Goal: Navigation & Orientation: Find specific page/section

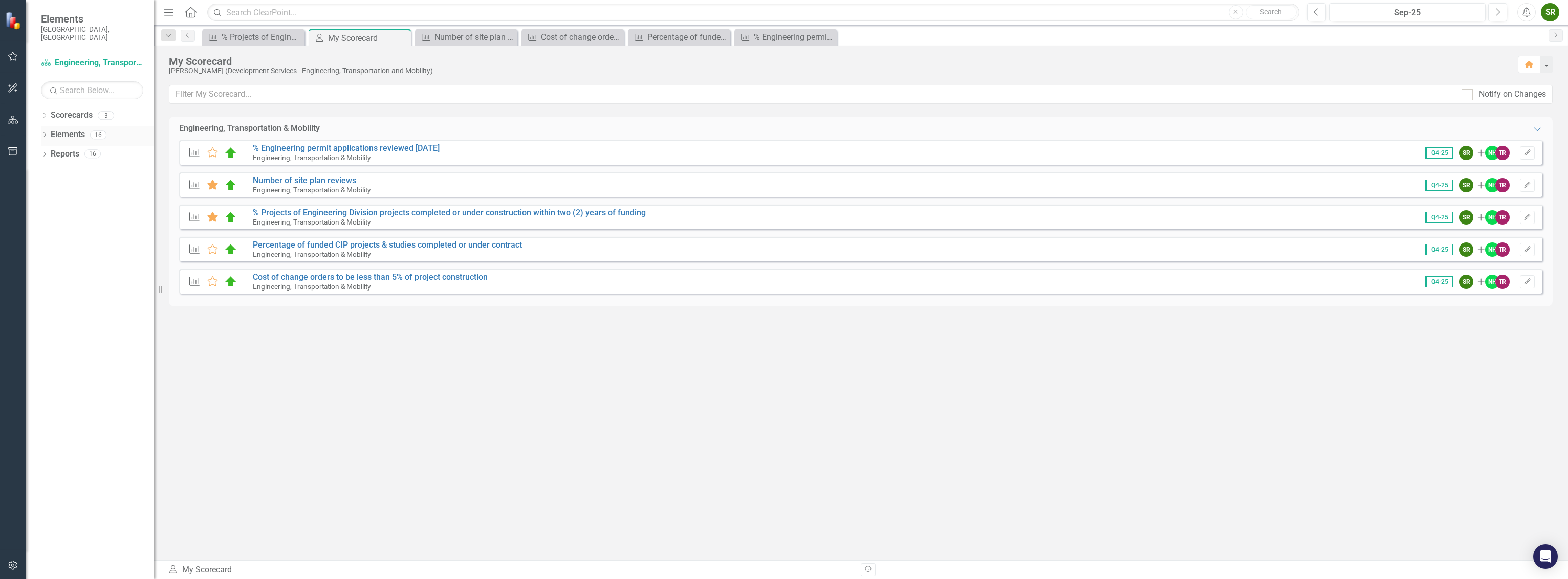
click at [57, 129] on link "Elements" at bounding box center [68, 135] width 34 height 12
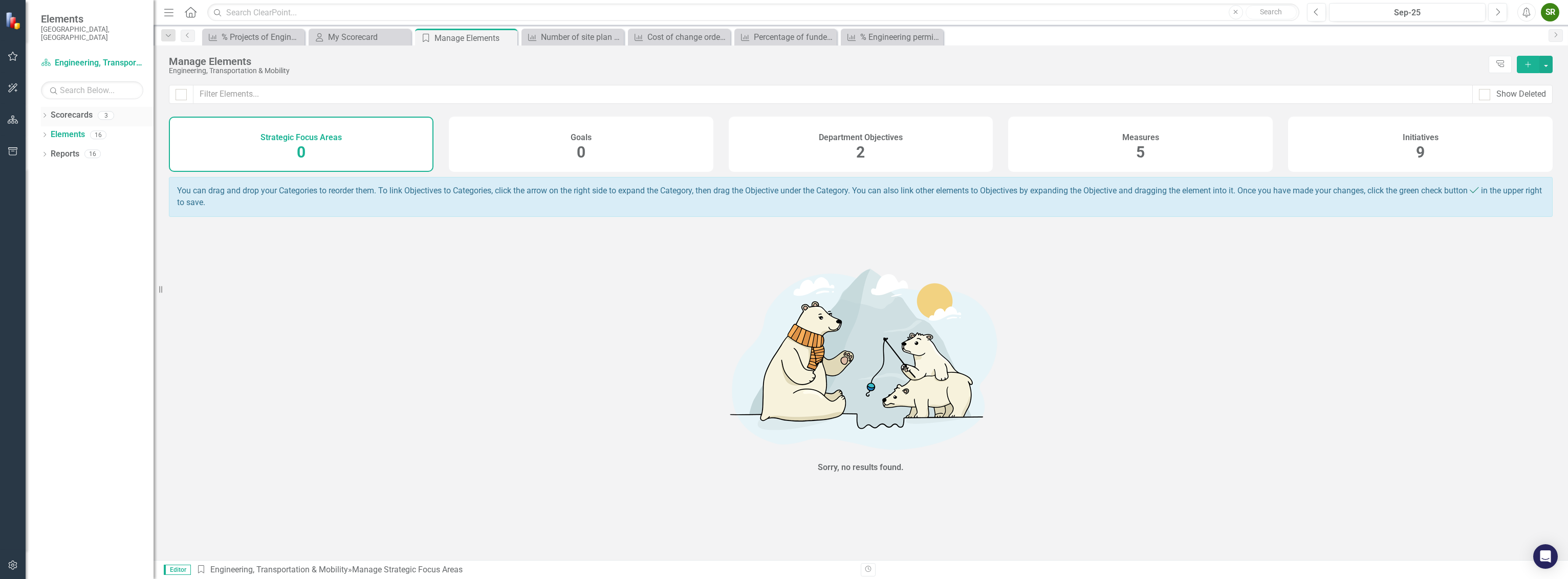
click at [59, 109] on link "Scorecards" at bounding box center [71, 115] width 42 height 12
click at [63, 148] on link "Reports" at bounding box center [65, 154] width 29 height 12
click at [62, 149] on link "Reports" at bounding box center [65, 154] width 29 height 12
click at [63, 112] on link "Scorecards" at bounding box center [71, 115] width 42 height 12
click at [63, 109] on link "Scorecards" at bounding box center [71, 115] width 42 height 12
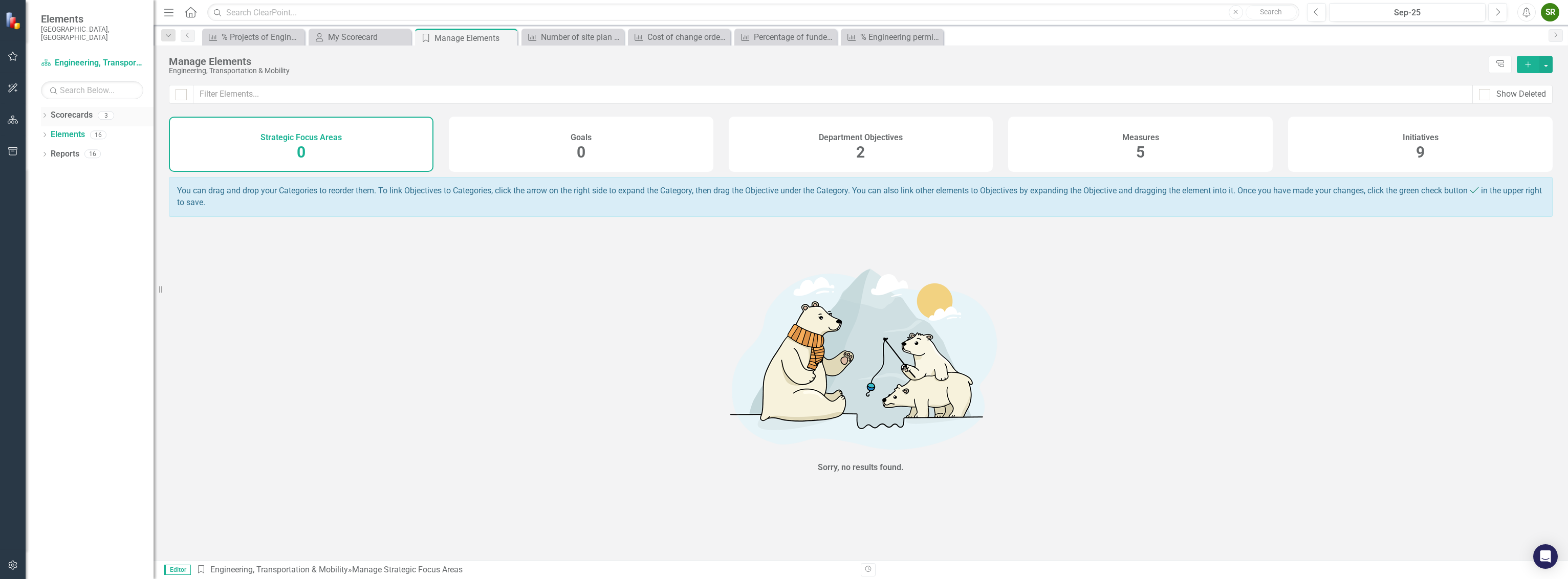
click at [66, 109] on link "Scorecards" at bounding box center [71, 115] width 42 height 12
click at [12, 85] on icon "button" at bounding box center [13, 88] width 11 height 8
click at [60, 55] on div "ClearPoint AI" at bounding box center [92, 60] width 102 height 12
click at [15, 115] on icon "button" at bounding box center [13, 120] width 11 height 8
click at [77, 109] on link "Scorecards" at bounding box center [71, 115] width 42 height 12
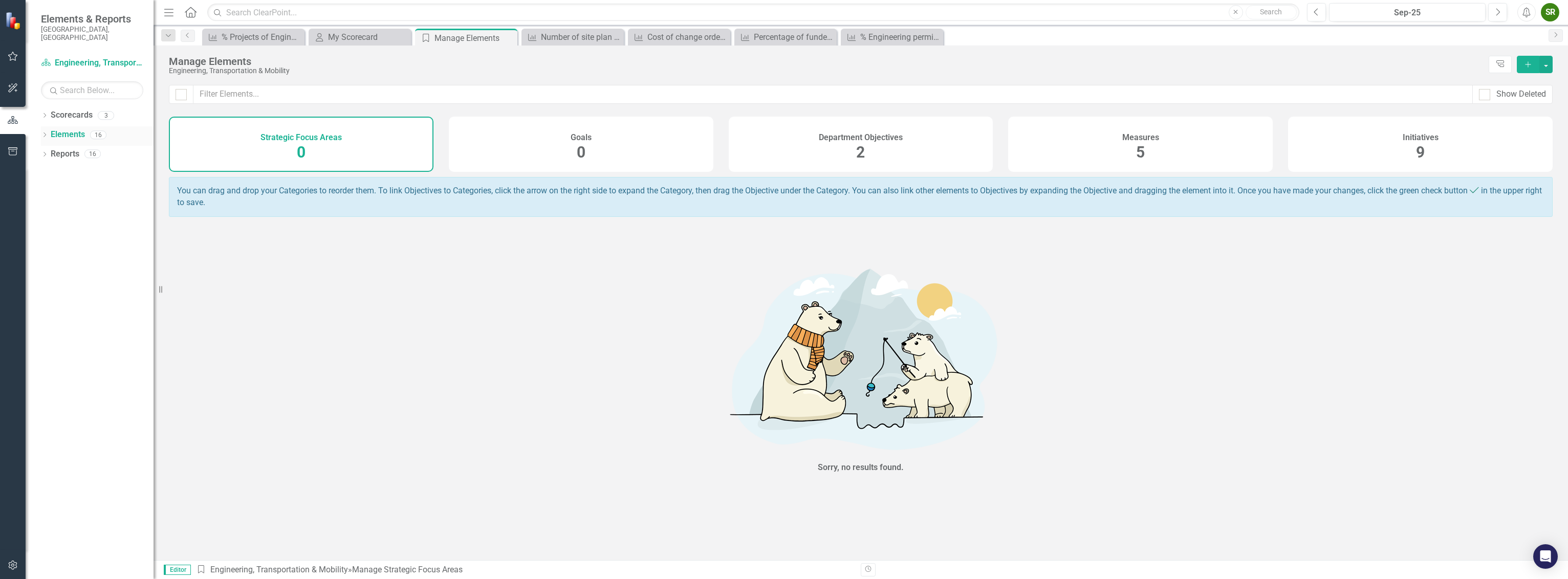
click at [72, 129] on link "Elements" at bounding box center [68, 135] width 34 height 12
click at [67, 148] on link "Reports" at bounding box center [65, 154] width 29 height 12
click at [14, 54] on icon "button" at bounding box center [13, 56] width 10 height 9
click at [70, 154] on link "My Scorecard" at bounding box center [92, 159] width 102 height 12
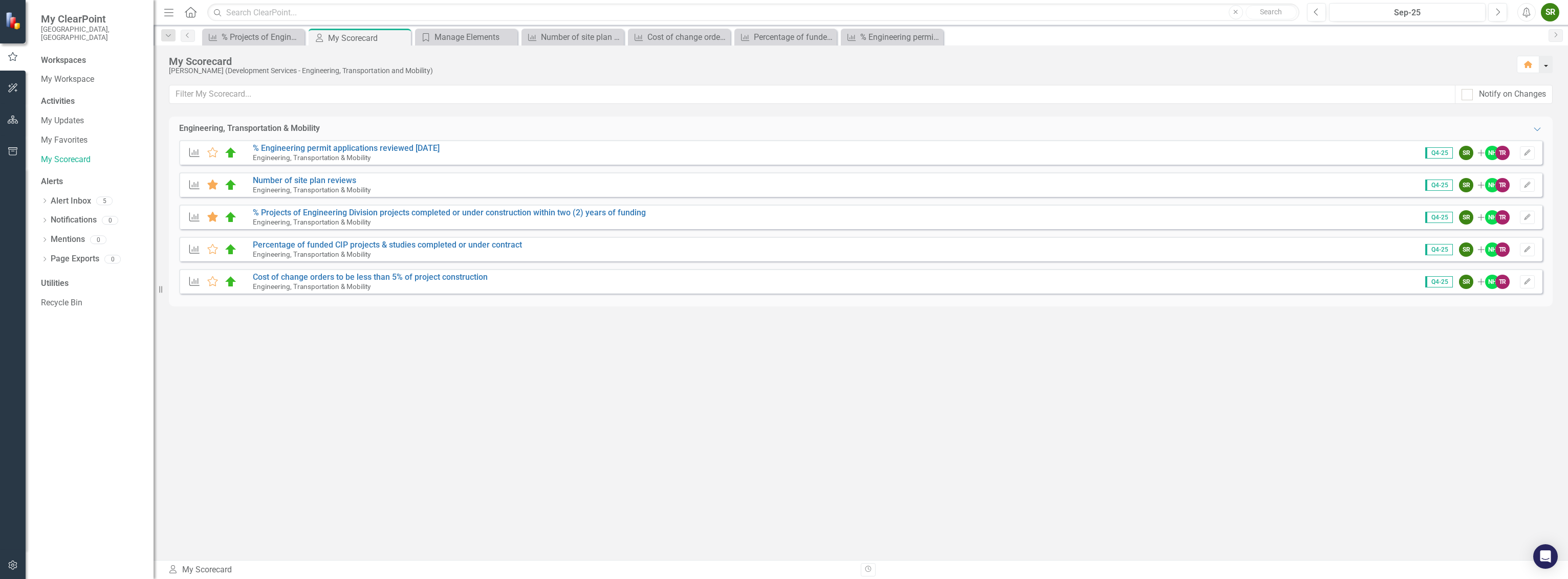
click at [1544, 65] on button "button" at bounding box center [1546, 64] width 13 height 17
click at [1490, 60] on div "My Scorecard" at bounding box center [839, 61] width 1339 height 11
click at [1547, 12] on div "SR" at bounding box center [1550, 12] width 19 height 19
click at [1413, 71] on div "[PERSON_NAME] (Development Services - Engineering, Transportation and Mobility)" at bounding box center [839, 71] width 1339 height 8
click at [73, 73] on link "My Workspace" at bounding box center [92, 79] width 102 height 12
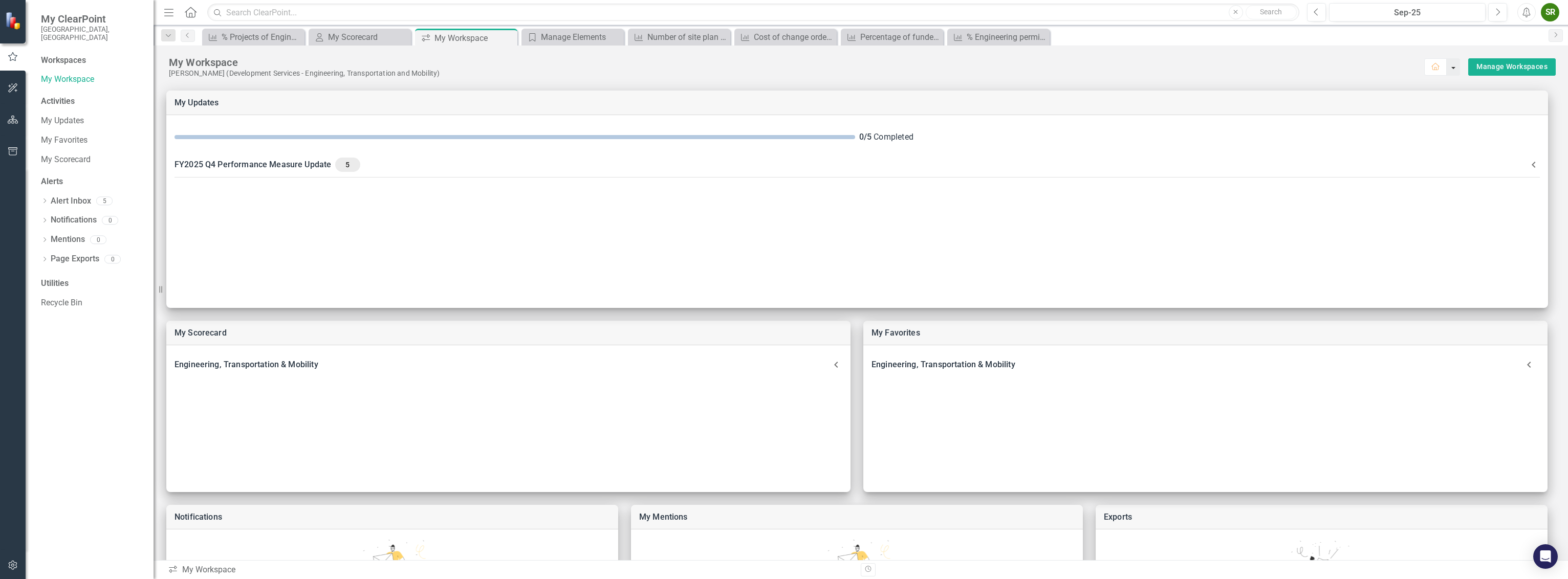
click at [1447, 68] on button "button" at bounding box center [1453, 67] width 13 height 17
click at [1384, 71] on div "[PERSON_NAME] (Development Services - Engineering, Transportation and Mobility)" at bounding box center [797, 73] width 1257 height 9
click at [1546, 11] on div "SR" at bounding box center [1550, 12] width 19 height 19
click at [1349, 69] on div "[PERSON_NAME] (Development Services - Engineering, Transportation and Mobility)" at bounding box center [797, 73] width 1257 height 9
click at [48, 95] on div "Activities" at bounding box center [92, 101] width 102 height 12
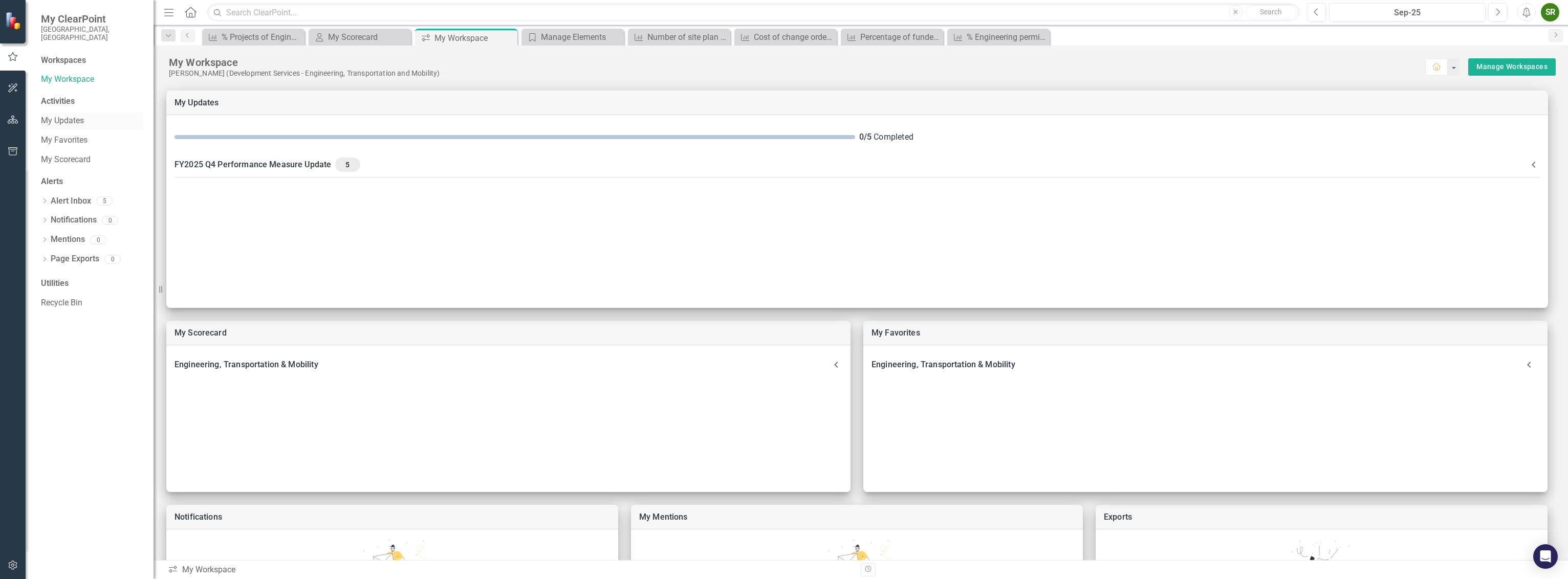
click at [62, 117] on link "My Updates" at bounding box center [92, 121] width 102 height 12
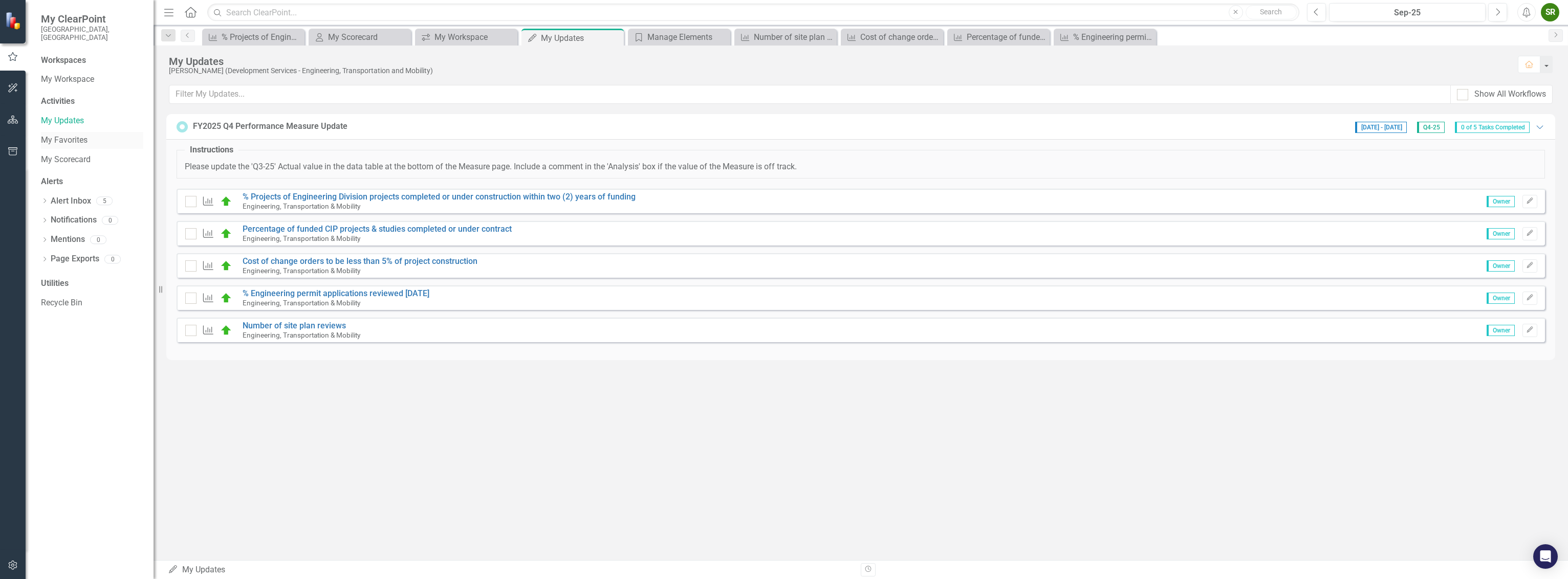
click at [62, 135] on link "My Favorites" at bounding box center [92, 140] width 102 height 12
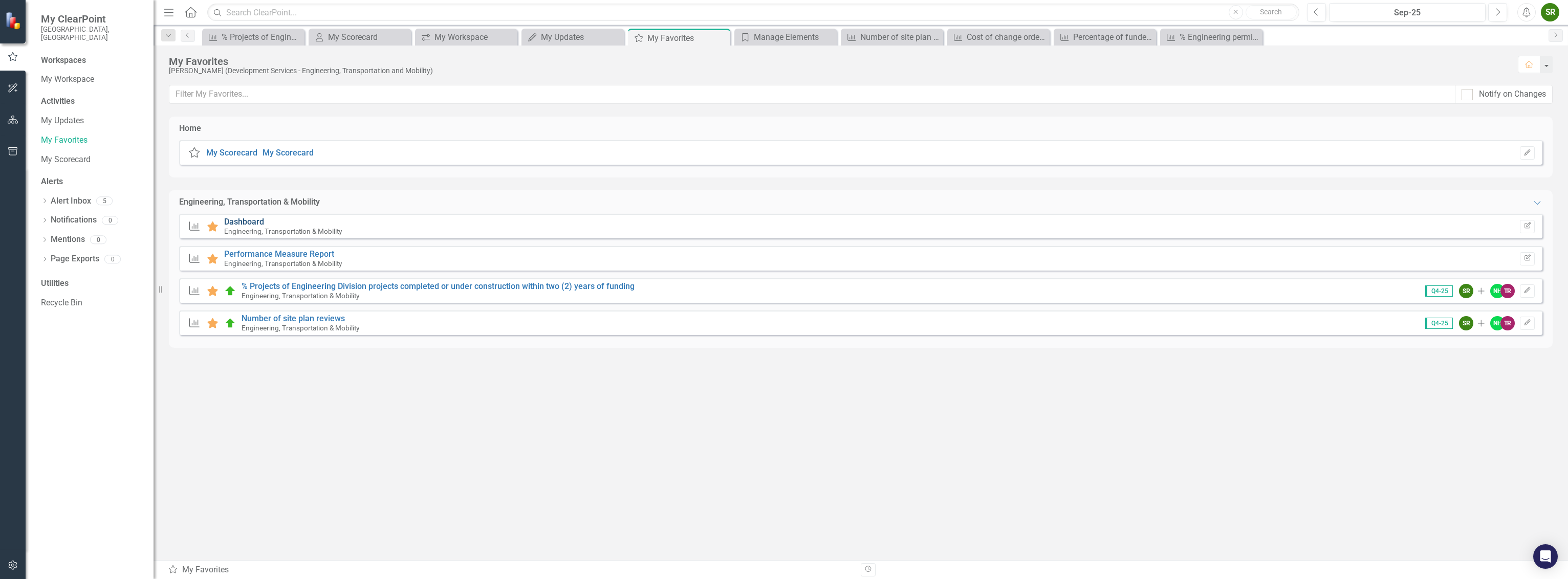
click at [247, 221] on link "Dashboard" at bounding box center [244, 222] width 40 height 10
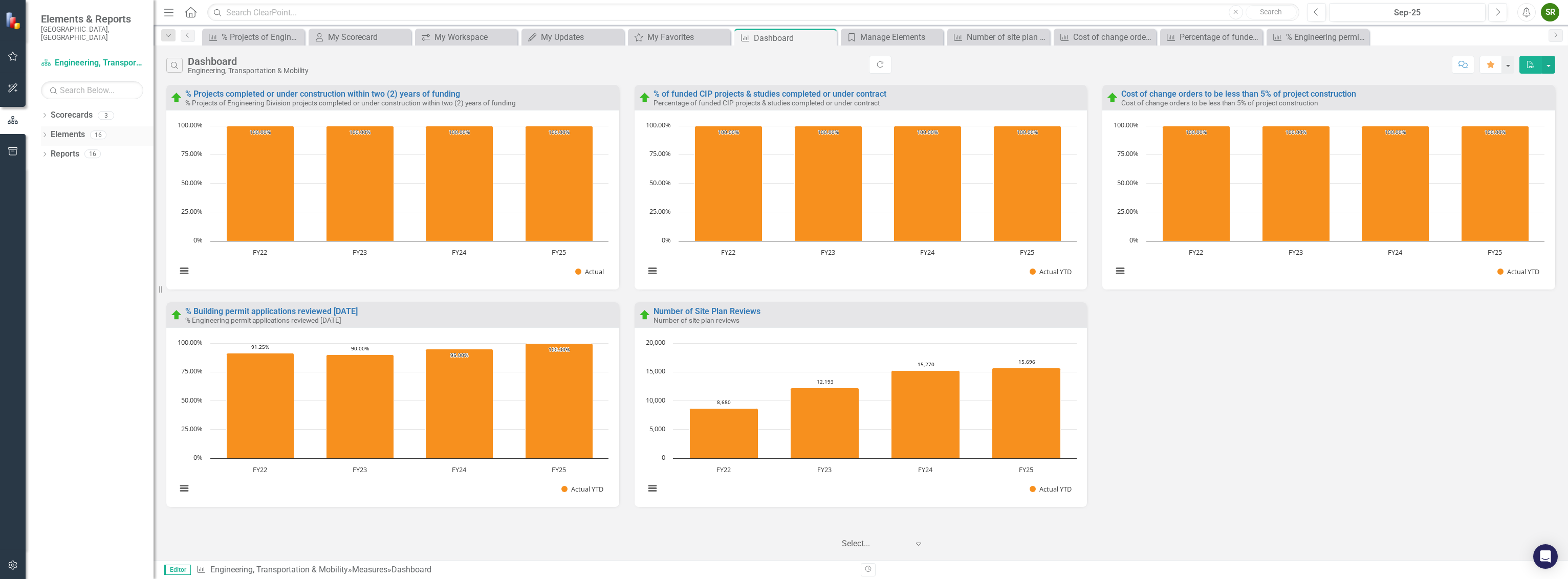
click at [65, 129] on link "Elements" at bounding box center [68, 135] width 34 height 12
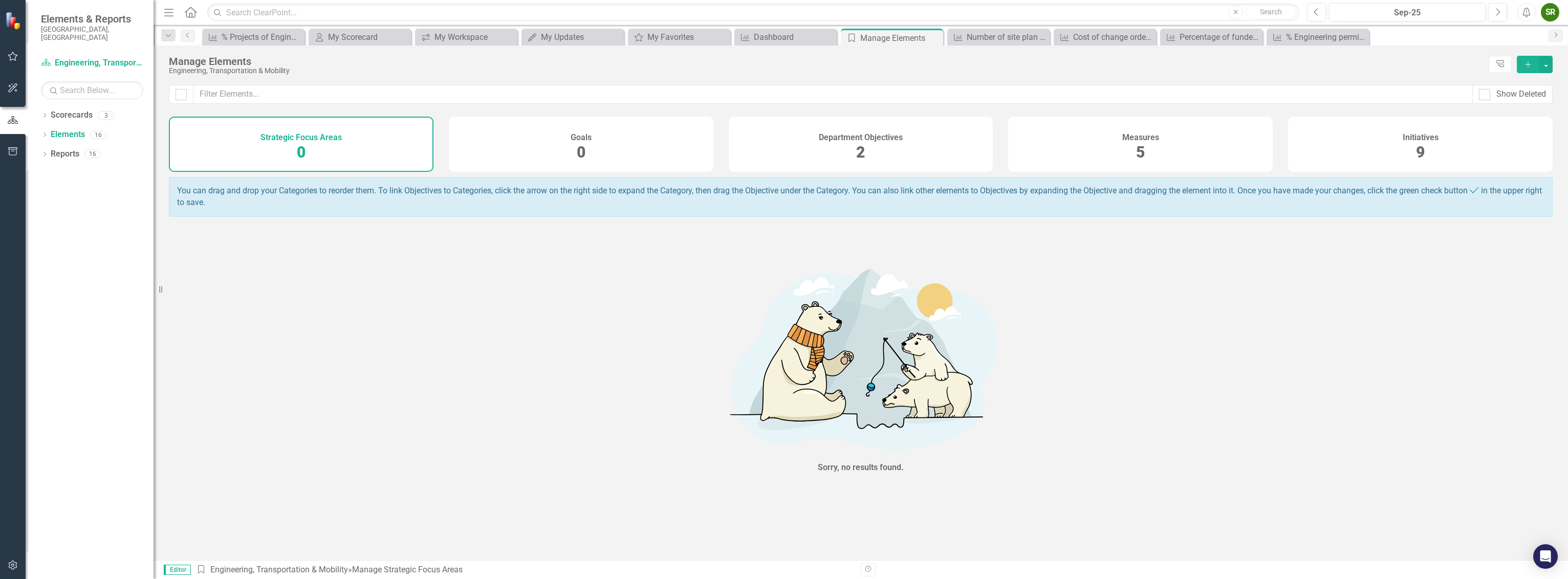
click at [563, 146] on div "Goals 0" at bounding box center [581, 144] width 265 height 55
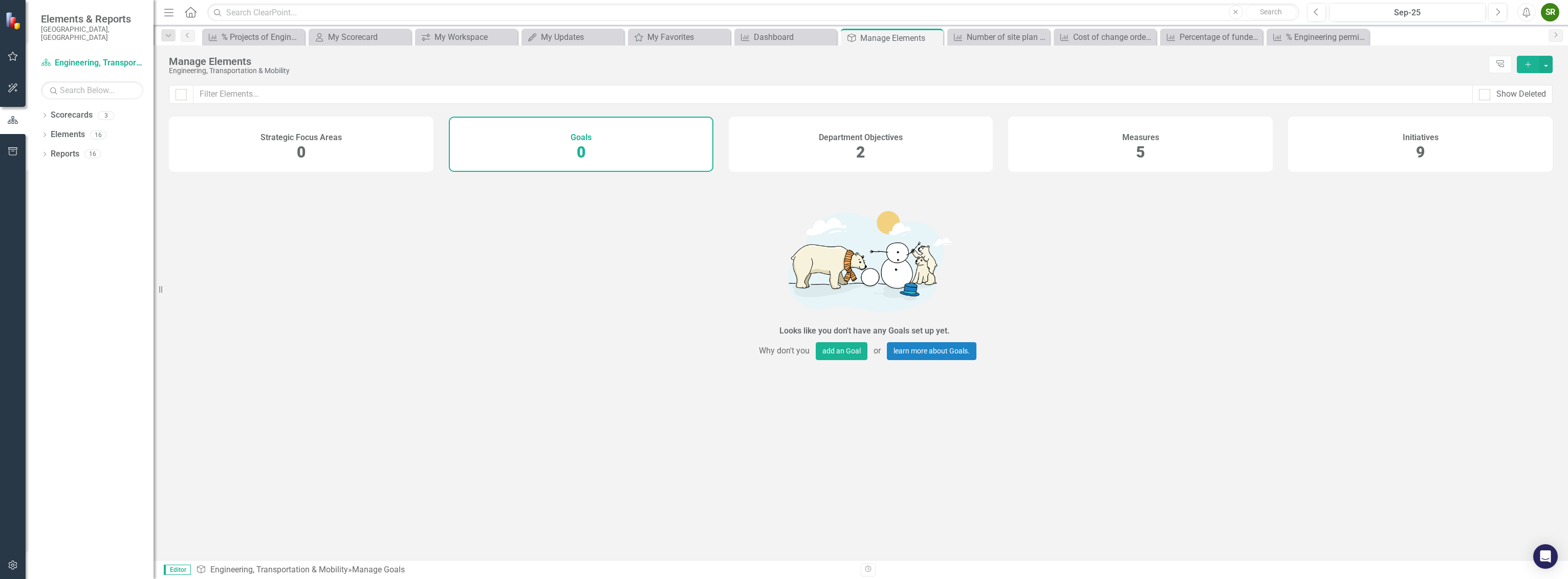
click at [841, 146] on div "Department Objectives 2" at bounding box center [861, 144] width 265 height 55
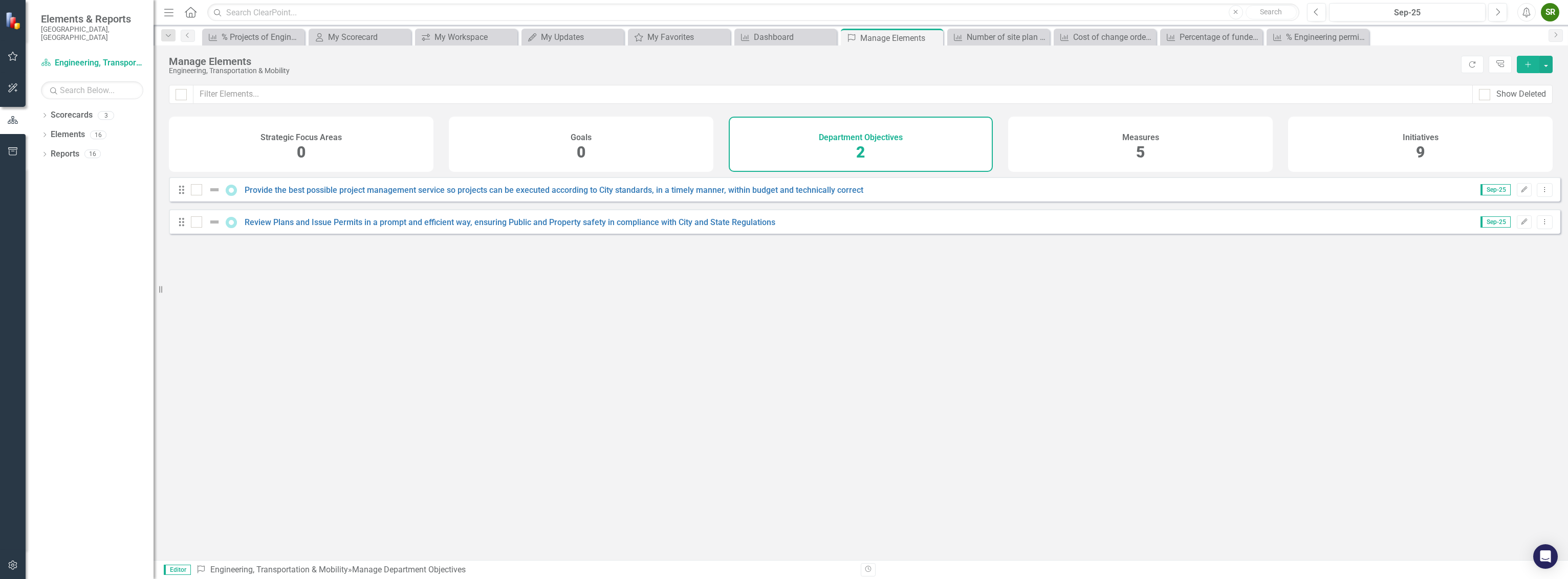
click at [1053, 149] on div "Measures 5" at bounding box center [1140, 144] width 265 height 55
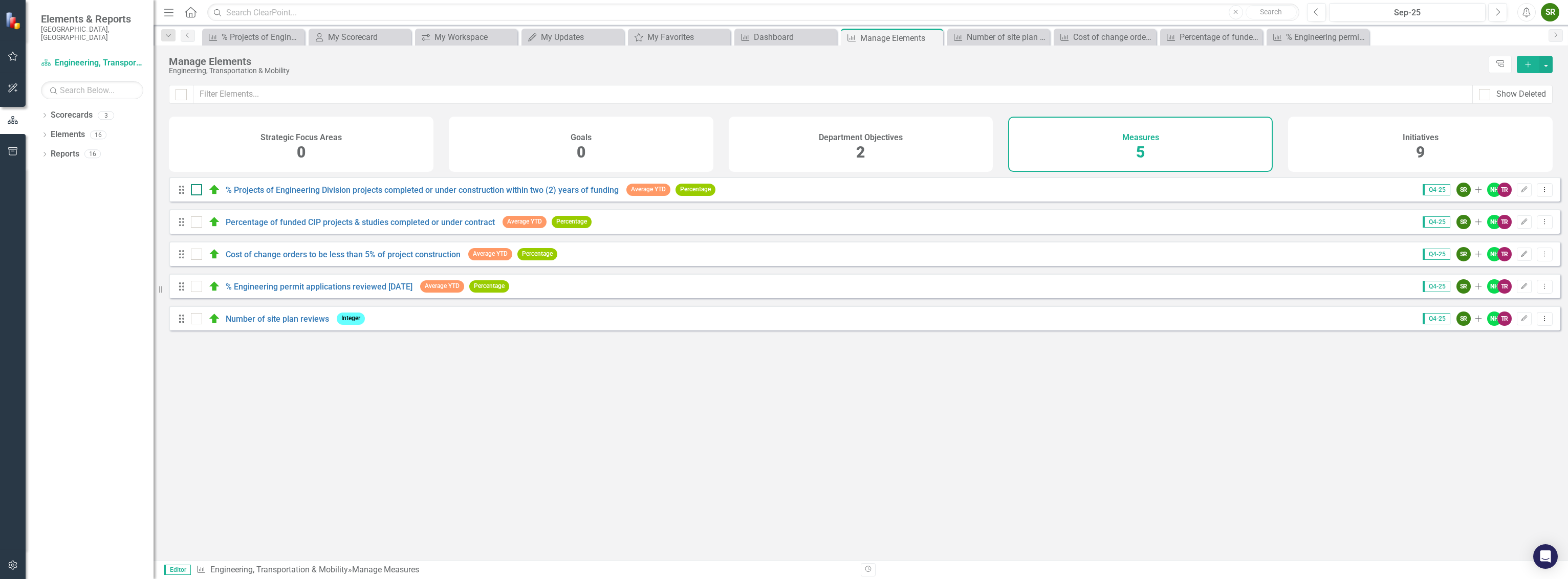
click at [192, 195] on div at bounding box center [197, 190] width 11 height 11
click at [192, 191] on input "checkbox" at bounding box center [195, 188] width 7 height 7
checkbox input "true"
click at [197, 223] on input "checkbox" at bounding box center [195, 220] width 7 height 7
checkbox input "true"
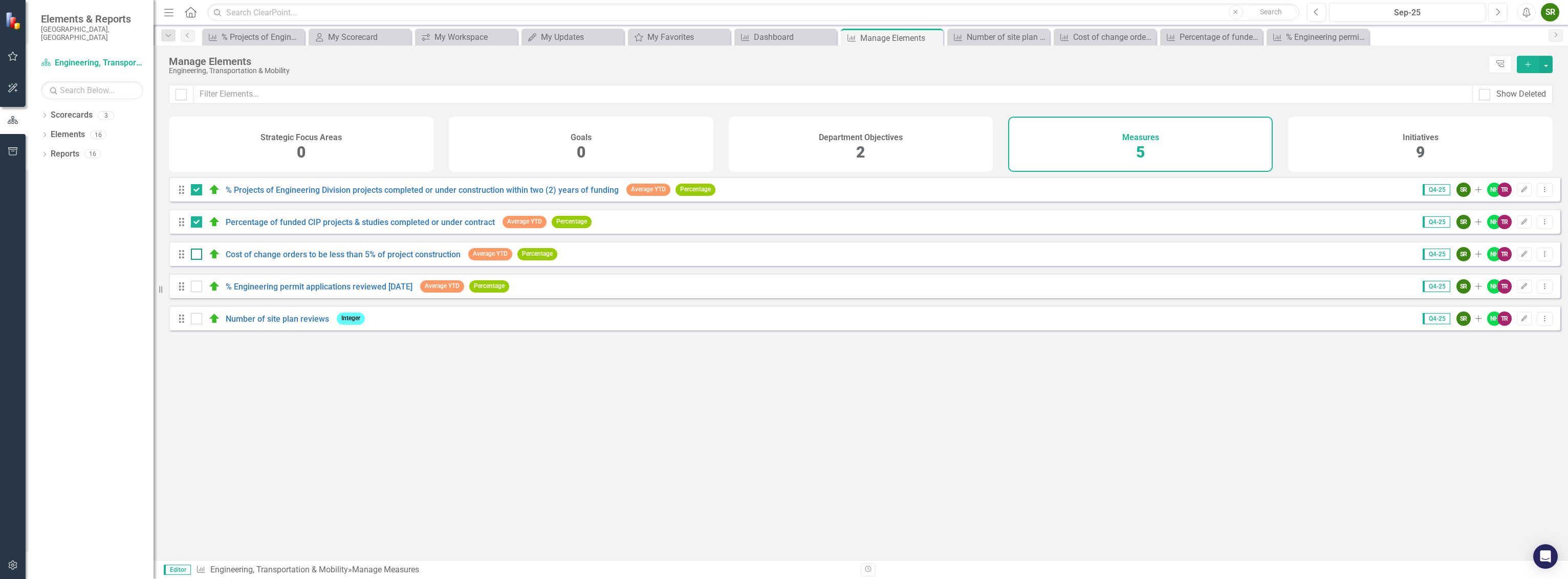
click at [198, 260] on div at bounding box center [197, 254] width 11 height 11
click at [197, 256] on input "checkbox" at bounding box center [195, 252] width 7 height 7
checkbox input "true"
click at [199, 292] on div at bounding box center [197, 286] width 11 height 11
click at [197, 287] on input "checkbox" at bounding box center [195, 284] width 7 height 7
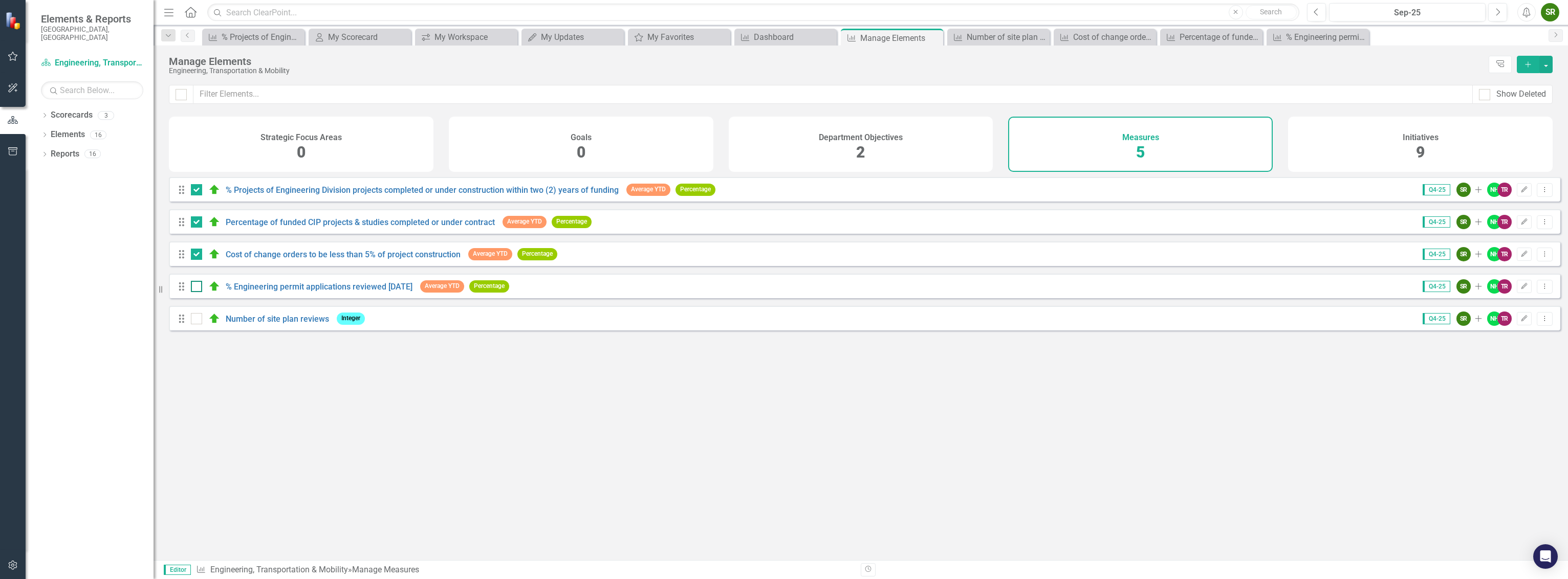
checkbox input "true"
click at [197, 324] on div at bounding box center [197, 319] width 11 height 11
click at [197, 319] on input "checkbox" at bounding box center [195, 317] width 7 height 7
checkbox input "true"
click at [179, 97] on div at bounding box center [181, 95] width 11 height 11
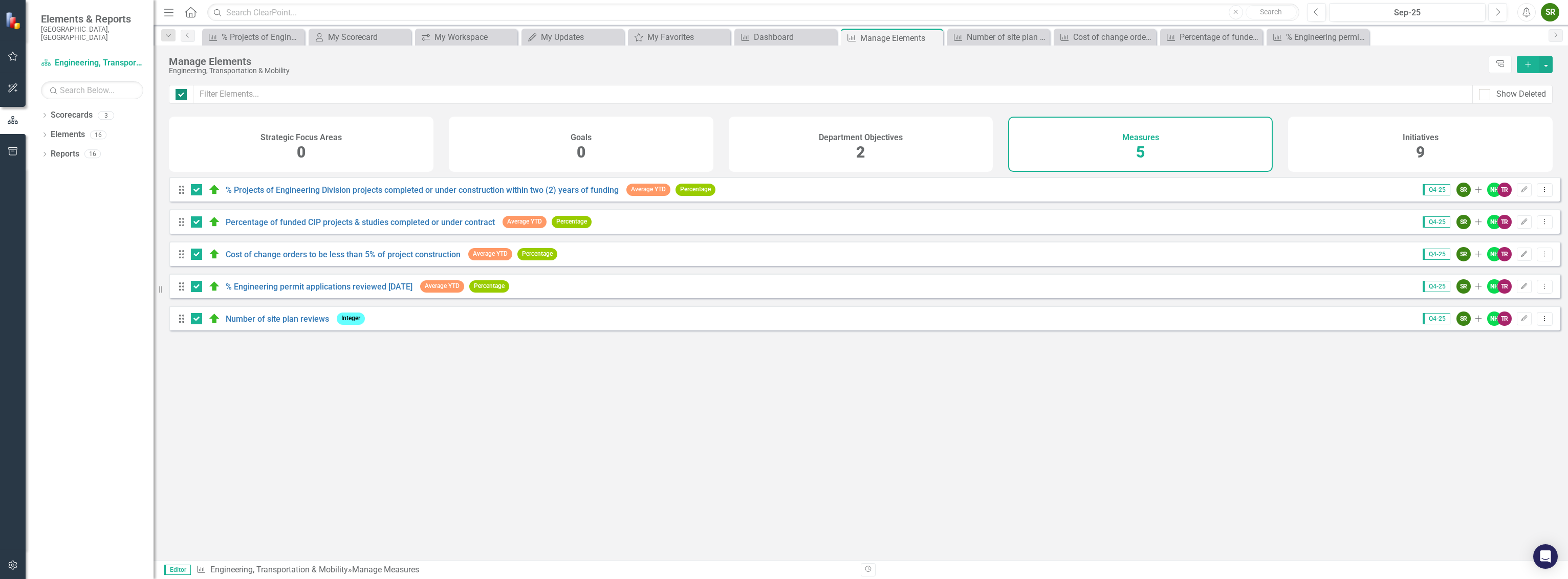
click at [179, 95] on input "checkbox" at bounding box center [179, 93] width 7 height 7
checkbox input "false"
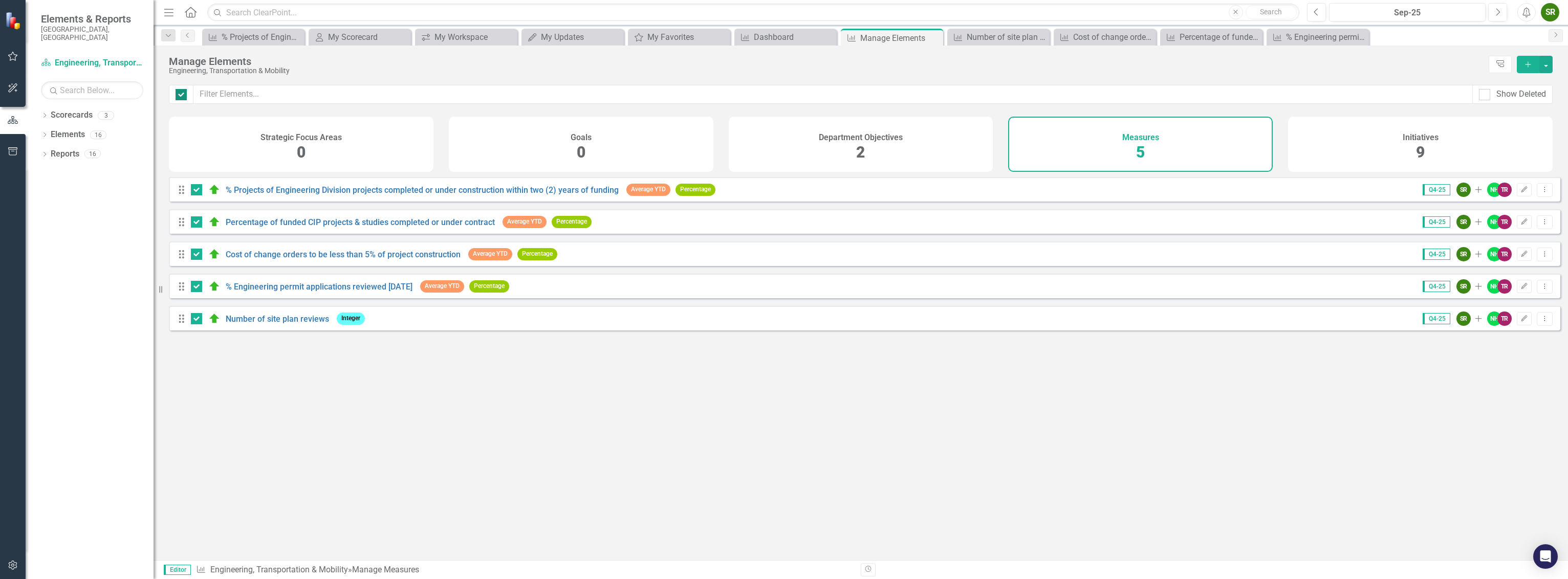
checkbox input "false"
click at [182, 93] on div at bounding box center [181, 95] width 11 height 11
click at [182, 93] on input "checkbox" at bounding box center [179, 93] width 7 height 7
checkbox input "true"
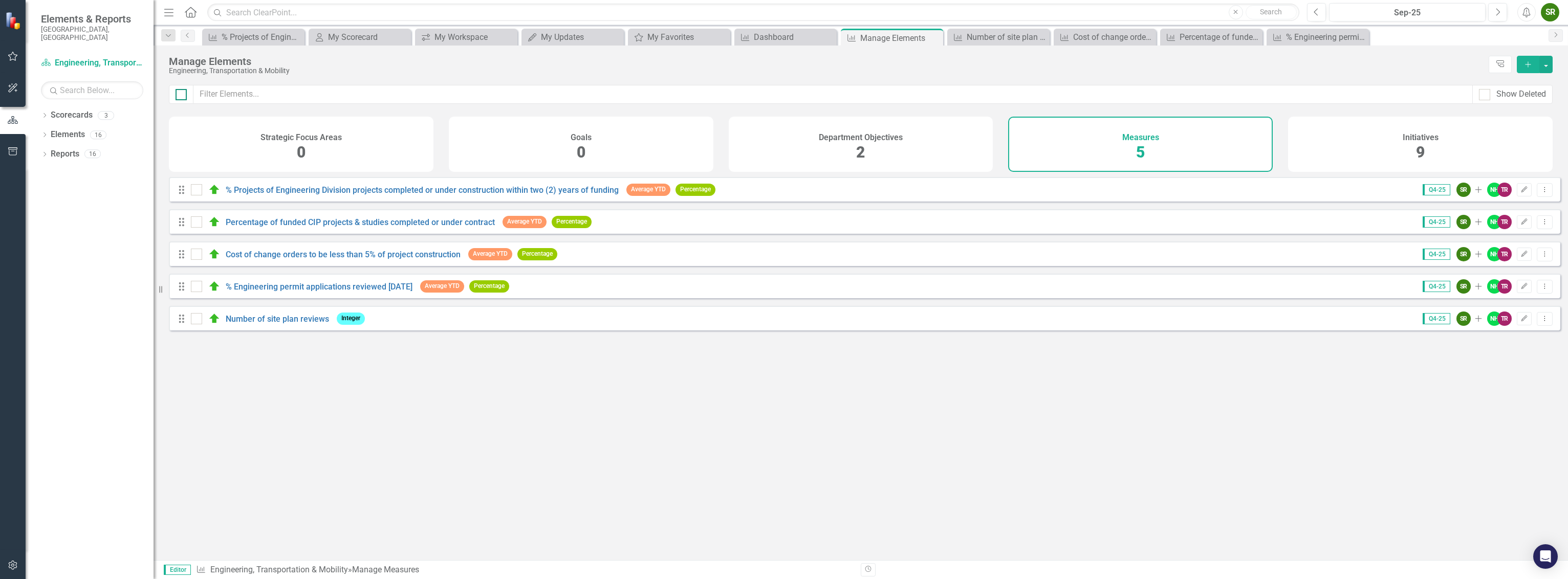
checkbox input "true"
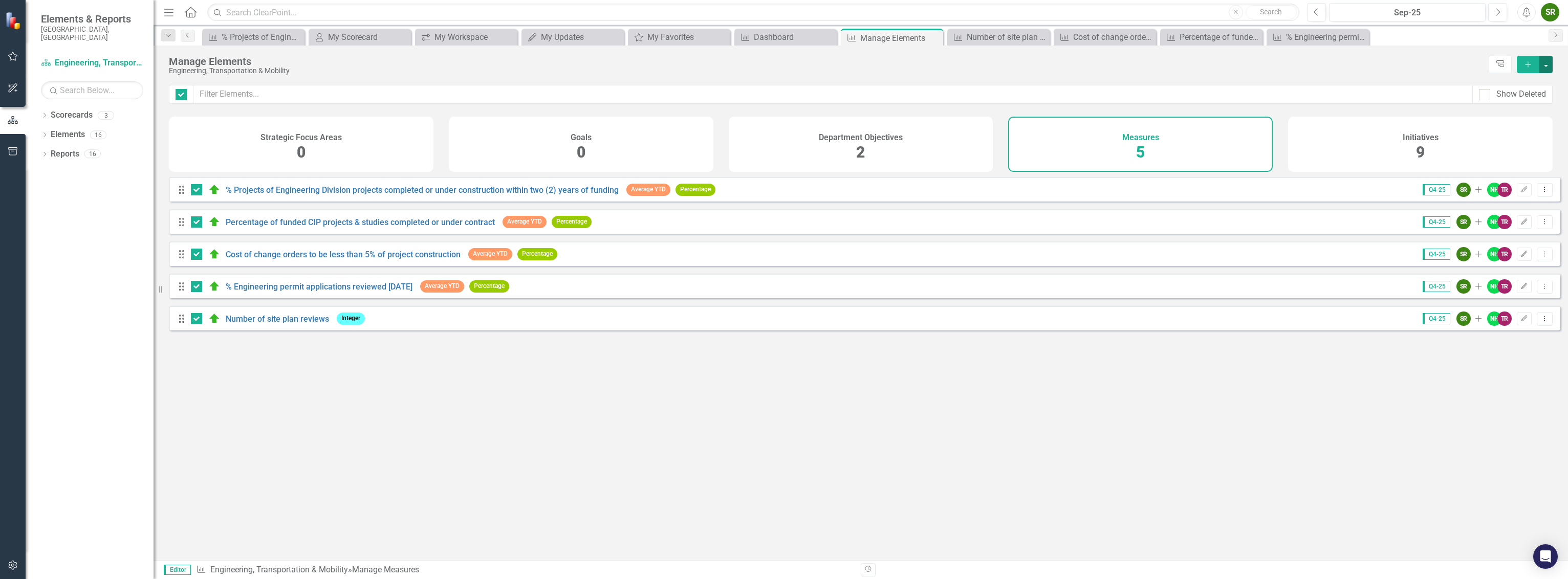
click at [1545, 63] on button "button" at bounding box center [1546, 64] width 13 height 17
click at [1507, 82] on link "Measure Add Measure" at bounding box center [1512, 83] width 81 height 19
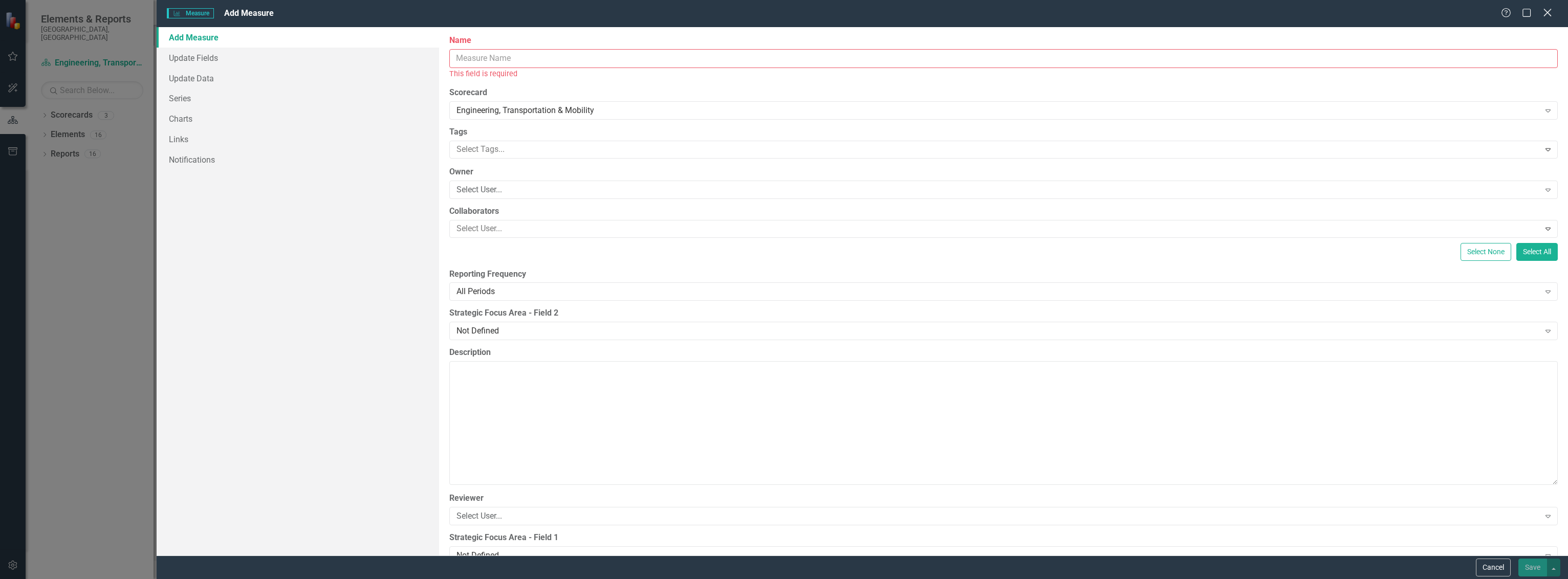
click at [1549, 10] on icon "Close" at bounding box center [1547, 12] width 13 height 10
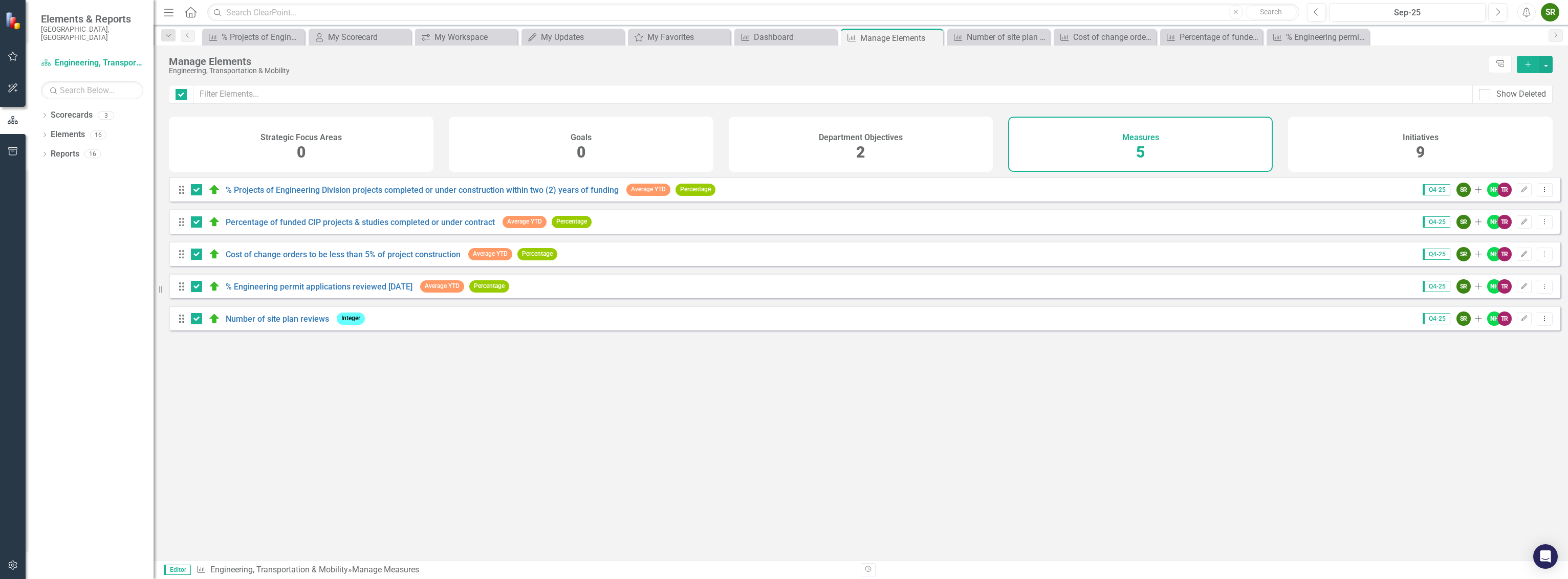
click at [1322, 133] on div "Initiatives 9" at bounding box center [1420, 144] width 265 height 55
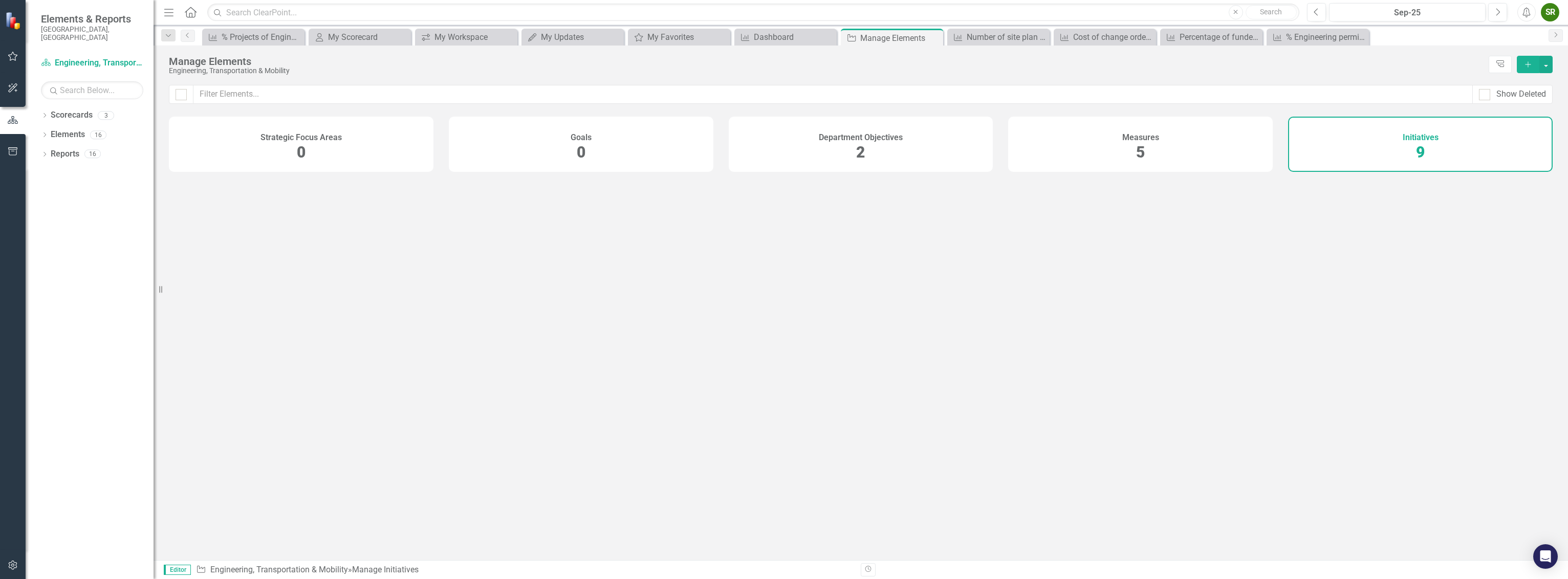
checkbox input "false"
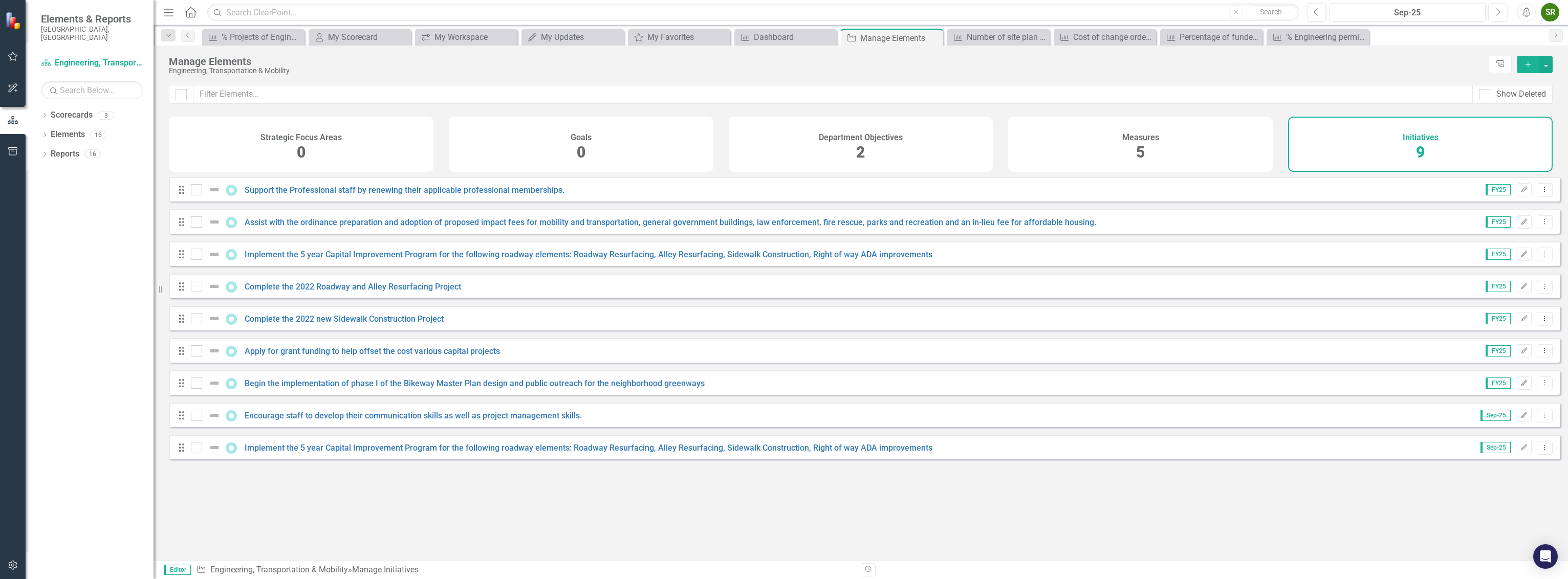
click at [1180, 137] on div "Measures 5" at bounding box center [1140, 144] width 265 height 55
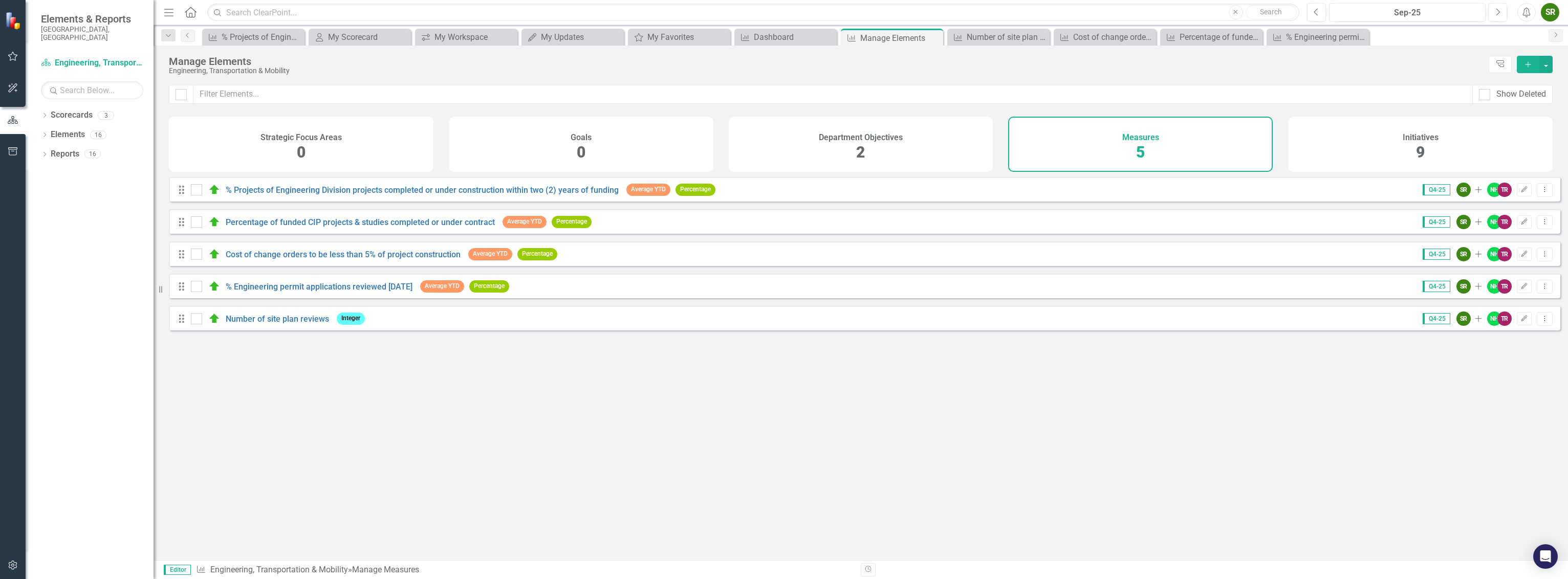
click at [952, 145] on div "Department Objectives 2" at bounding box center [861, 144] width 265 height 55
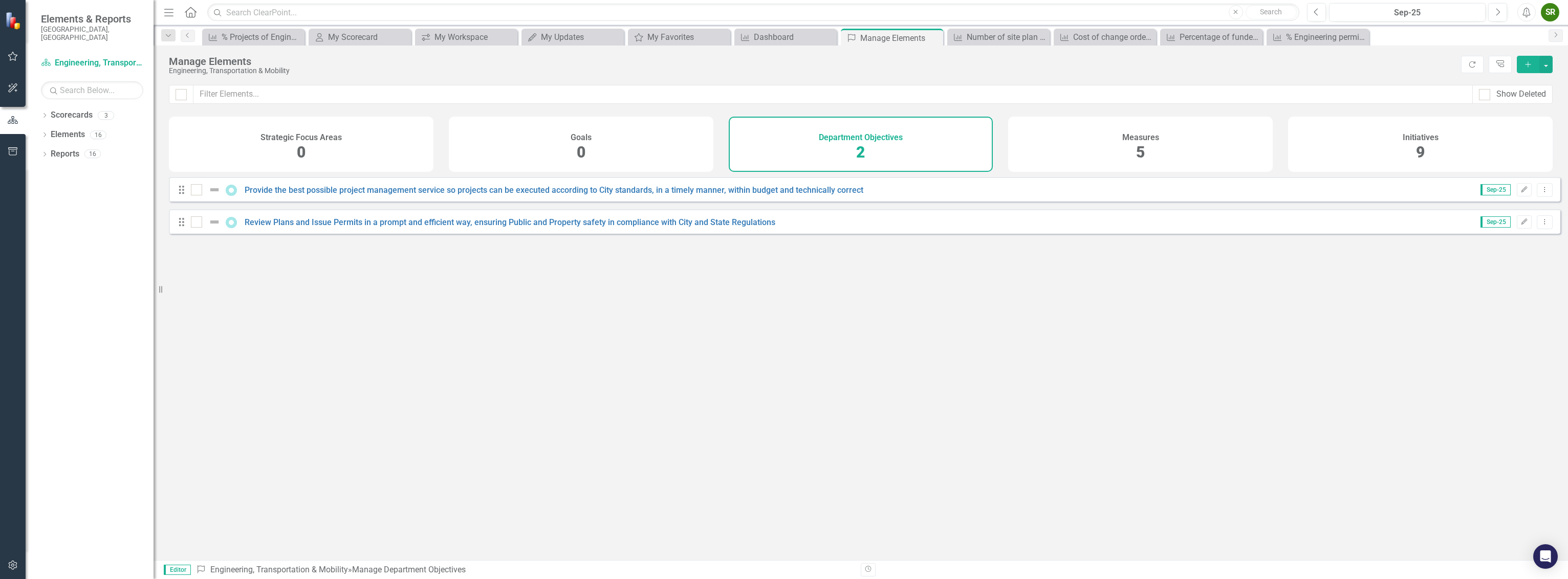
click at [680, 147] on div "Goals 0" at bounding box center [581, 144] width 265 height 55
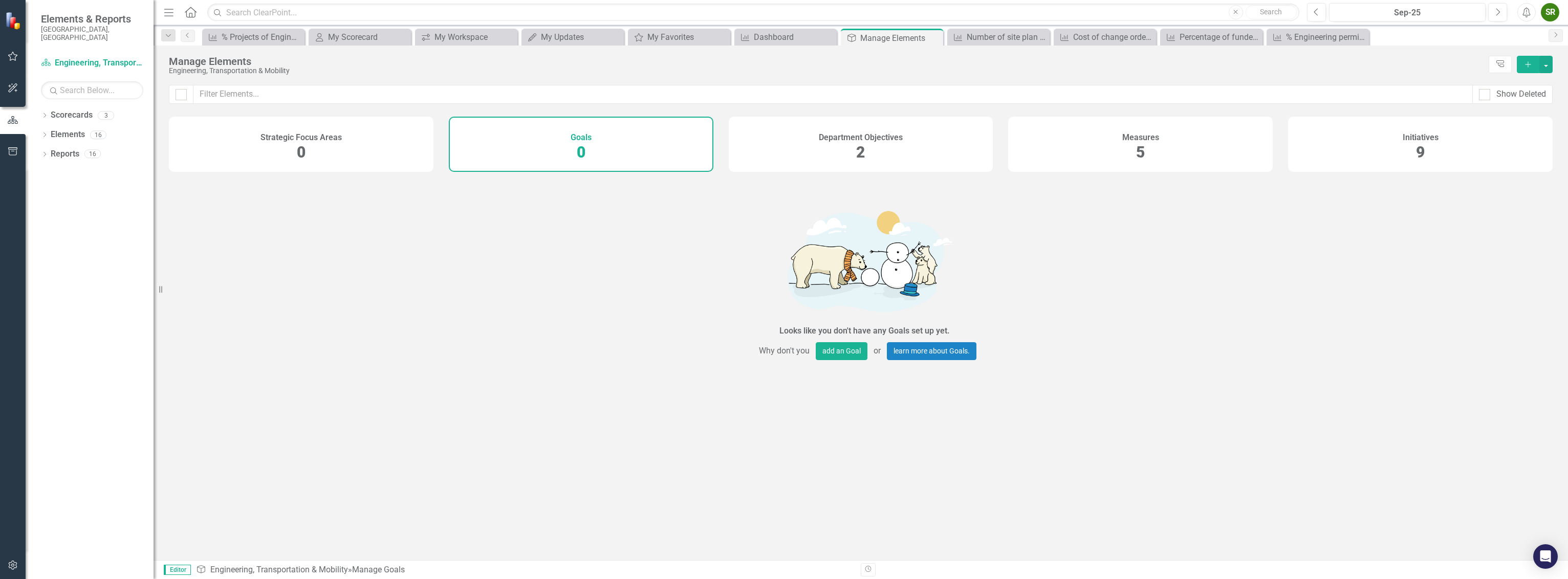
click at [390, 144] on div "Strategic Focus Areas 0" at bounding box center [301, 144] width 265 height 55
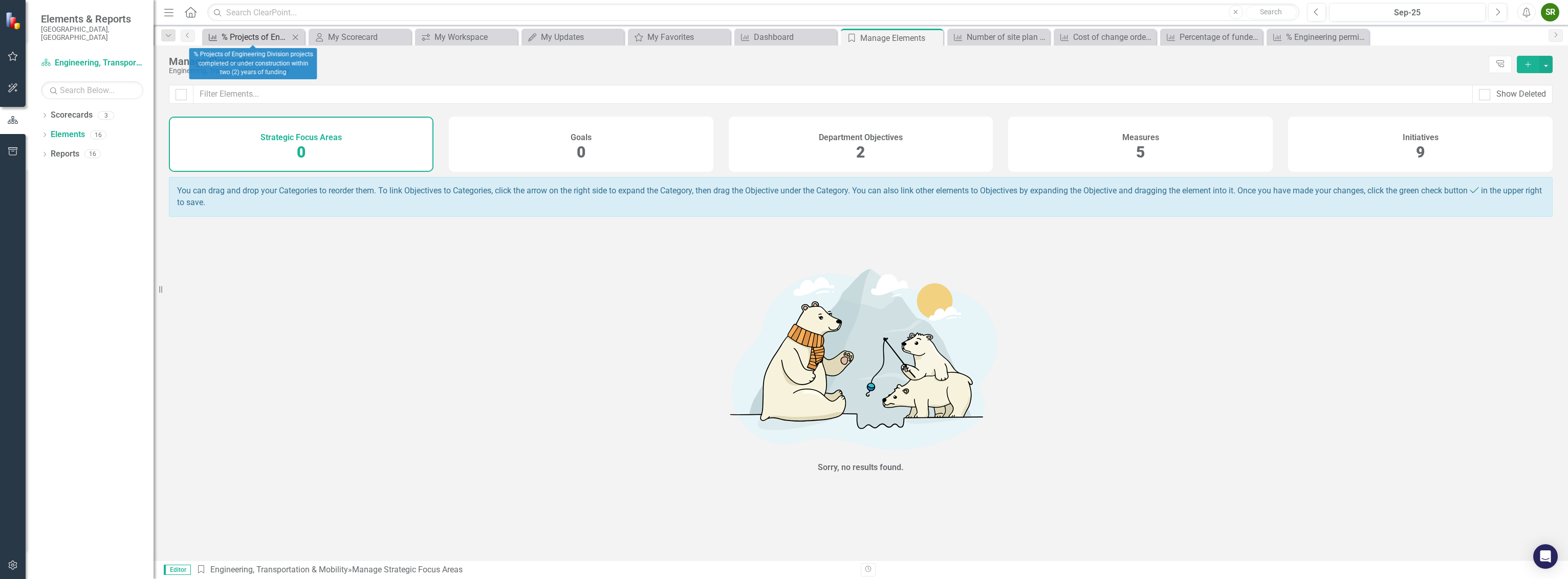
click at [263, 41] on div "% Projects of Engineering Division projects completed or under construction wit…" at bounding box center [255, 37] width 67 height 13
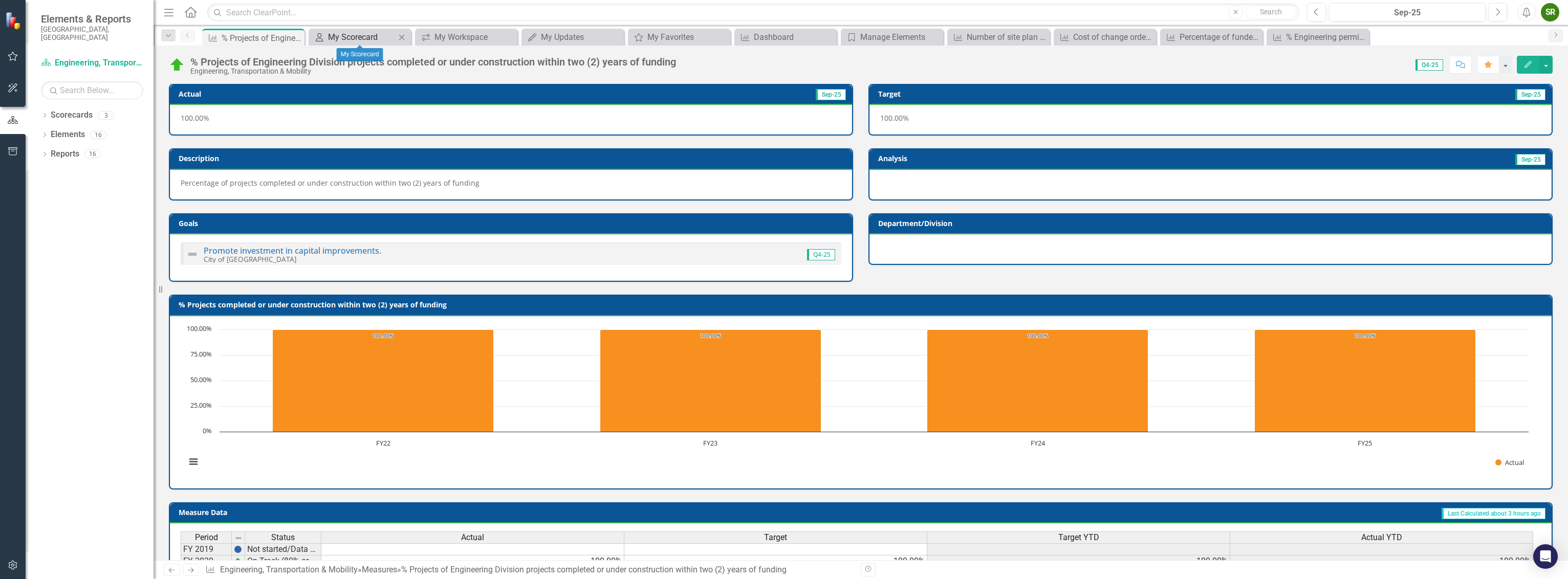
click at [346, 38] on div "My Scorecard" at bounding box center [362, 37] width 67 height 13
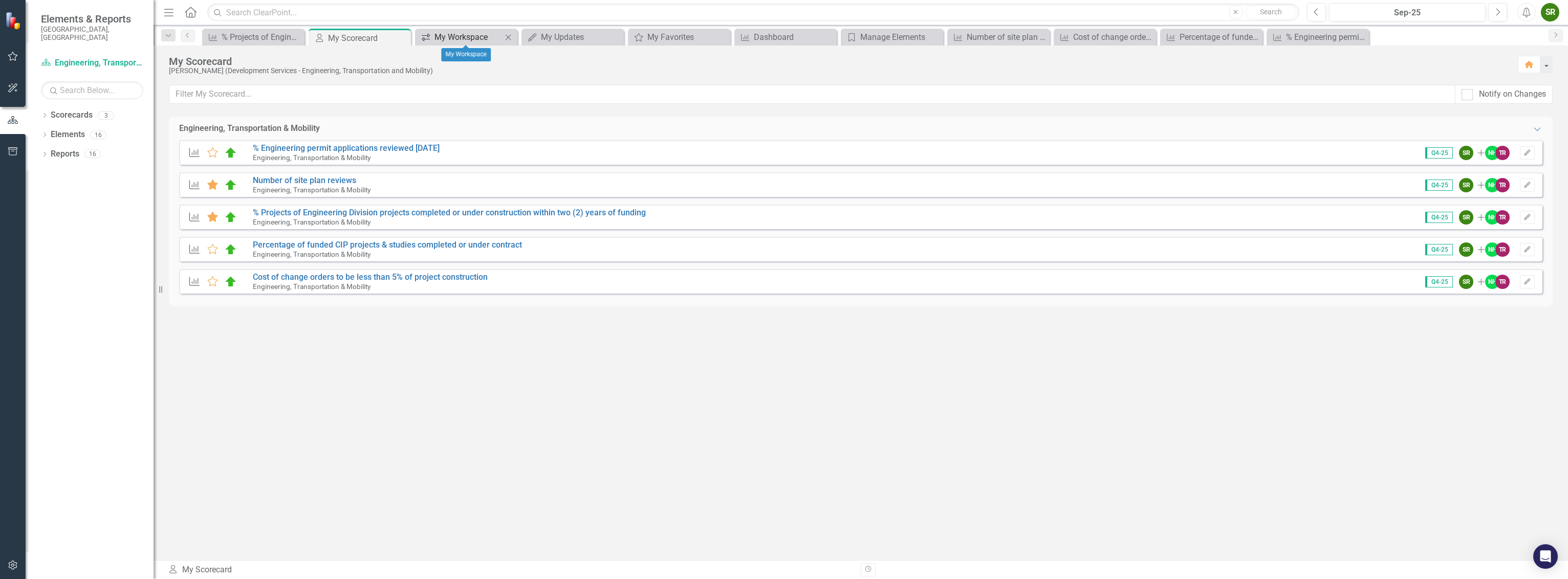
click at [443, 40] on div "My Workspace" at bounding box center [468, 37] width 67 height 13
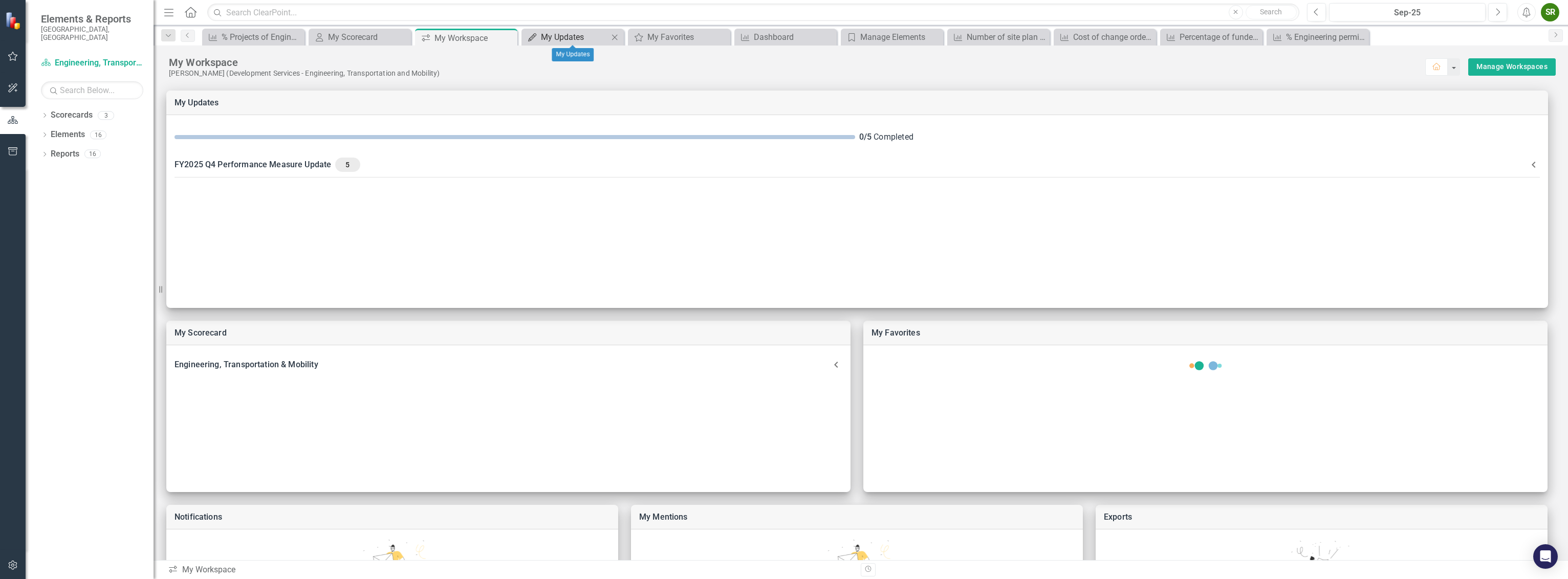
click at [559, 33] on div "My Updates" at bounding box center [575, 37] width 67 height 13
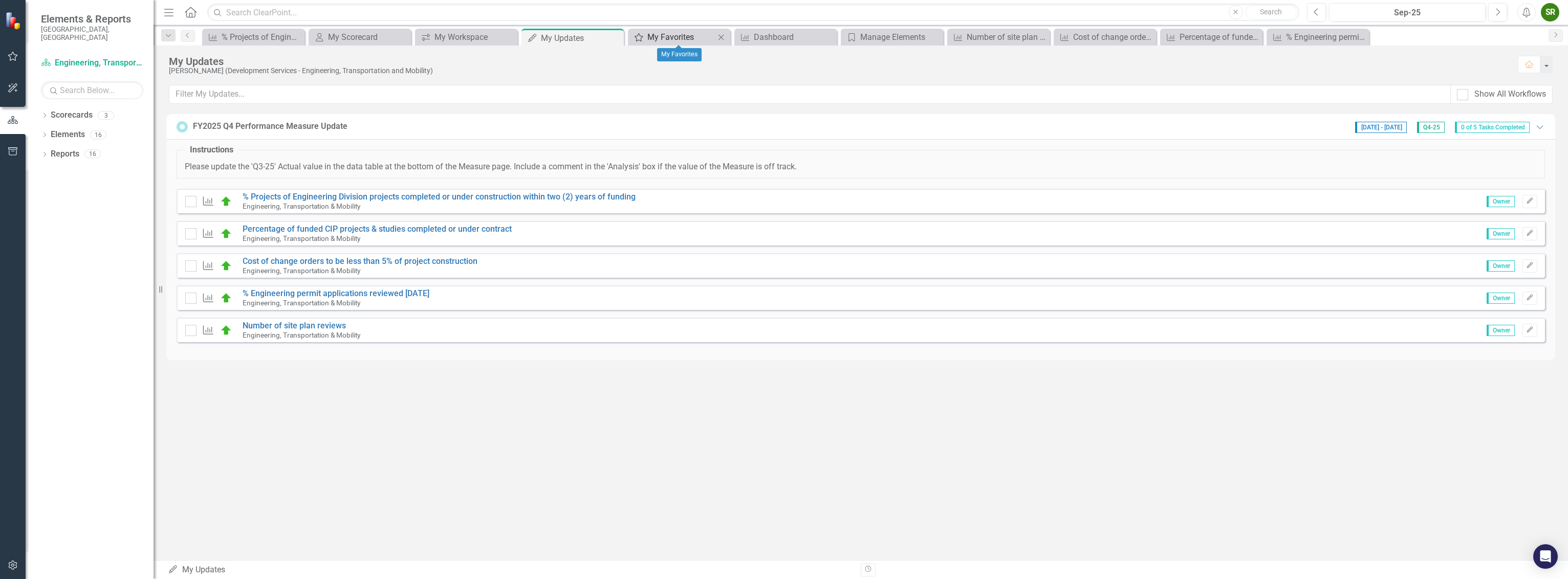
click at [665, 41] on div "My Favorites" at bounding box center [681, 37] width 67 height 13
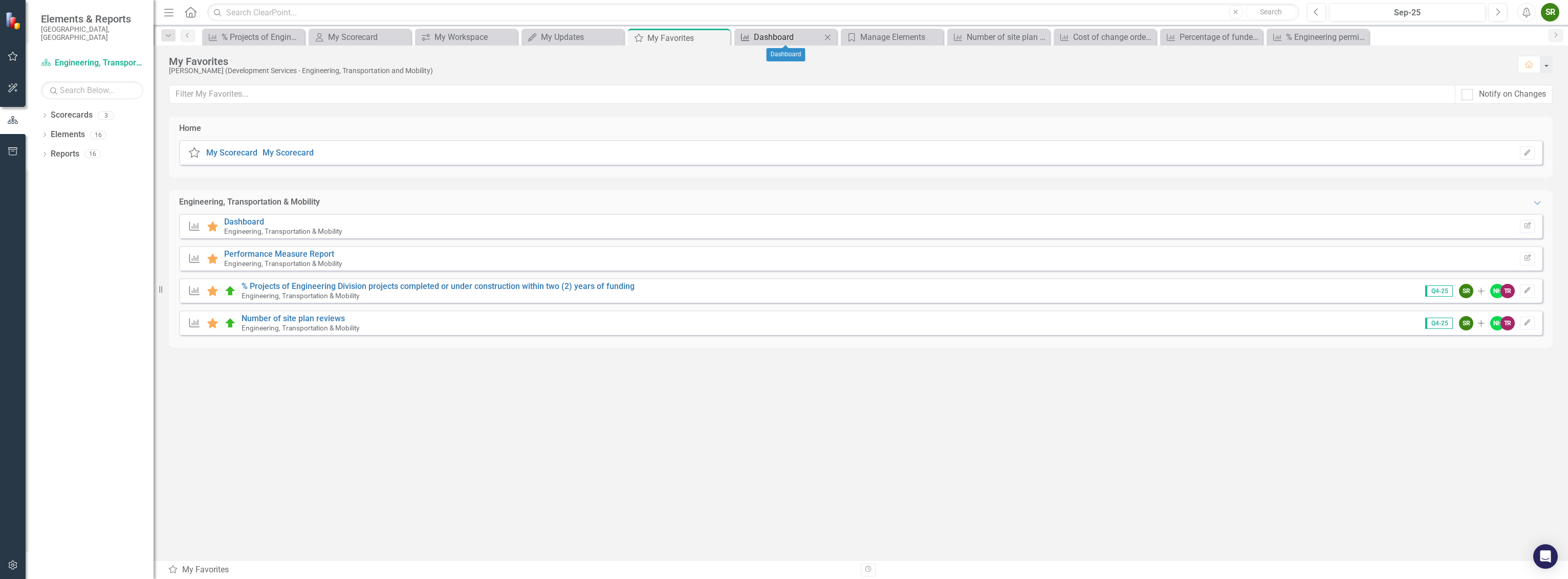
click at [793, 41] on div "Dashboard" at bounding box center [788, 37] width 67 height 13
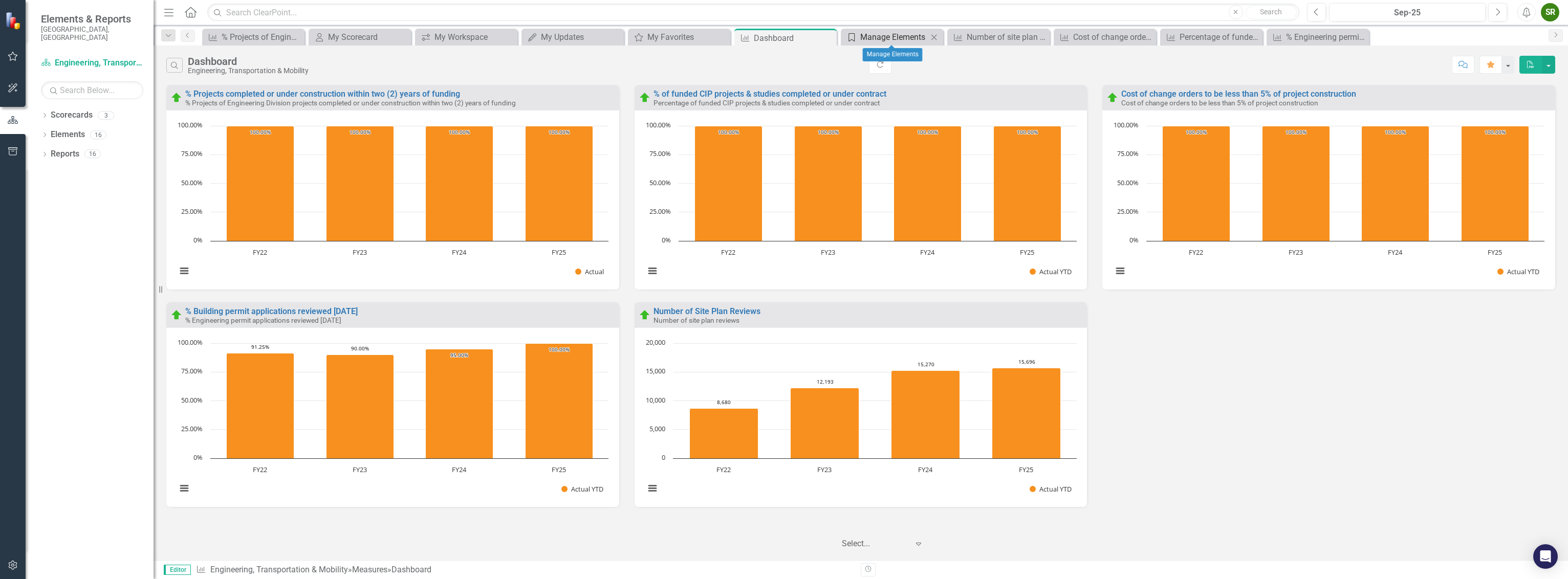
click at [881, 37] on div "Manage Elements" at bounding box center [894, 37] width 67 height 13
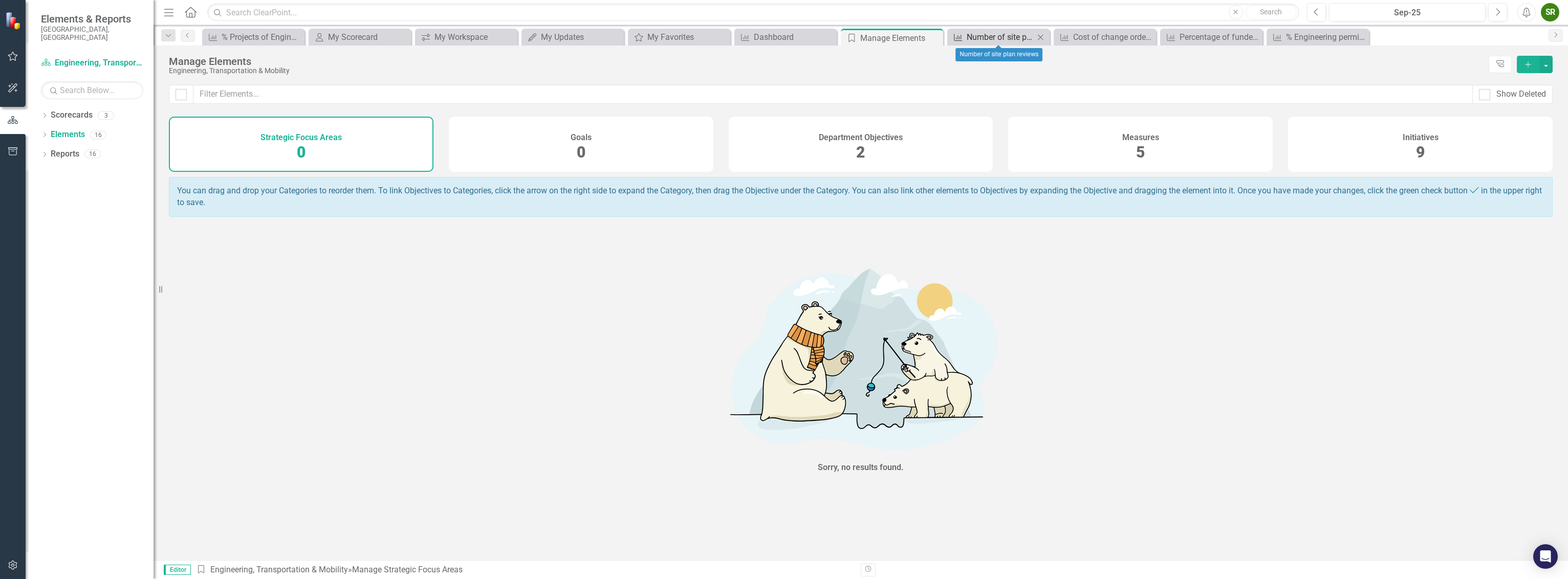
click at [981, 38] on div "Number of site plan reviews" at bounding box center [1001, 37] width 67 height 13
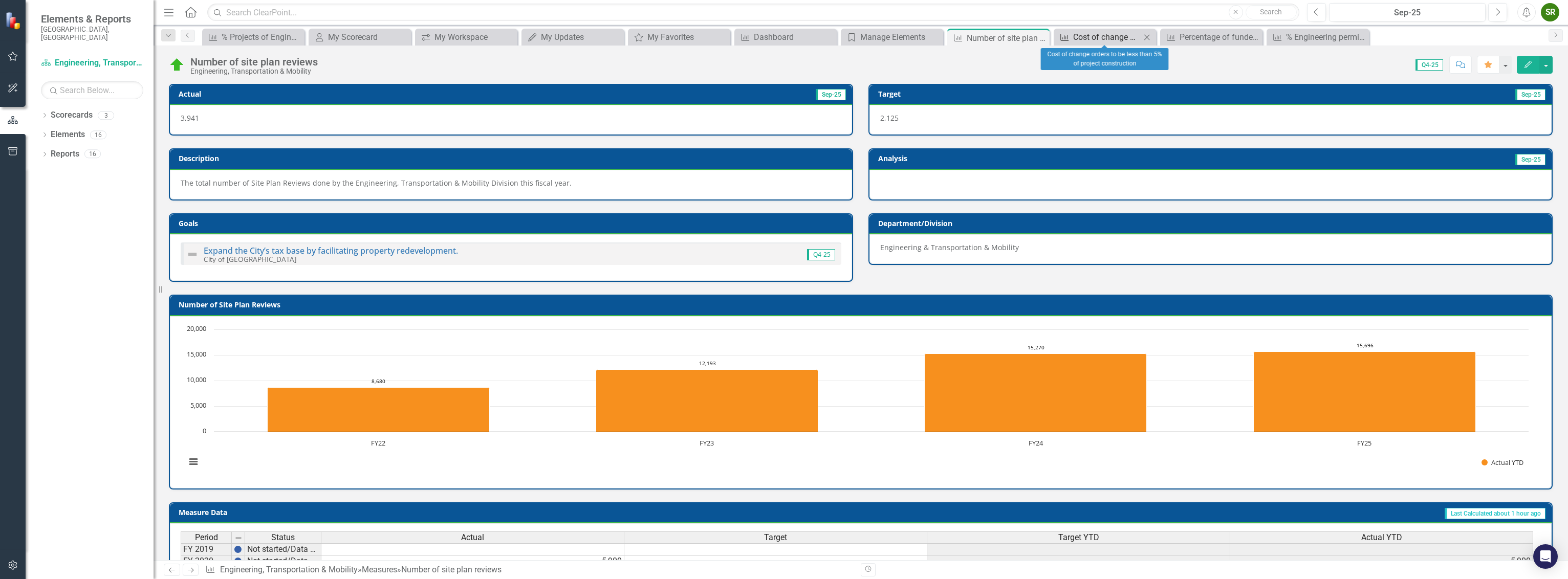
click at [1090, 37] on div "Cost of change orders to be less than 5% of project construction" at bounding box center [1107, 37] width 67 height 13
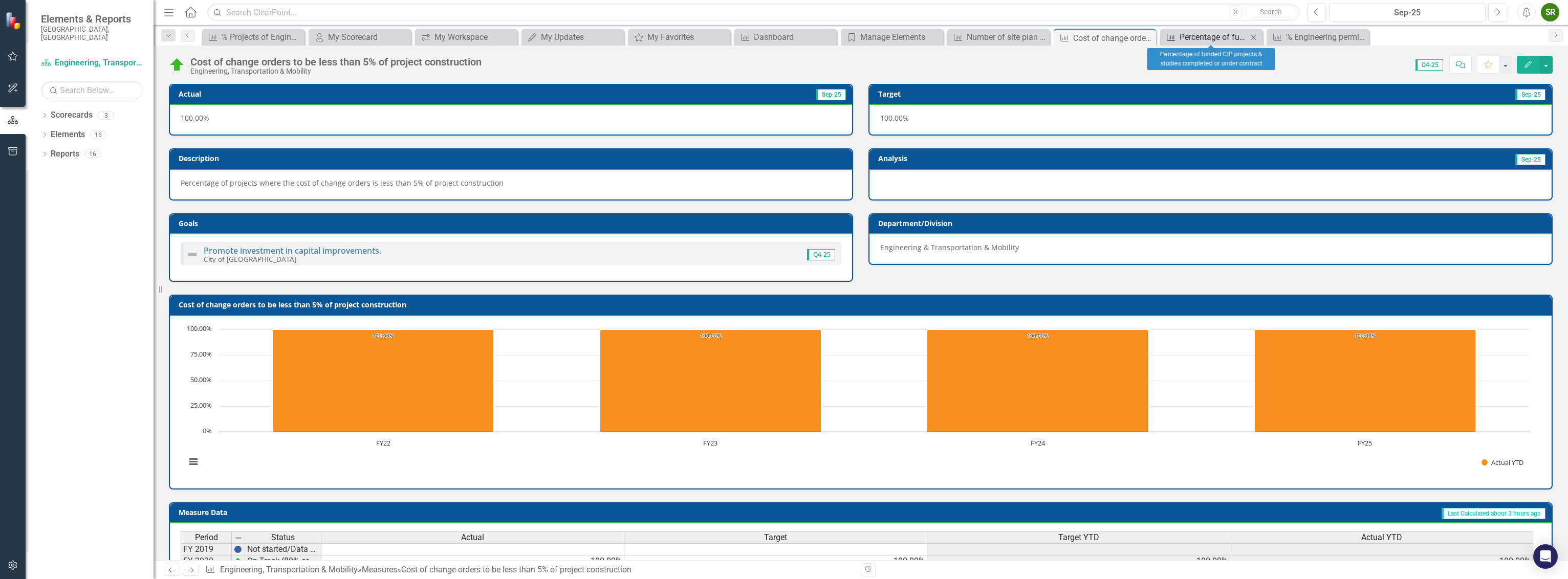
click at [1195, 35] on div "Percentage of funded CIP projects & studies completed or under contract" at bounding box center [1213, 37] width 67 height 13
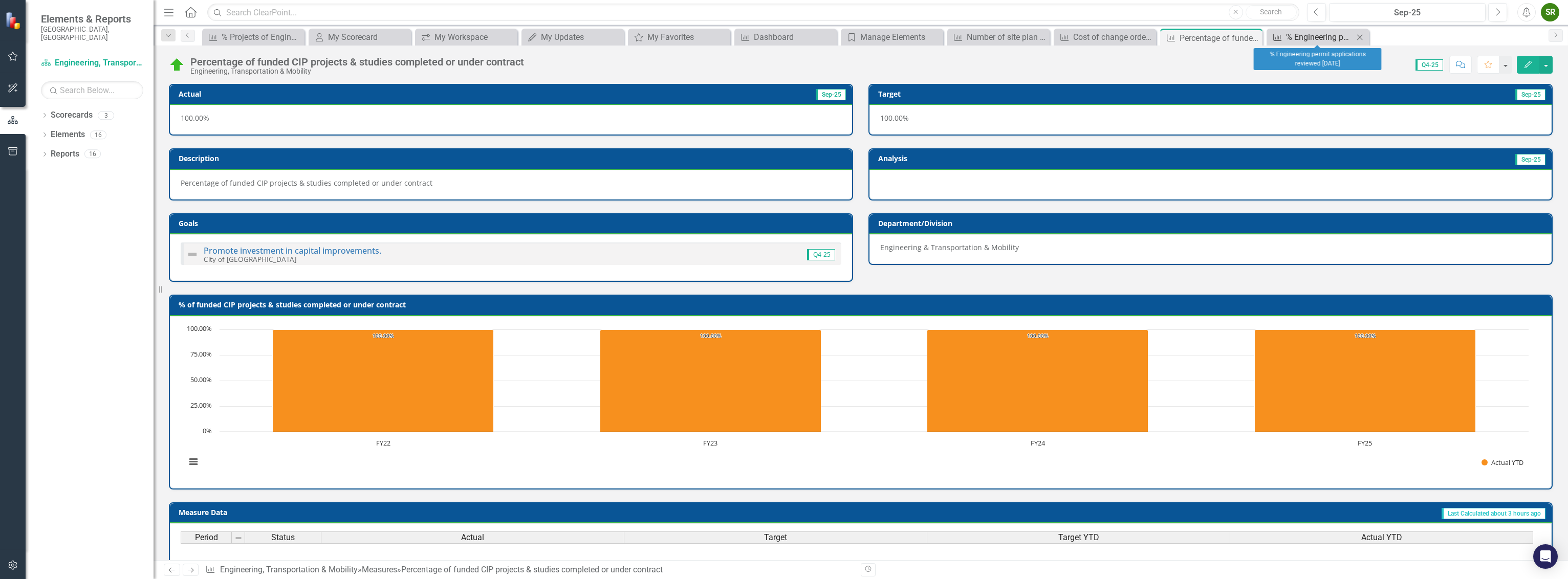
click at [1290, 33] on div "% Engineering permit applications reviewed [DATE]" at bounding box center [1320, 37] width 67 height 13
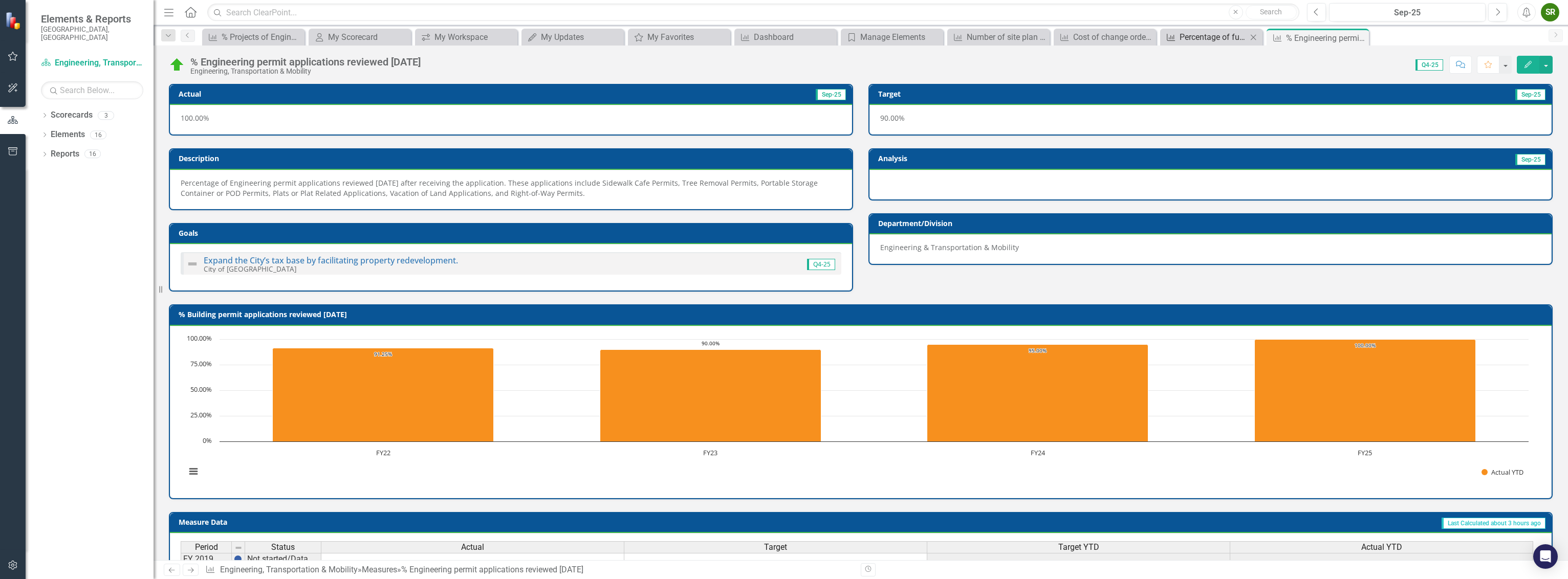
click at [1235, 39] on div "Percentage of funded CIP projects & studies completed or under contract" at bounding box center [1213, 37] width 67 height 13
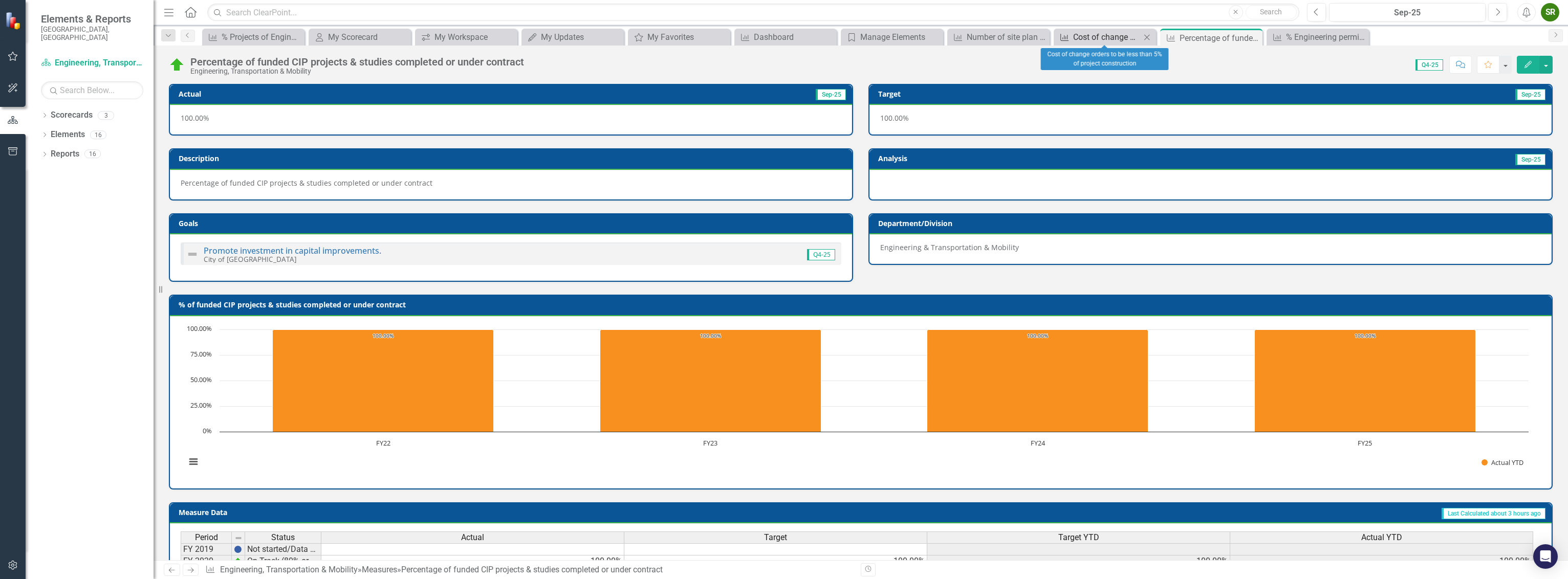
click at [1118, 37] on div "Cost of change orders to be less than 5% of project construction" at bounding box center [1107, 37] width 67 height 13
click at [989, 32] on div "Number of site plan reviews" at bounding box center [1001, 37] width 67 height 13
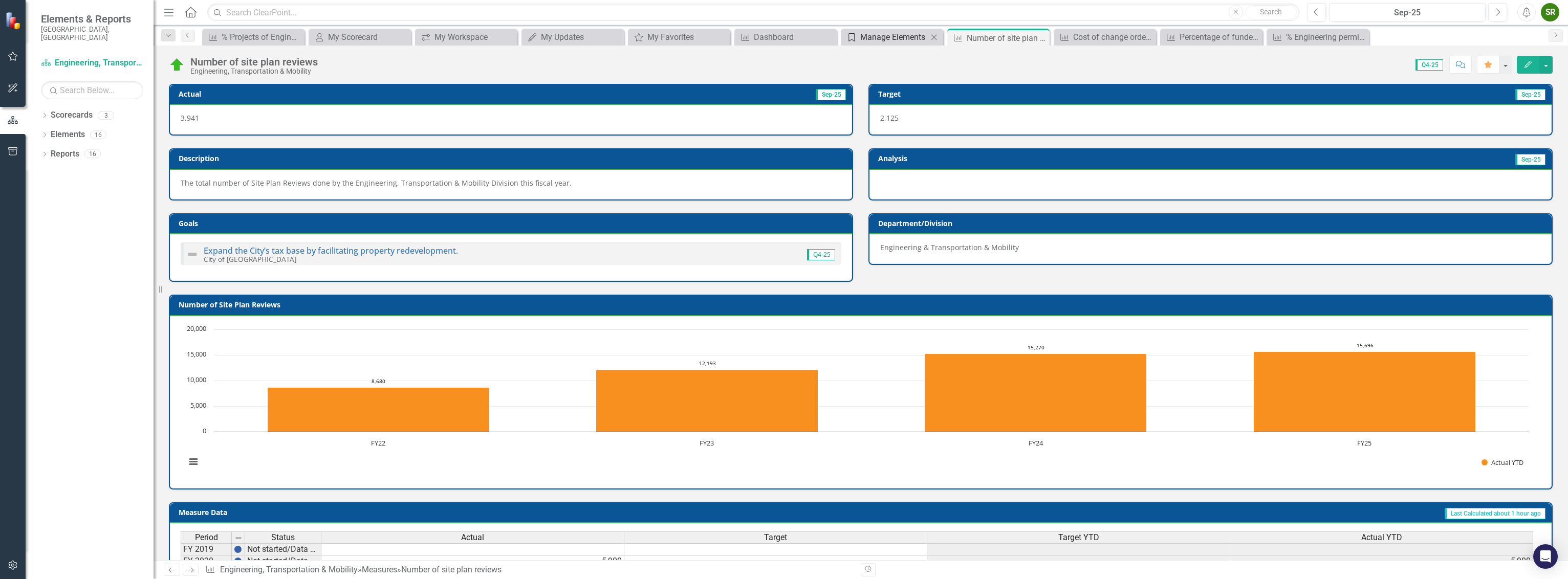
click at [885, 41] on div "Manage Elements" at bounding box center [894, 37] width 67 height 13
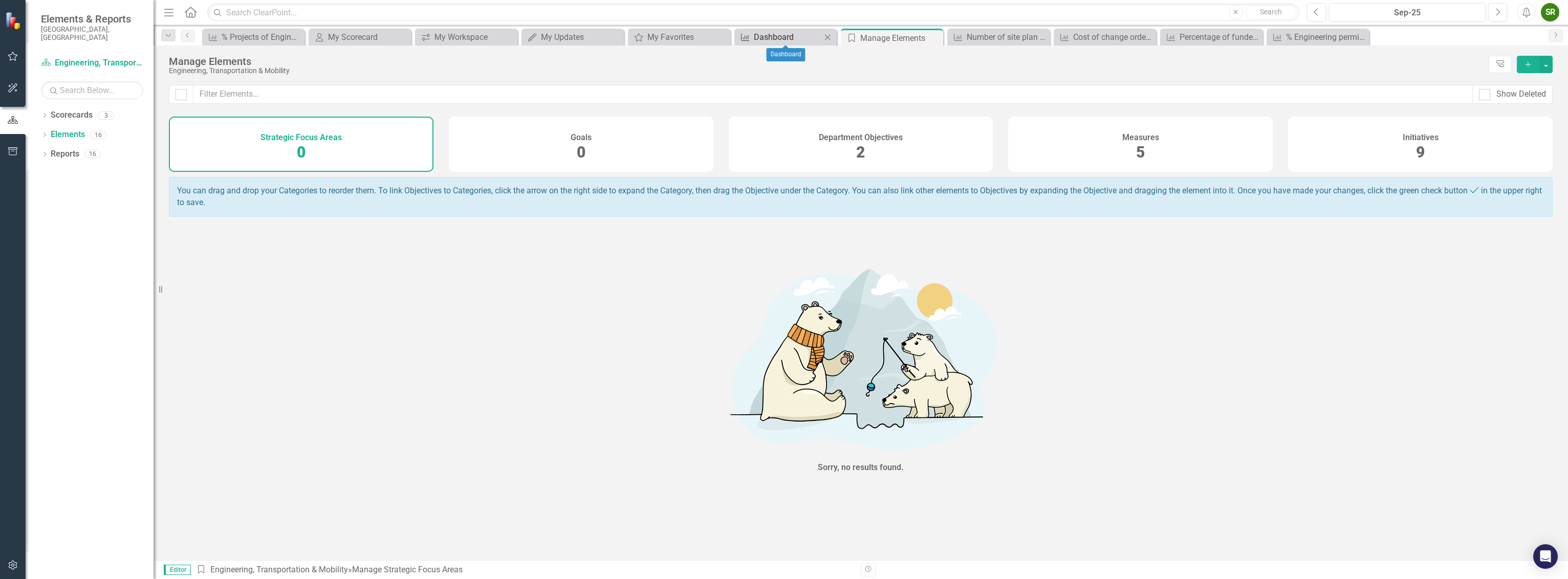
click at [791, 37] on div "Dashboard" at bounding box center [788, 37] width 67 height 13
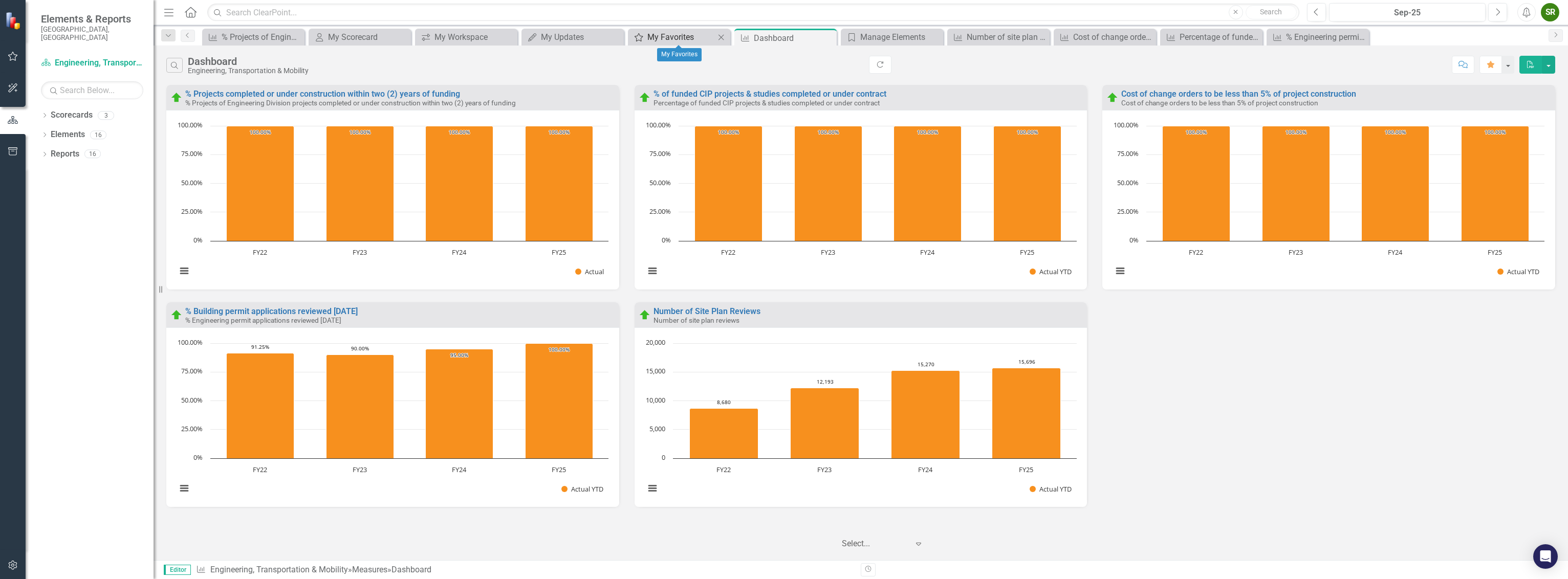
click at [686, 39] on div "My Favorites" at bounding box center [681, 37] width 67 height 13
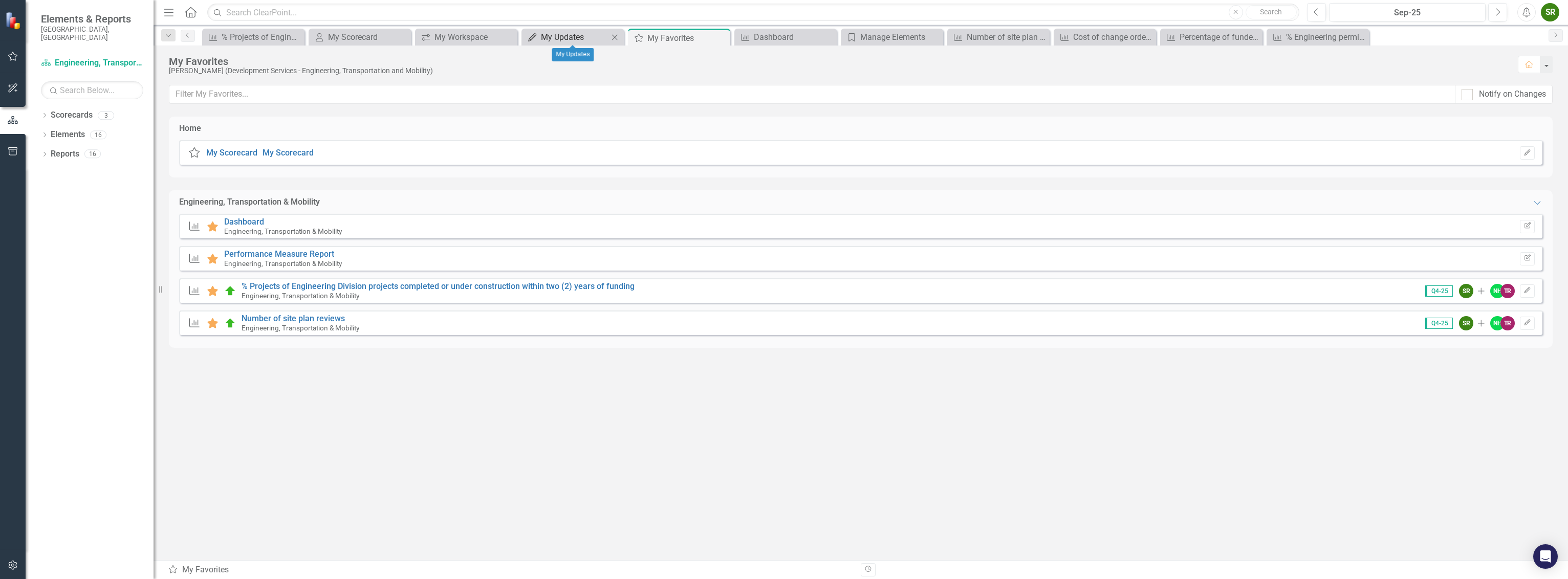
click at [565, 41] on div "My Updates" at bounding box center [575, 37] width 67 height 13
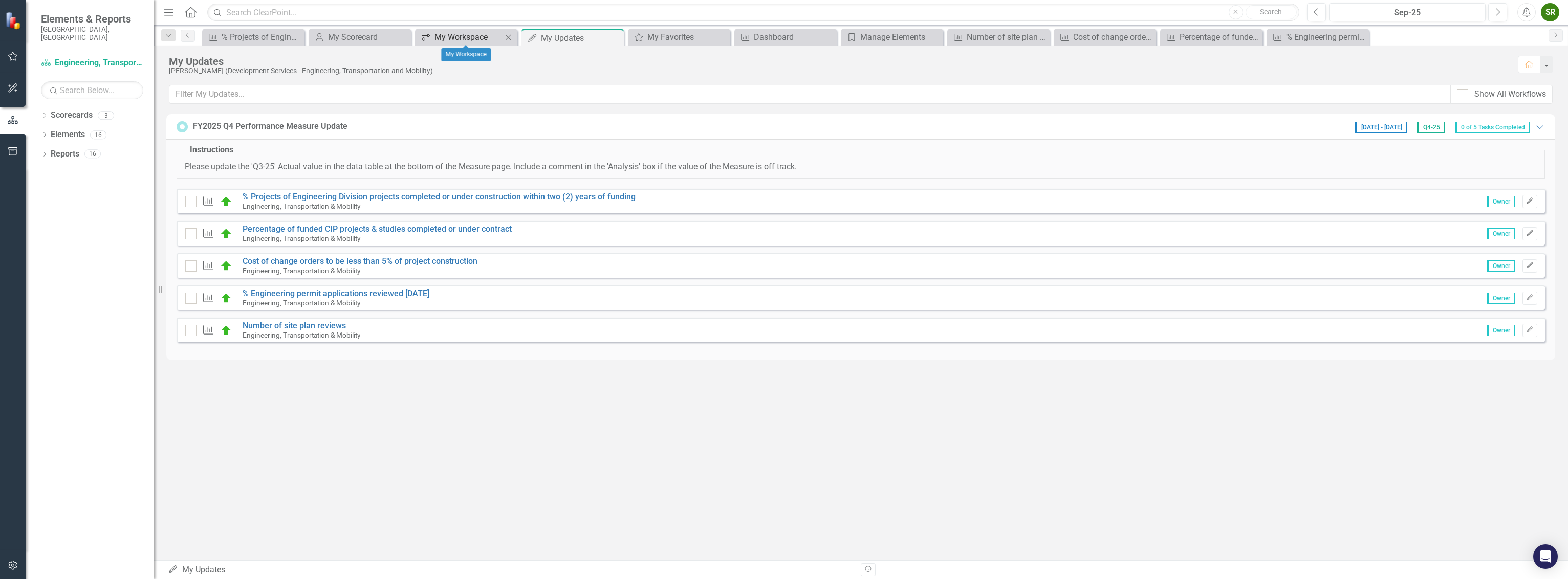
click at [466, 36] on div "My Workspace" at bounding box center [468, 37] width 67 height 13
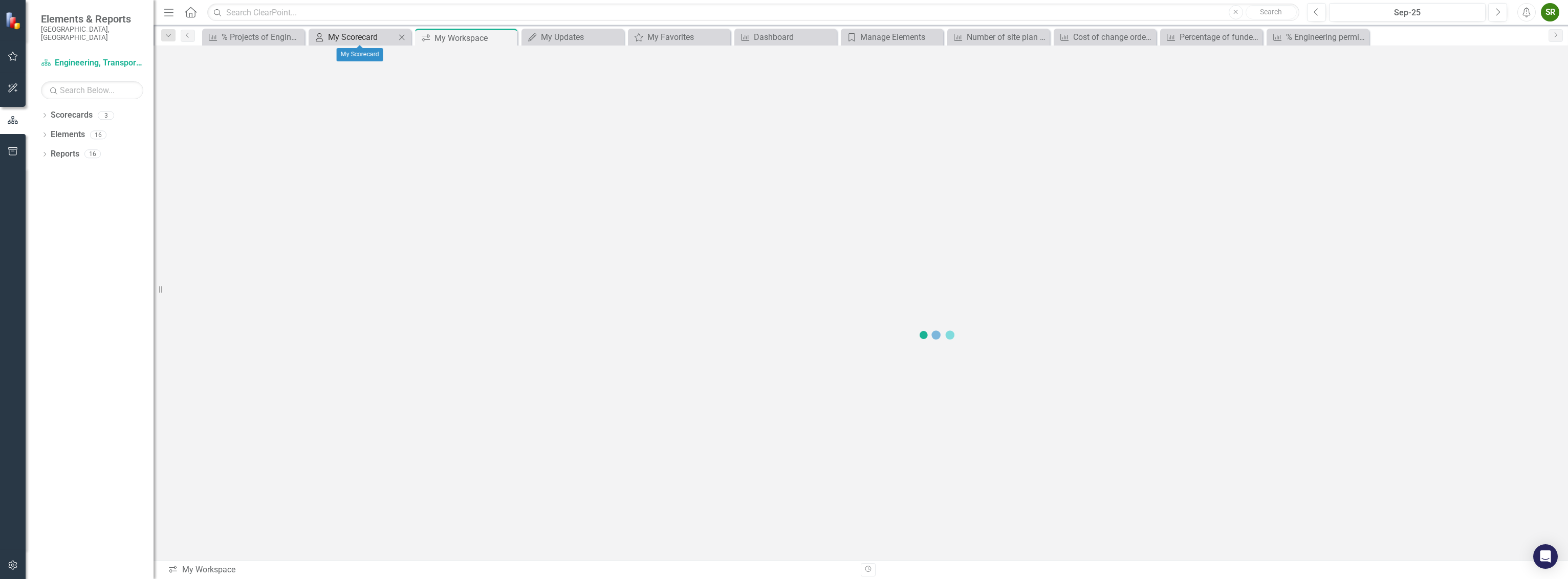
click at [364, 37] on div "My Scorecard" at bounding box center [362, 37] width 67 height 13
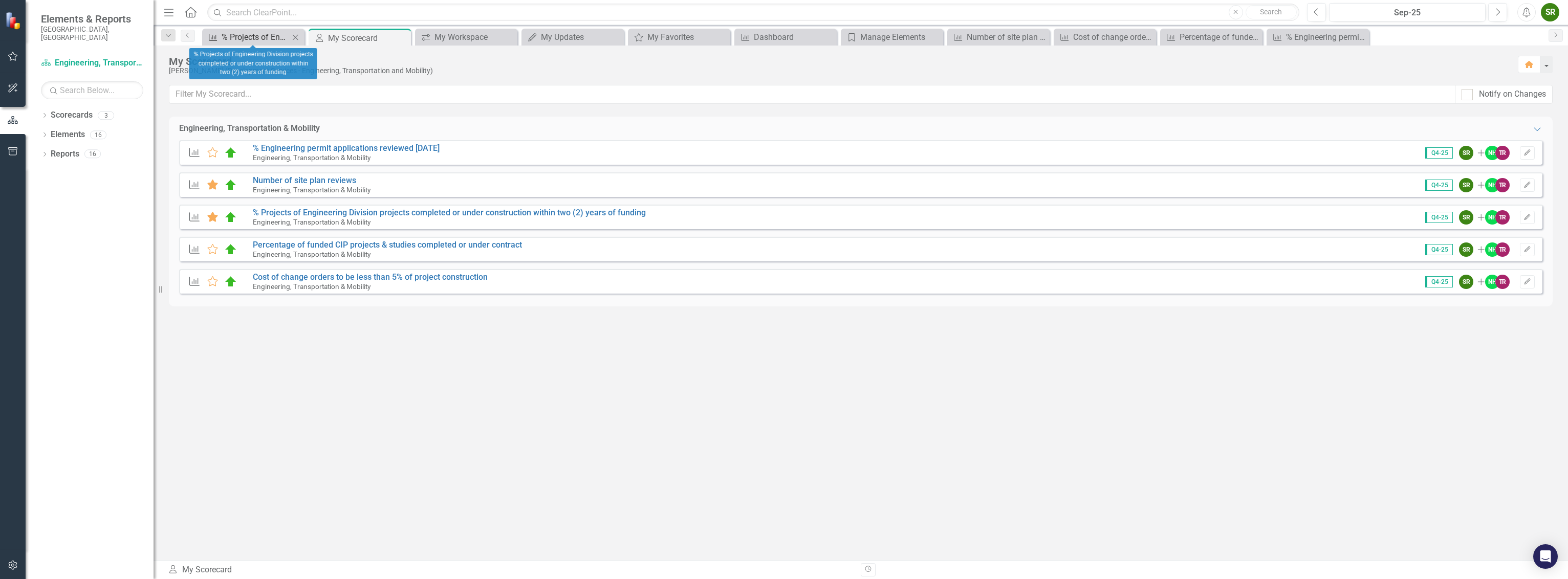
click at [268, 39] on div "% Projects of Engineering Division projects completed or under construction wit…" at bounding box center [255, 37] width 67 height 13
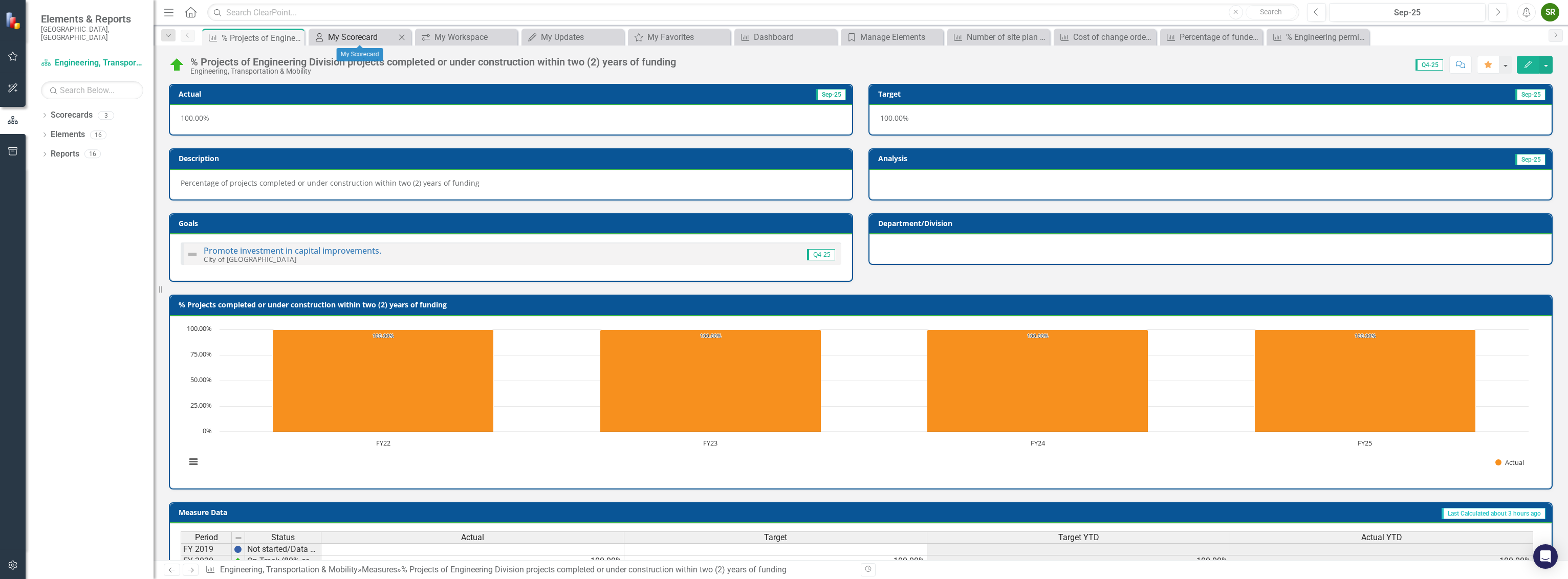
click at [368, 32] on div "My Scorecard" at bounding box center [362, 37] width 67 height 13
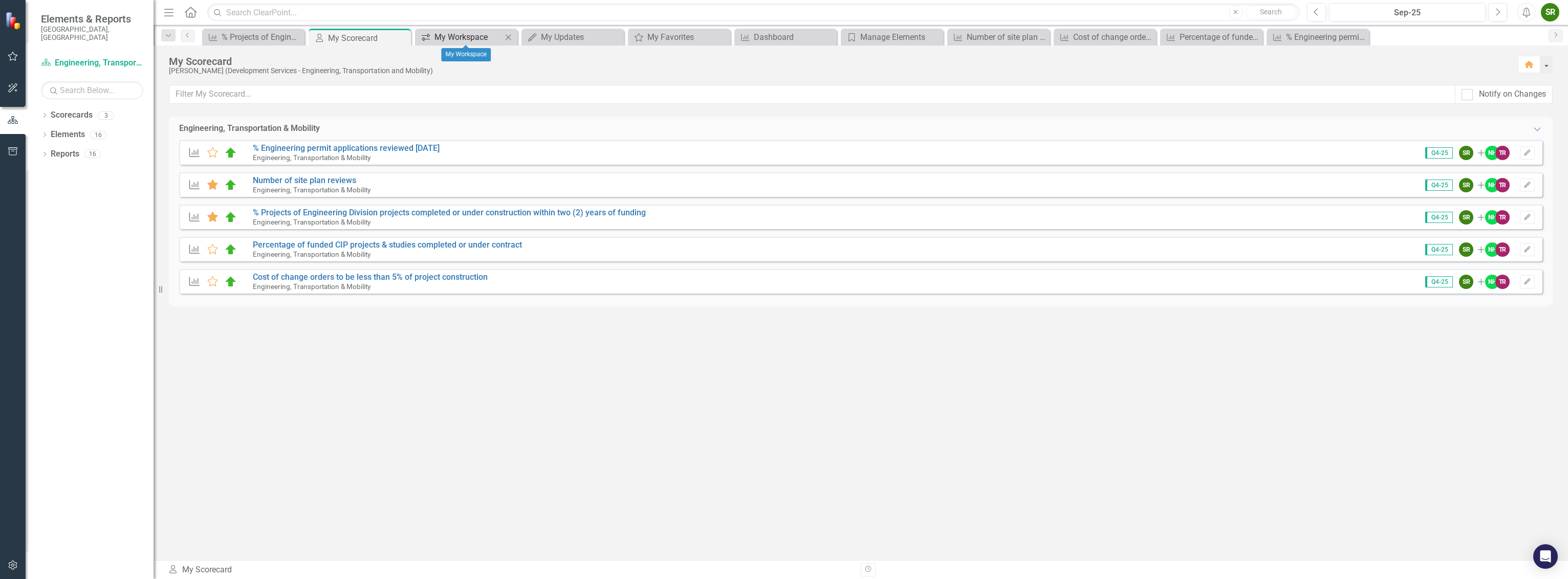
click at [456, 41] on div "My Workspace" at bounding box center [468, 37] width 67 height 13
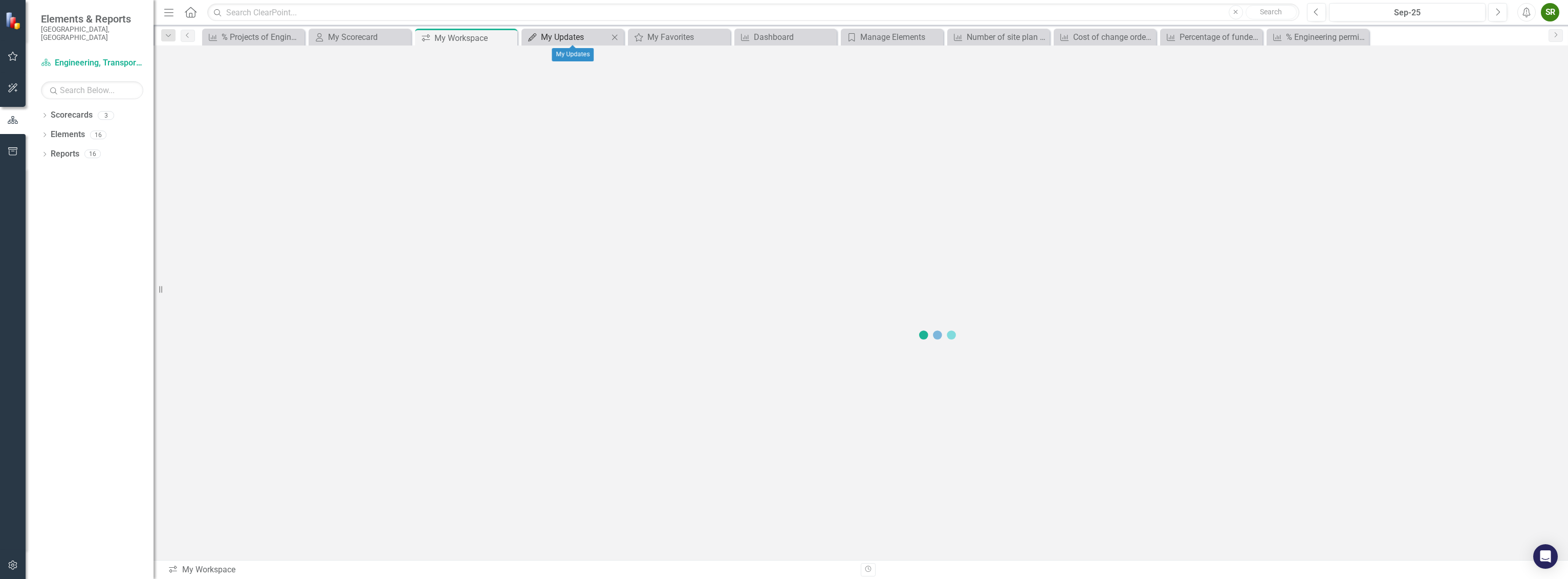
click at [582, 35] on div "My Updates" at bounding box center [575, 37] width 67 height 13
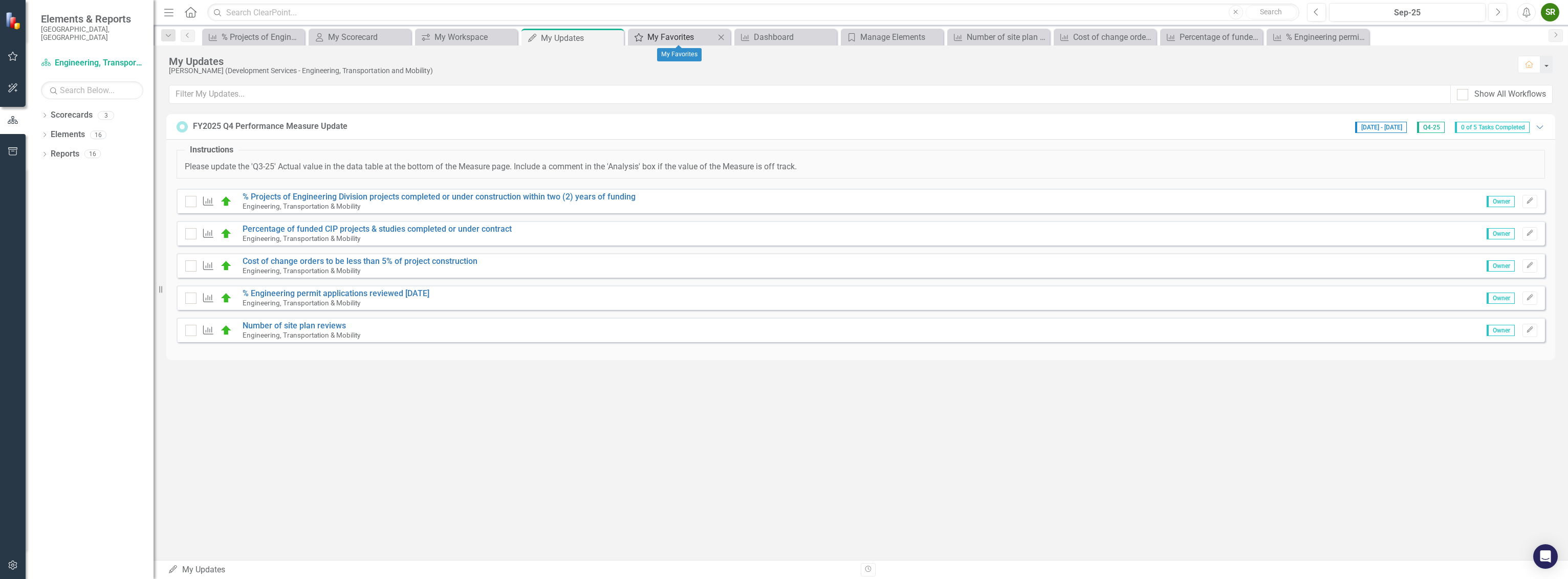
click at [683, 37] on div "My Favorites" at bounding box center [681, 37] width 67 height 13
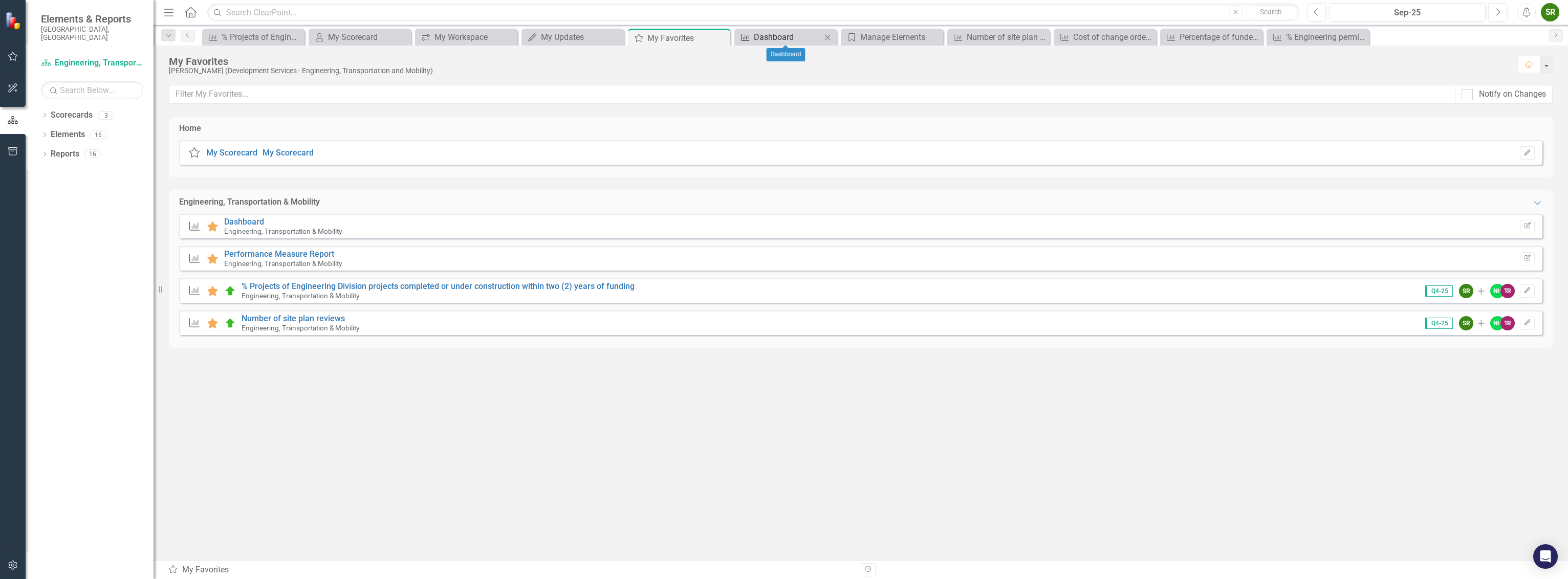
click at [781, 35] on div "Dashboard" at bounding box center [788, 37] width 67 height 13
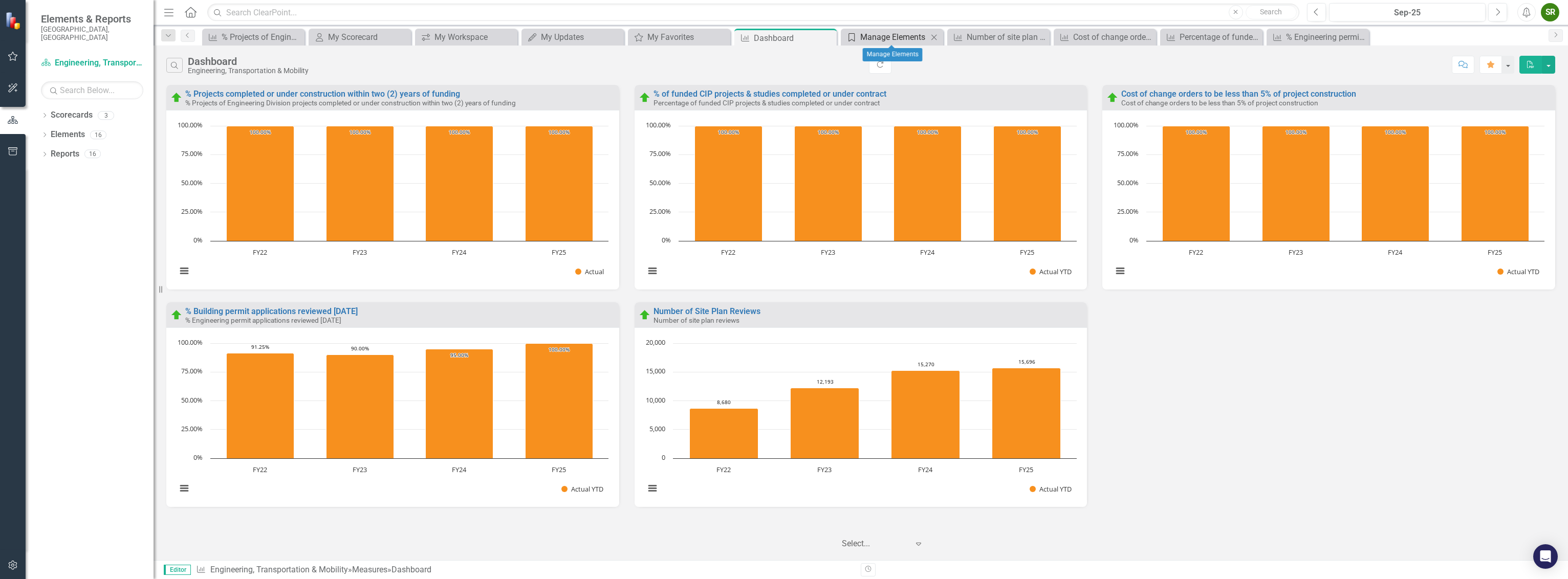
click at [881, 36] on div "Manage Elements" at bounding box center [894, 37] width 67 height 13
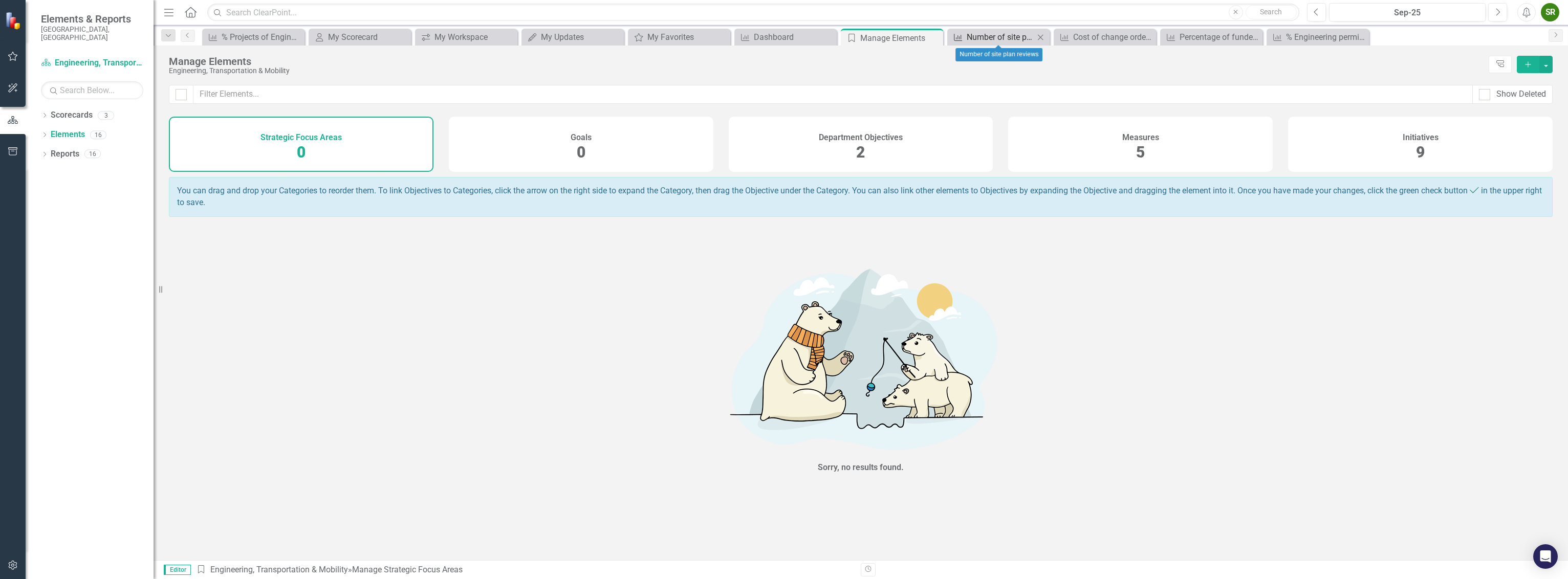
click at [975, 38] on div "Number of site plan reviews" at bounding box center [1001, 37] width 67 height 13
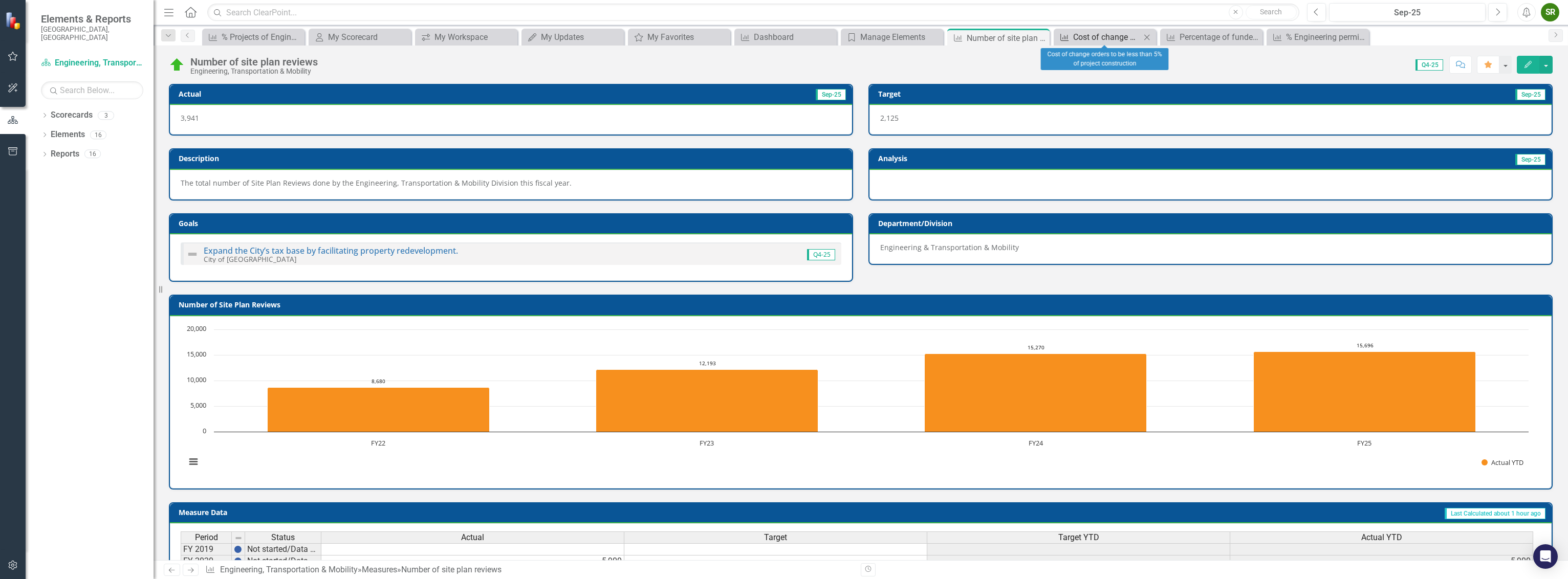
click at [1071, 36] on link "Measure Cost of change orders to be less than 5% of project construction" at bounding box center [1098, 37] width 85 height 13
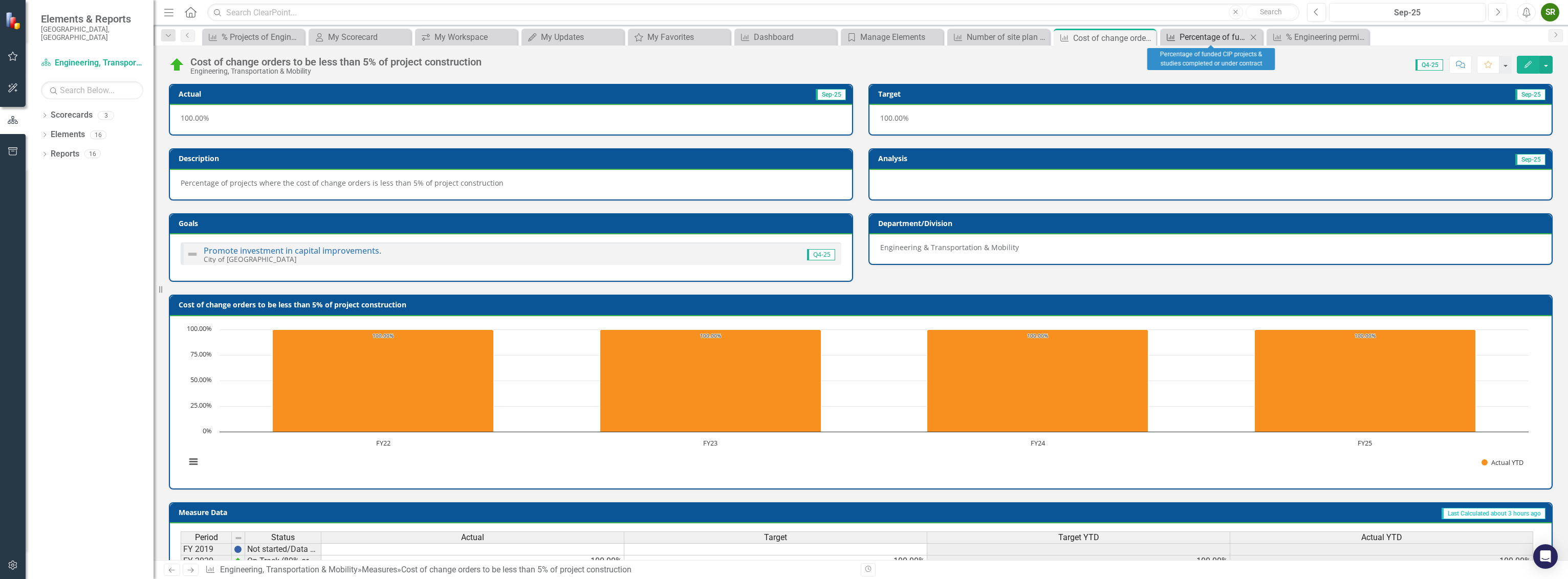
click at [1213, 36] on div "Percentage of funded CIP projects & studies completed or under contract" at bounding box center [1213, 37] width 67 height 13
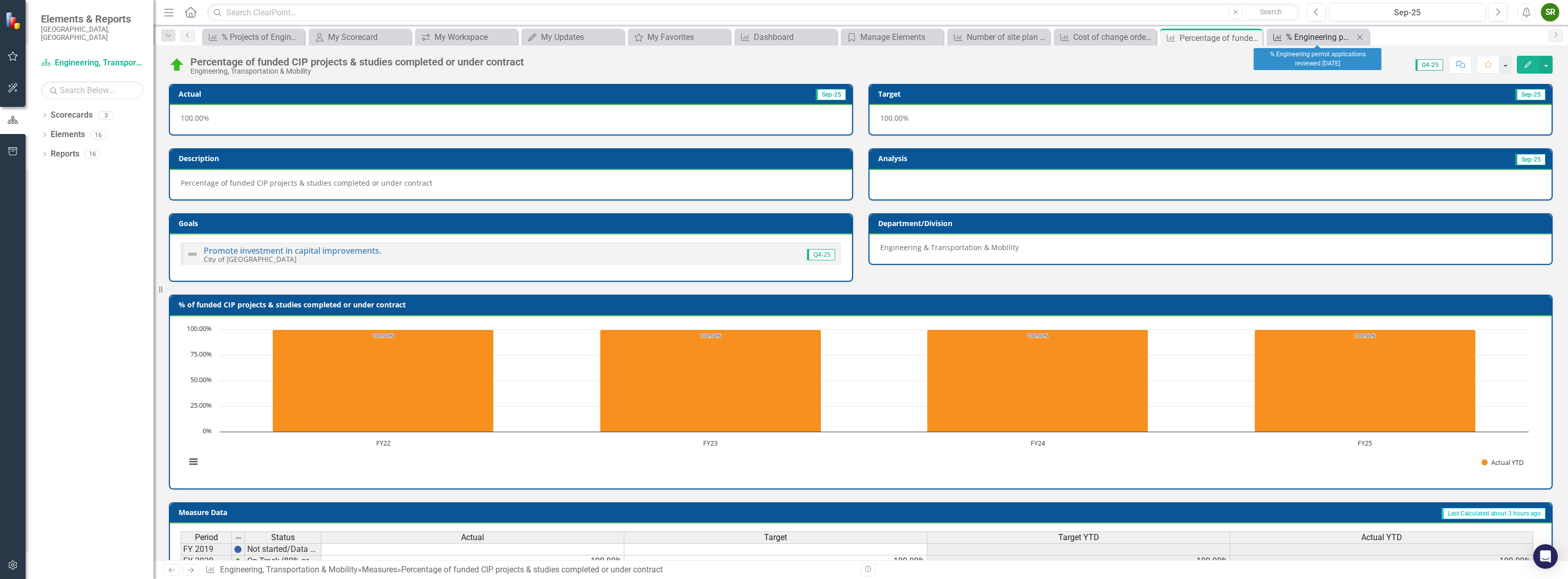
click at [1309, 35] on div "% Engineering permit applications reviewed [DATE]" at bounding box center [1320, 37] width 67 height 13
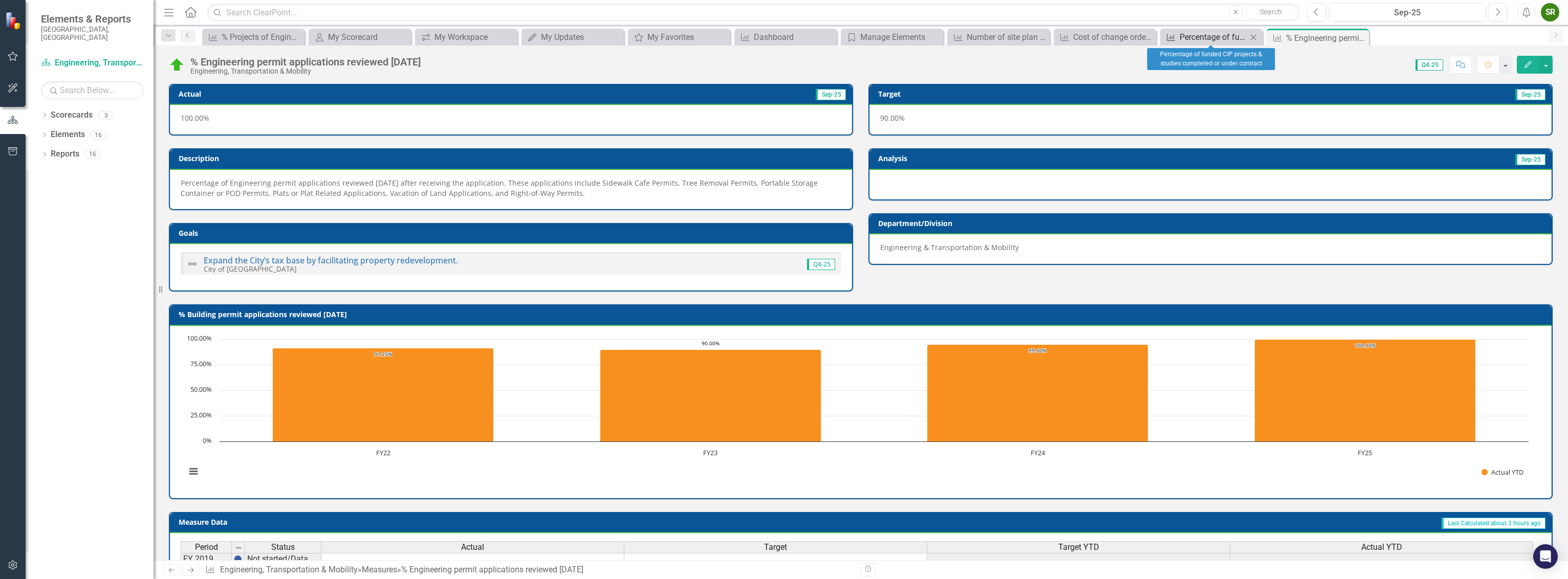
click at [1200, 37] on div "Percentage of funded CIP projects & studies completed or under contract" at bounding box center [1213, 37] width 67 height 13
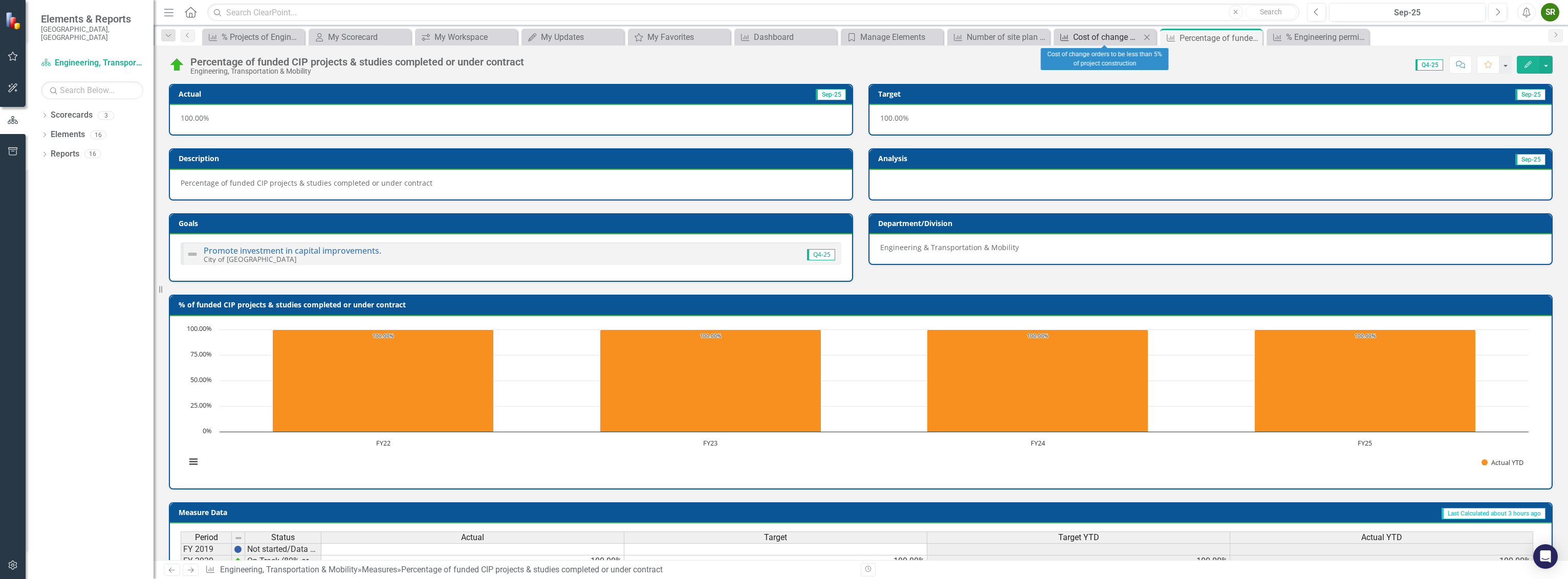
click at [1128, 41] on div "Cost of change orders to be less than 5% of project construction" at bounding box center [1107, 37] width 67 height 13
click at [1029, 38] on div "Number of site plan reviews" at bounding box center [1001, 37] width 67 height 13
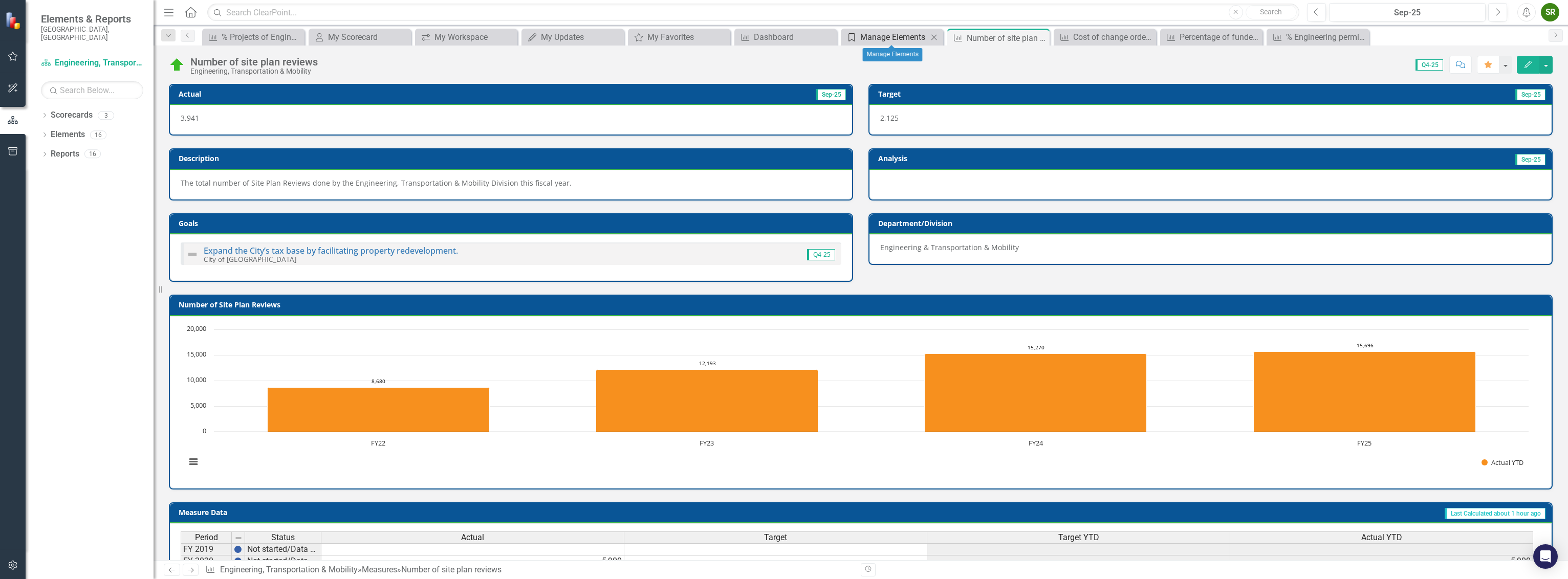
click at [901, 37] on div "Manage Elements" at bounding box center [894, 37] width 67 height 13
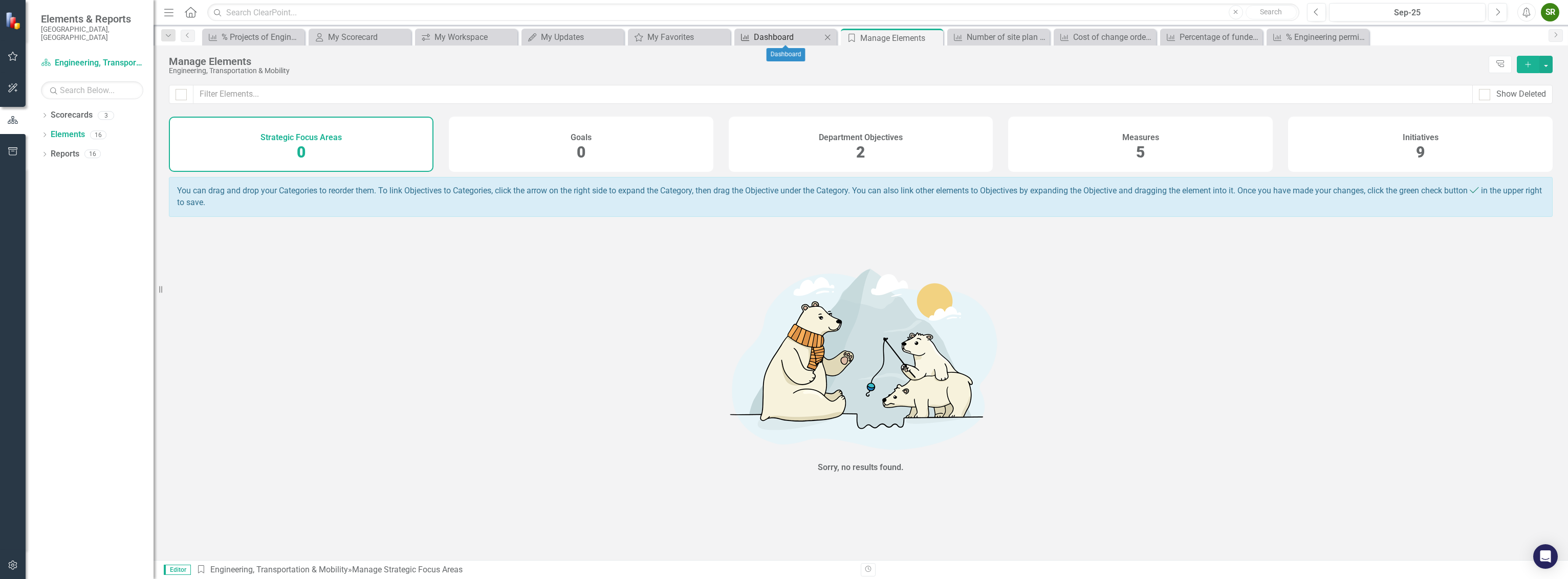
click at [799, 36] on div "Dashboard" at bounding box center [788, 37] width 67 height 13
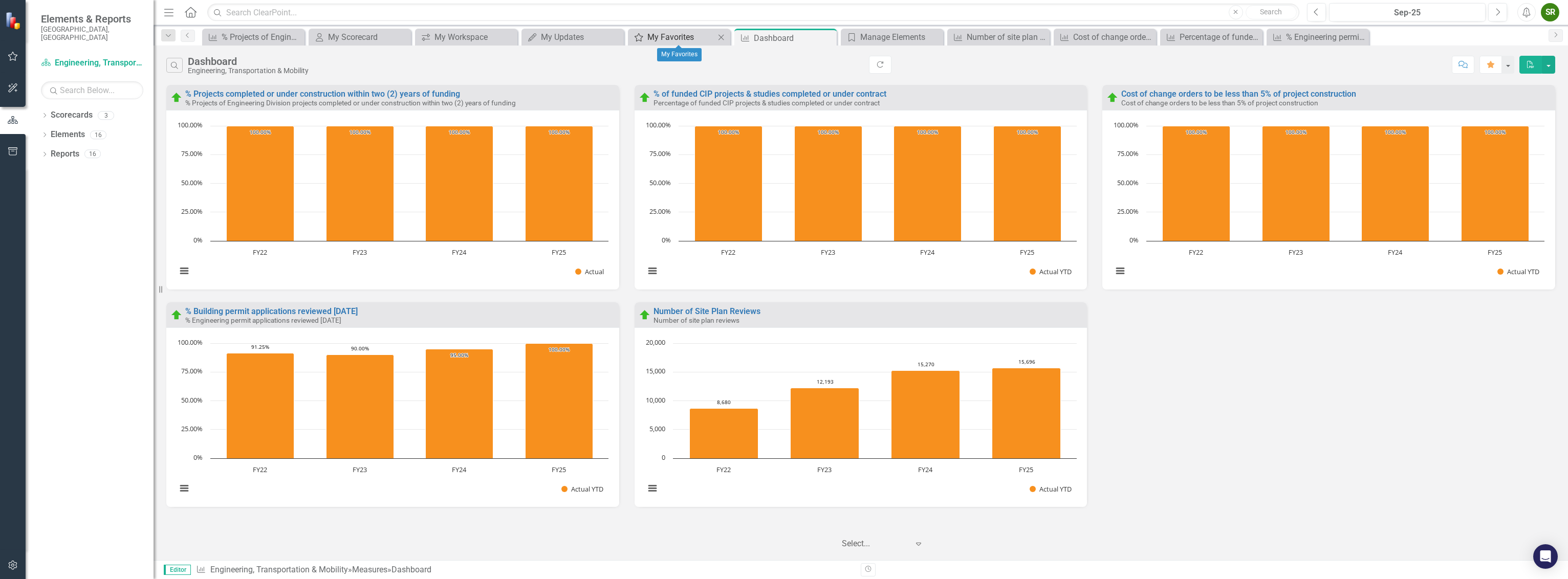
click at [663, 36] on div "My Favorites" at bounding box center [681, 37] width 67 height 13
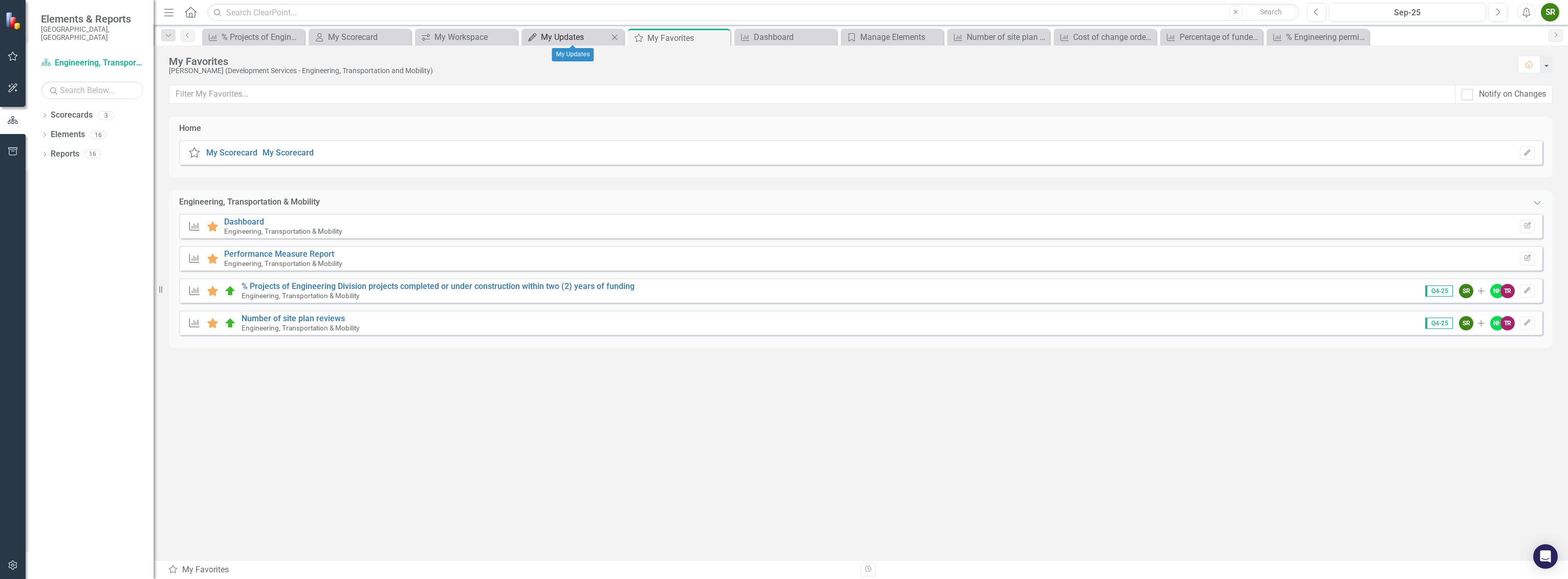
click at [582, 38] on div "My Updates" at bounding box center [575, 37] width 67 height 13
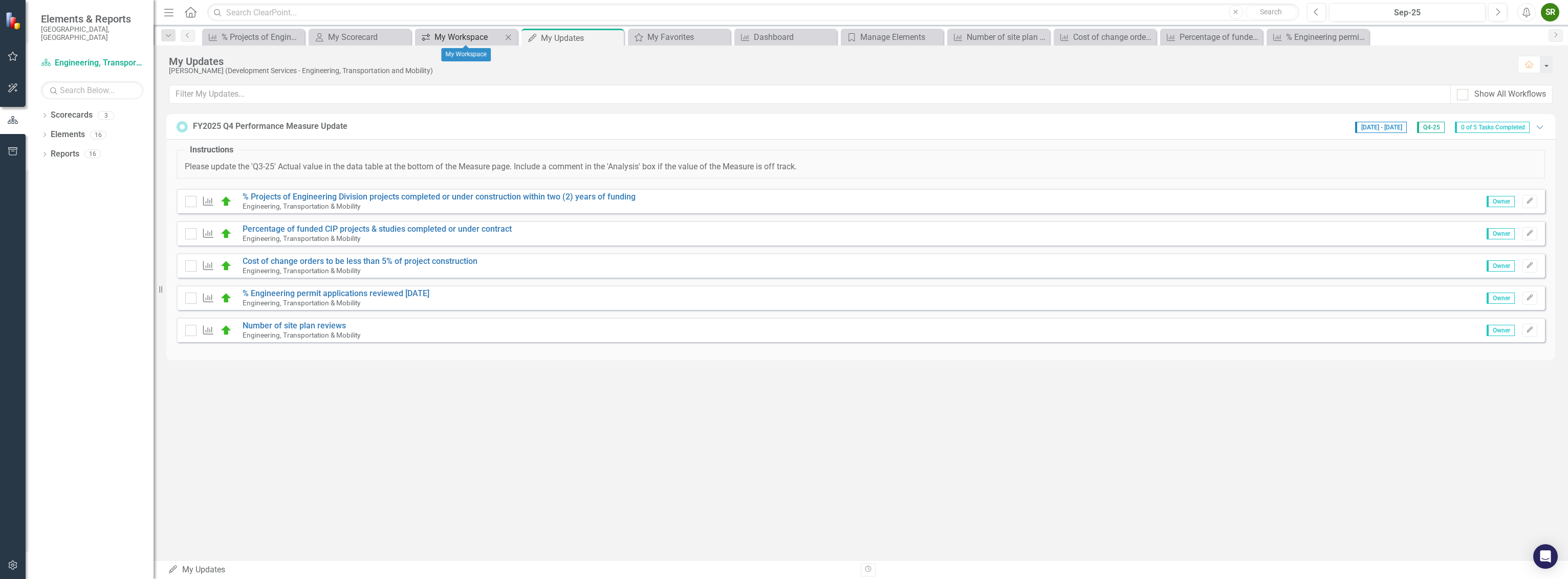
click at [479, 37] on div "My Workspace" at bounding box center [468, 37] width 67 height 13
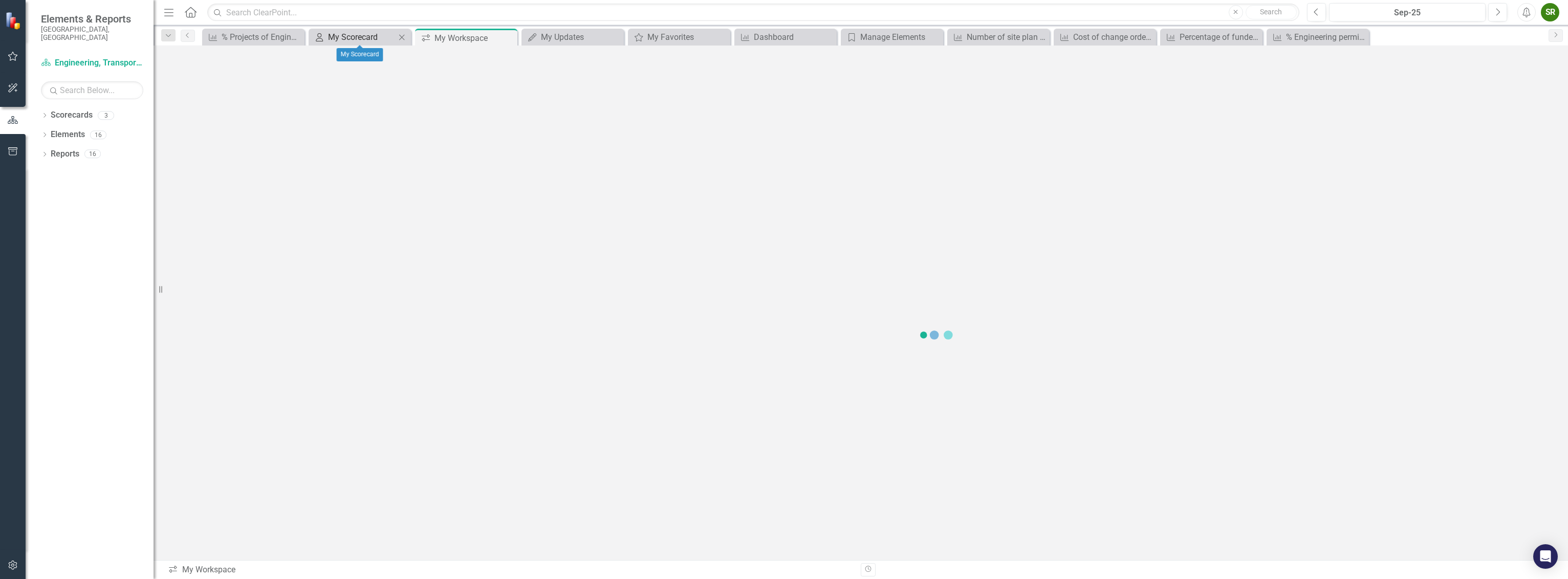
click at [362, 37] on div "My Scorecard" at bounding box center [362, 37] width 67 height 13
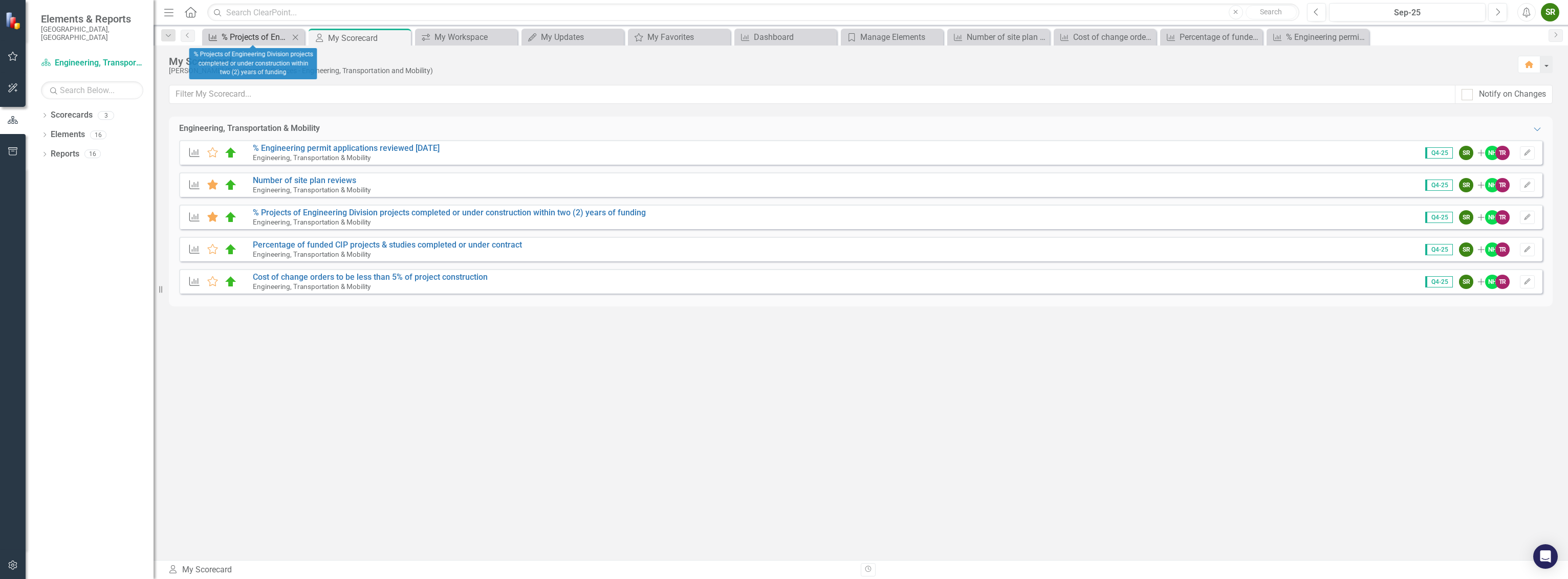
click at [269, 38] on div "% Projects of Engineering Division projects completed or under construction wit…" at bounding box center [255, 37] width 67 height 13
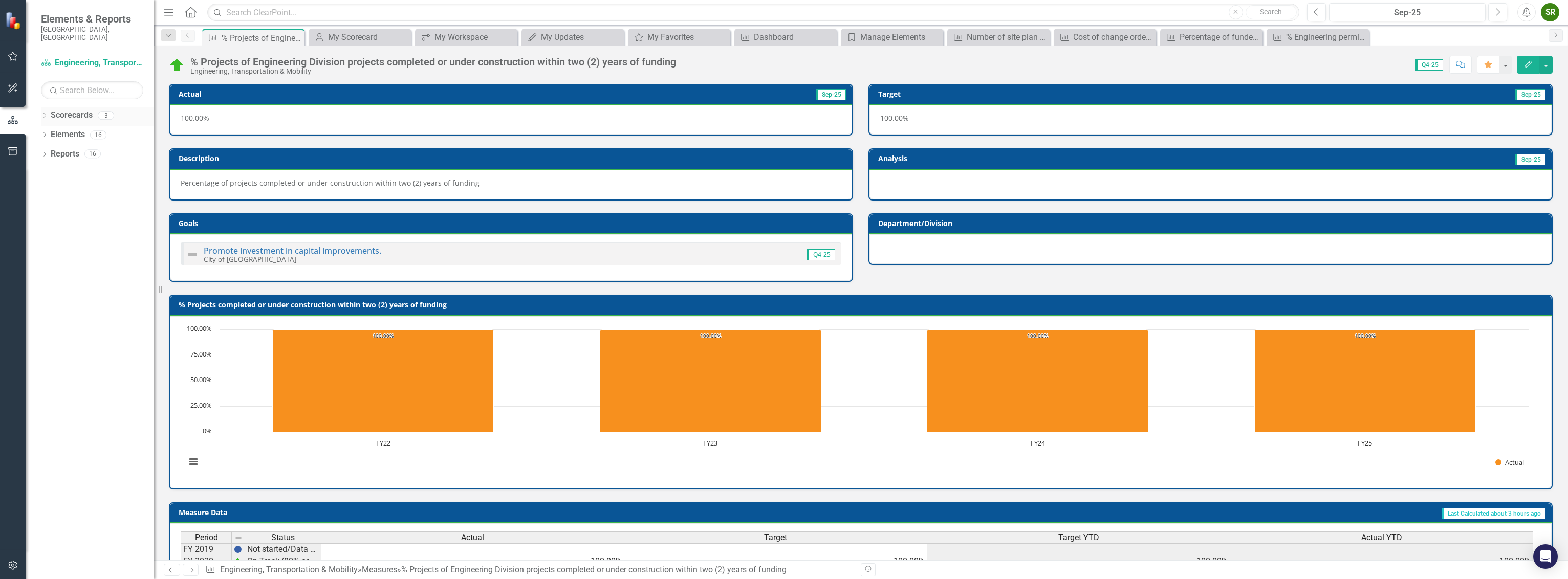
click at [57, 109] on link "Scorecards" at bounding box center [71, 115] width 42 height 12
click at [65, 129] on link "Elements" at bounding box center [68, 135] width 34 height 12
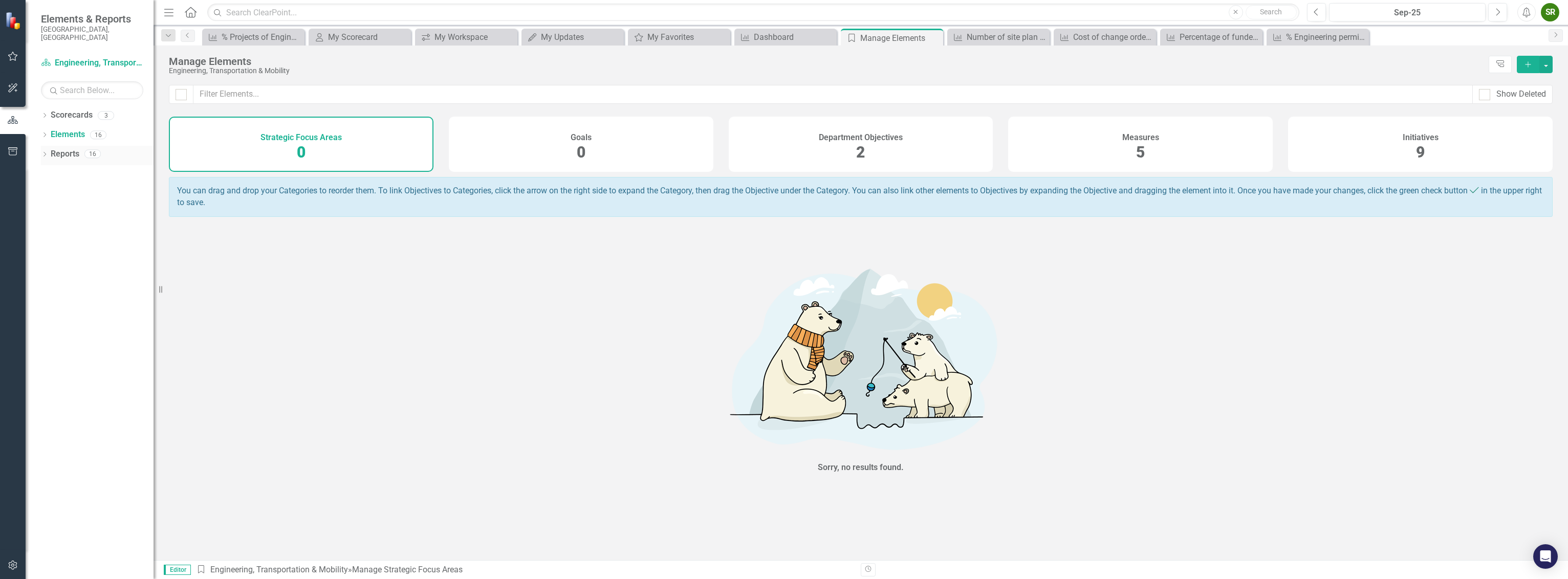
click at [69, 148] on link "Reports" at bounding box center [65, 154] width 29 height 12
click at [474, 151] on div "Goals 0" at bounding box center [581, 144] width 265 height 55
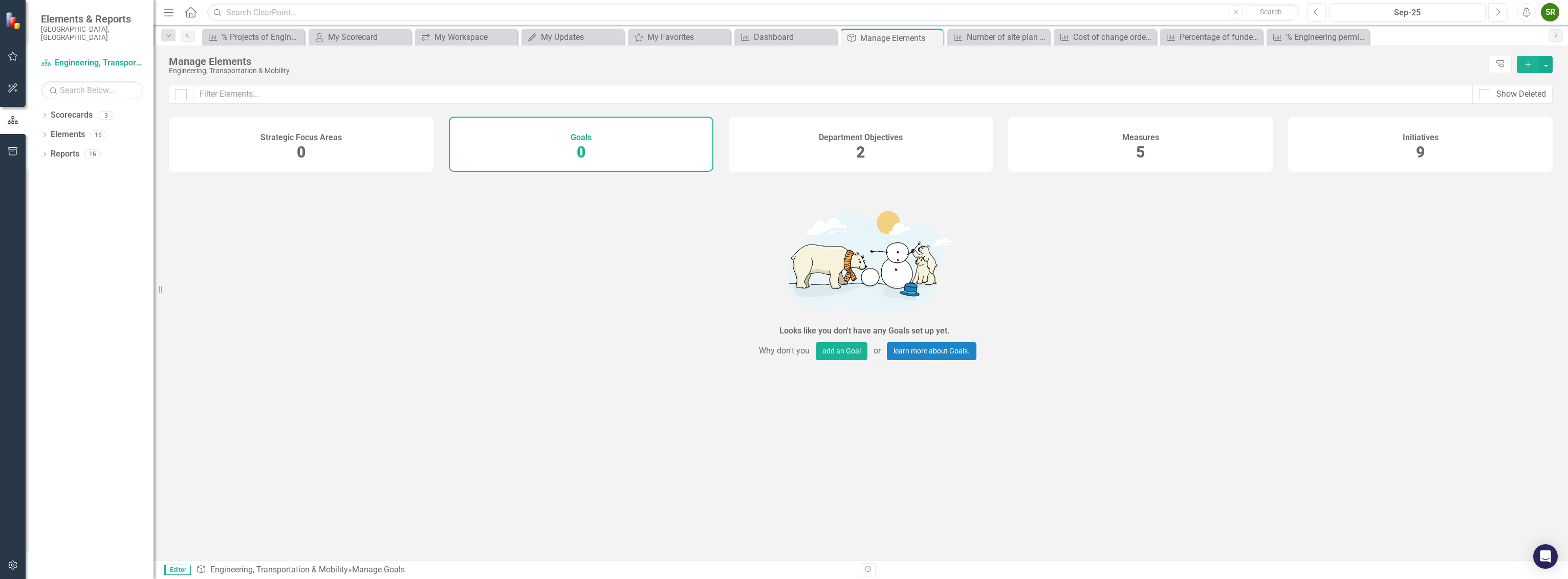
drag, startPoint x: 772, startPoint y: 145, endPoint x: 817, endPoint y: 149, distance: 45.2
click at [773, 145] on div "Department Objectives 2" at bounding box center [861, 144] width 265 height 55
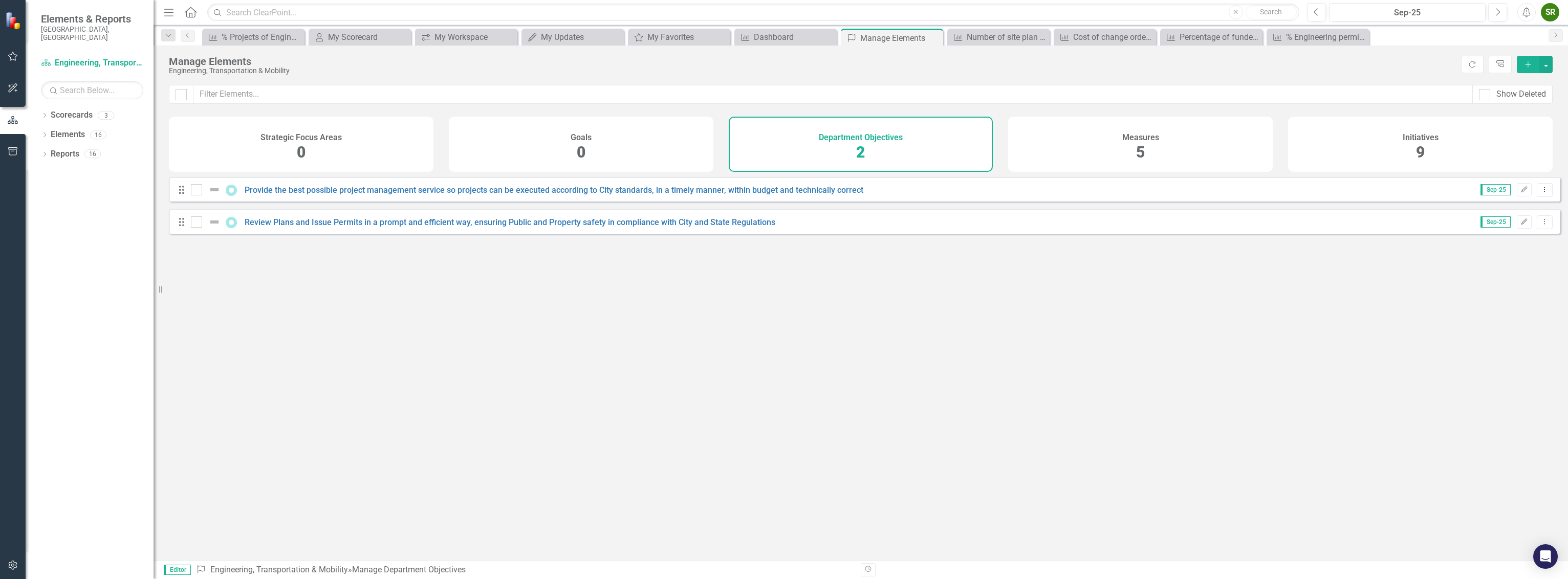
click at [606, 115] on div "Show Deleted" at bounding box center [861, 101] width 1415 height 32
click at [622, 137] on div "Goals 0" at bounding box center [581, 144] width 265 height 55
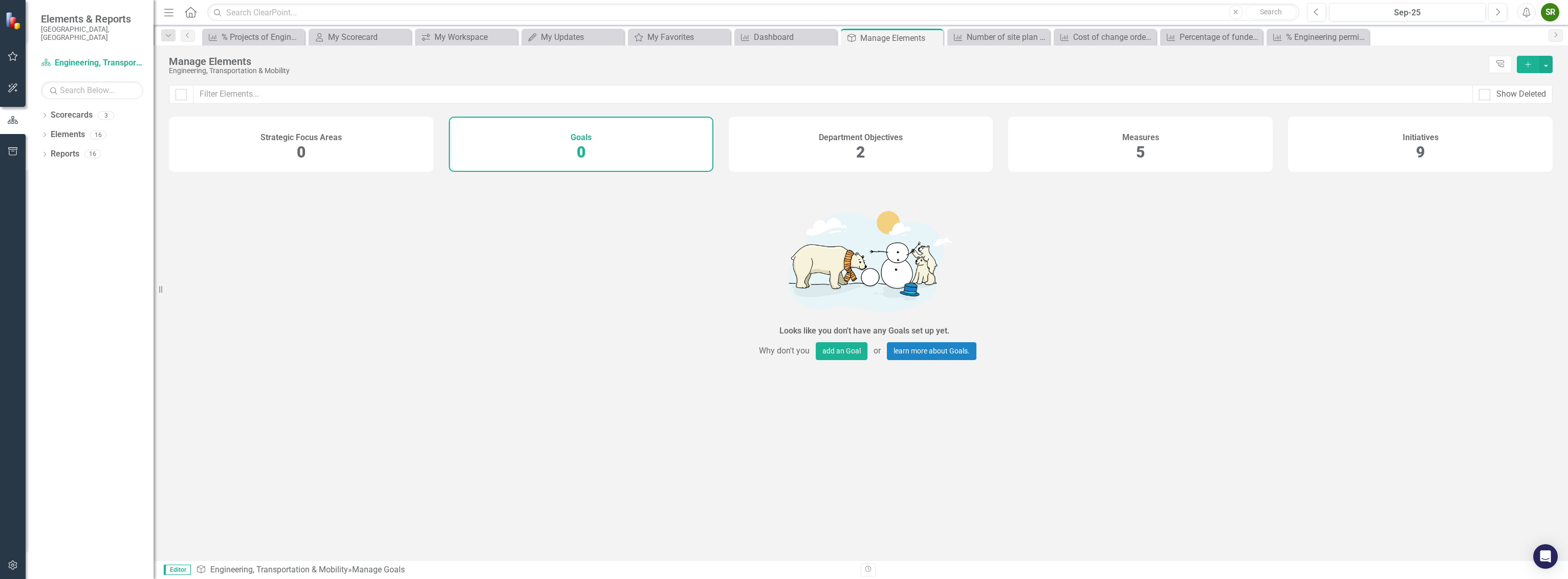
click at [780, 145] on div "Department Objectives 2" at bounding box center [861, 144] width 265 height 55
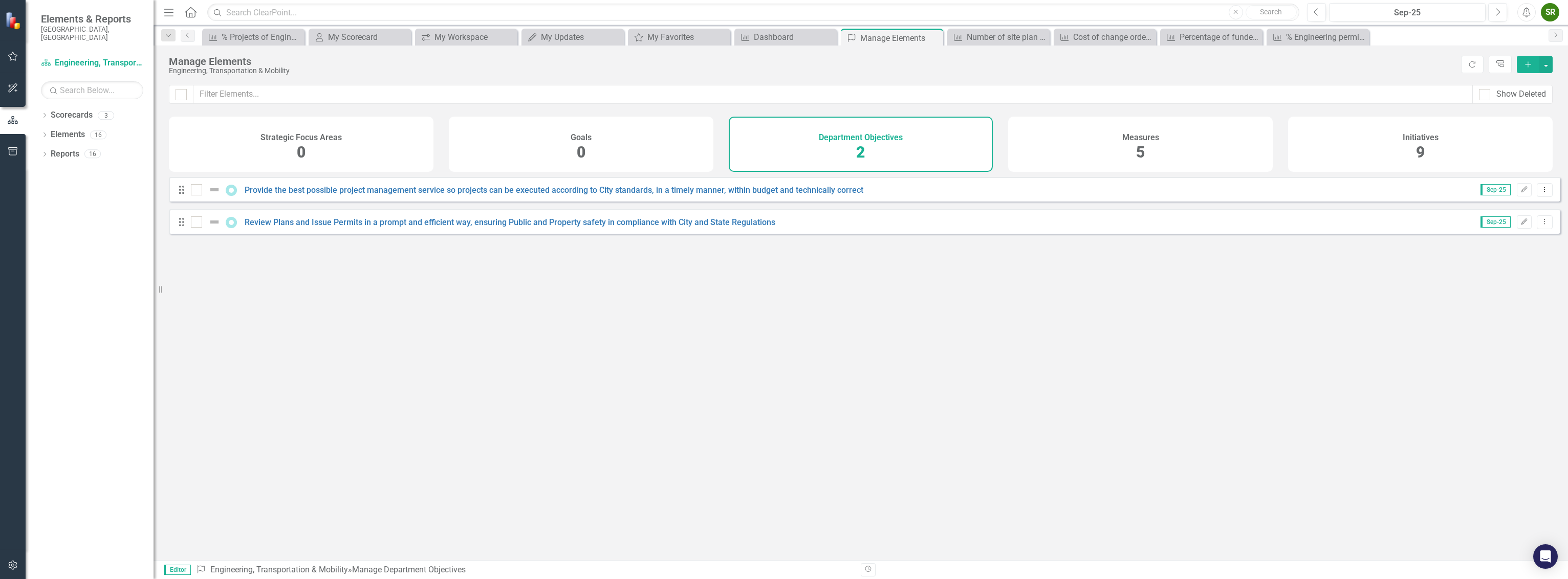
click at [674, 154] on div "Goals 0" at bounding box center [581, 144] width 265 height 55
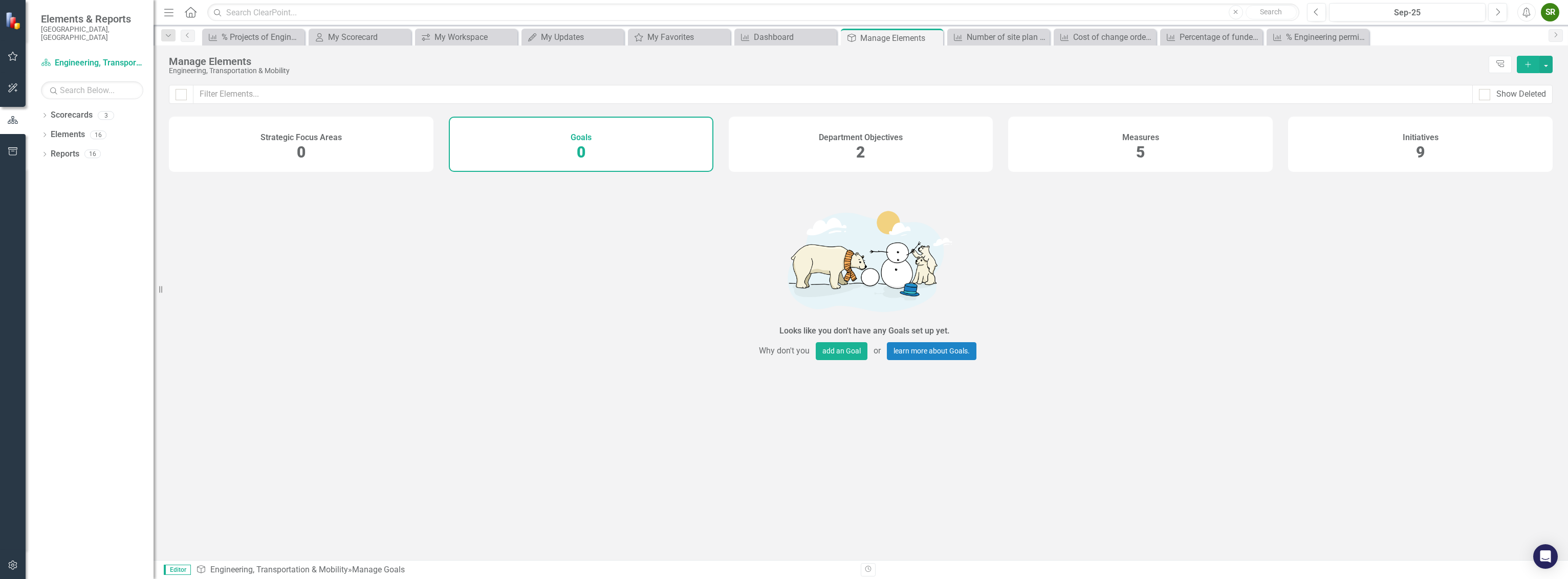
click at [816, 158] on div "Department Objectives 2" at bounding box center [861, 144] width 265 height 55
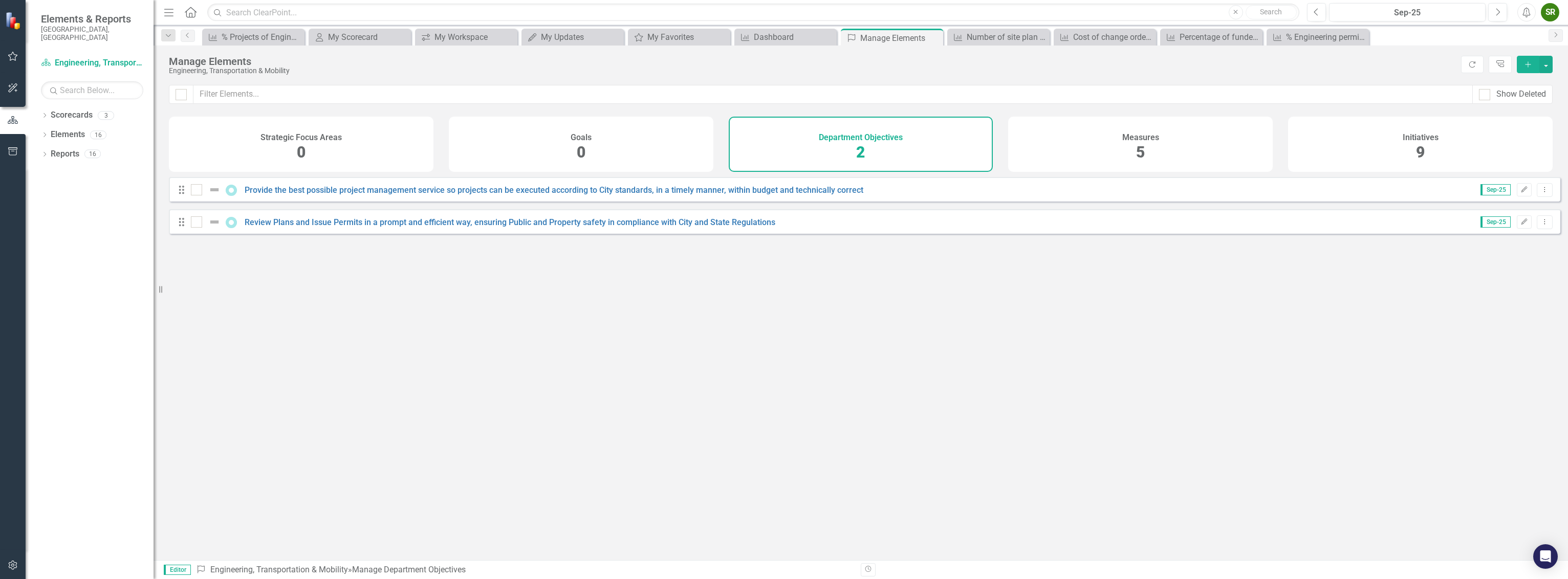
click at [1088, 153] on div "Measures 5" at bounding box center [1140, 144] width 265 height 55
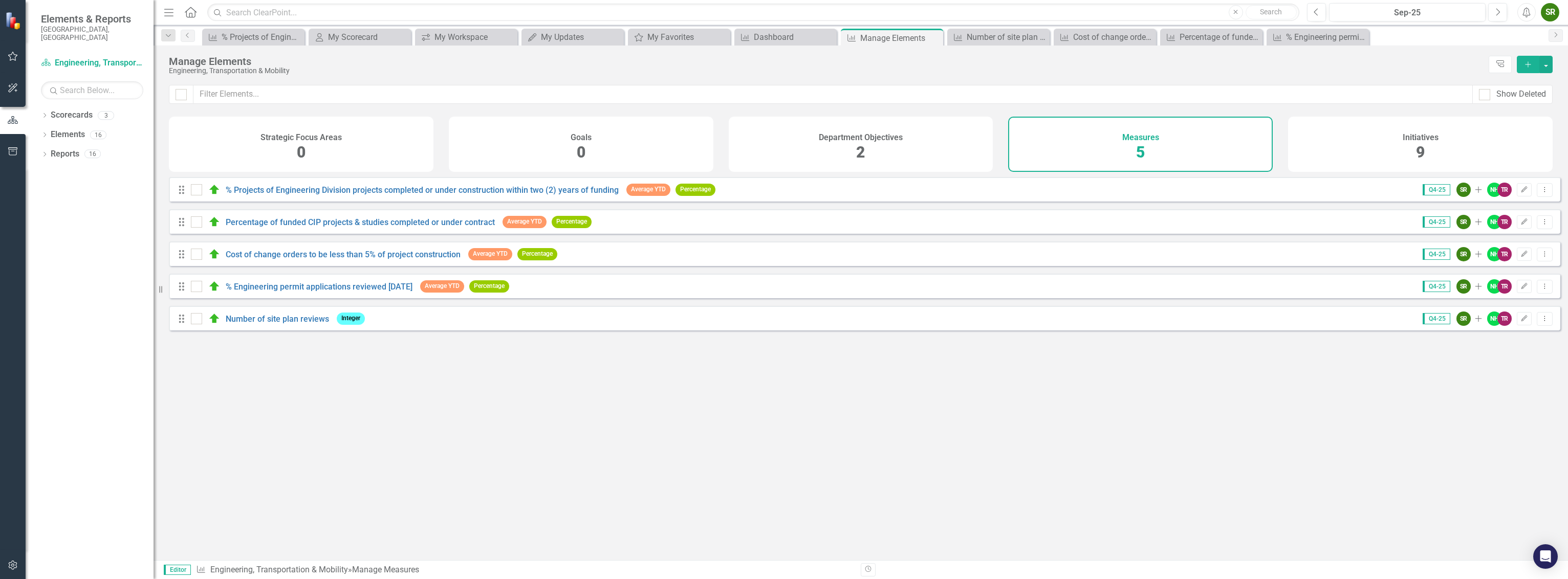
click at [1327, 147] on div "Initiatives 9" at bounding box center [1420, 144] width 265 height 55
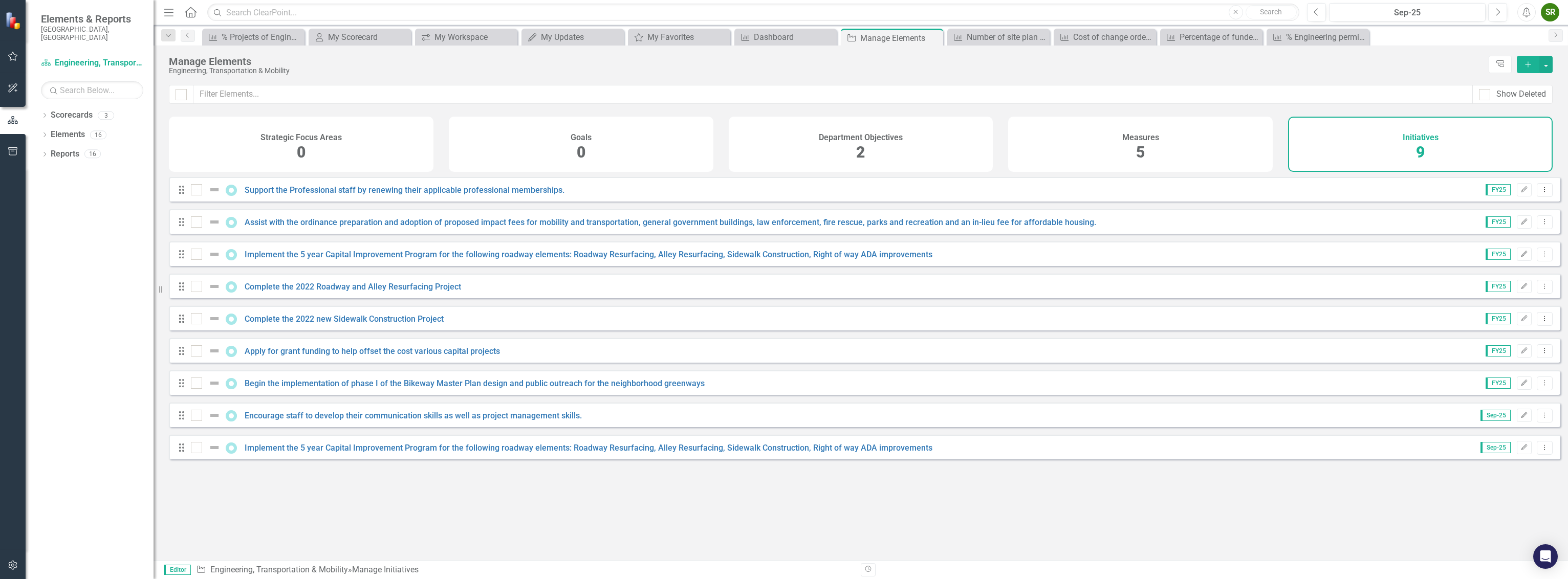
click at [1228, 151] on div "Measures 5" at bounding box center [1140, 144] width 265 height 55
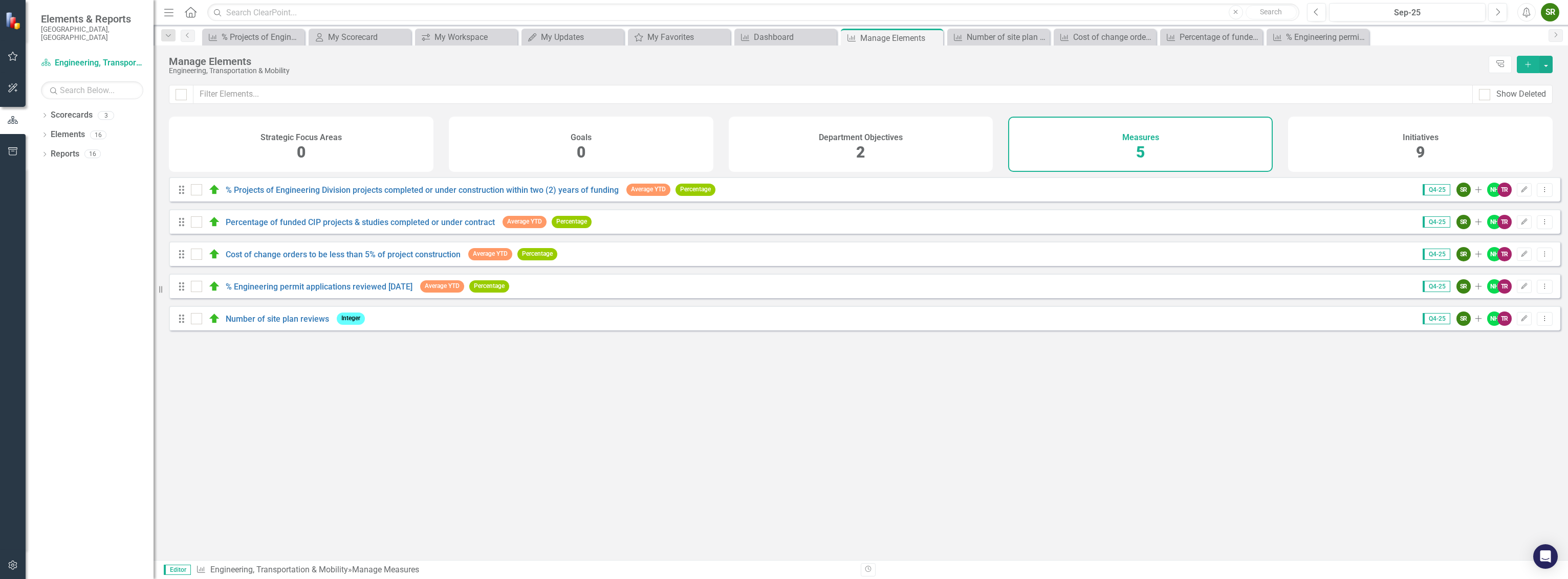
click at [956, 163] on div "Department Objectives 2" at bounding box center [861, 144] width 265 height 55
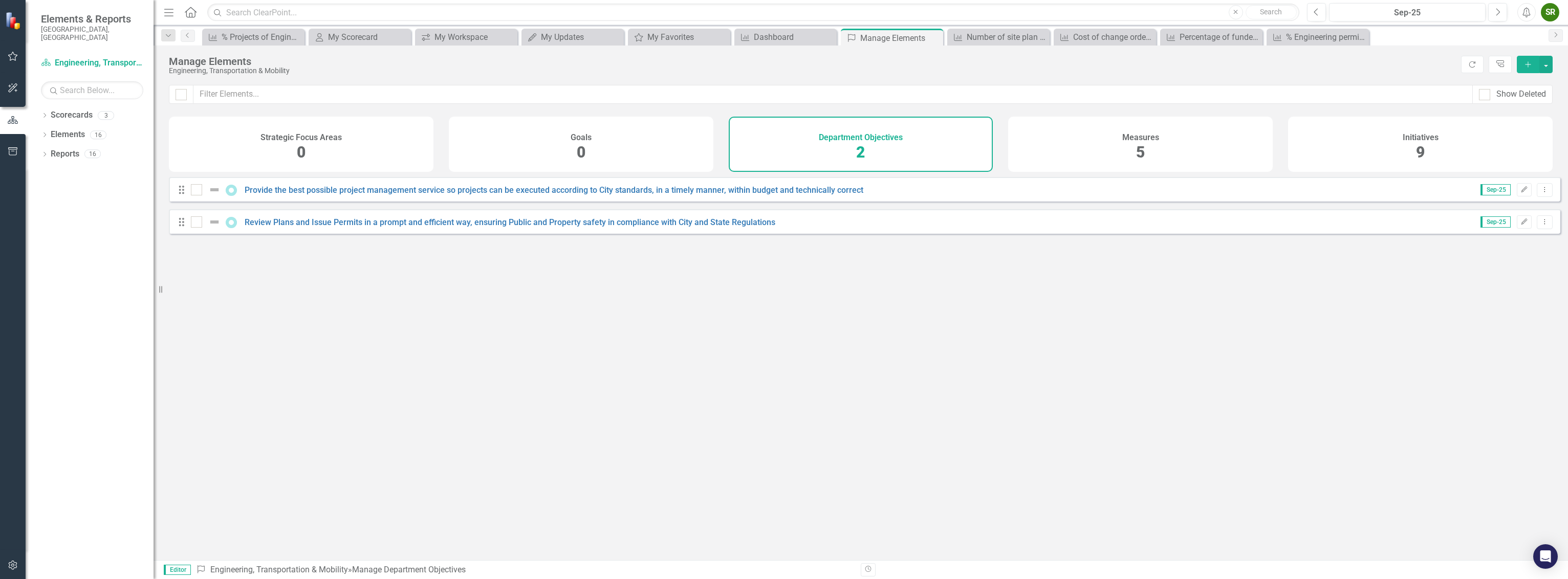
click at [674, 153] on div "Goals 0" at bounding box center [581, 144] width 265 height 55
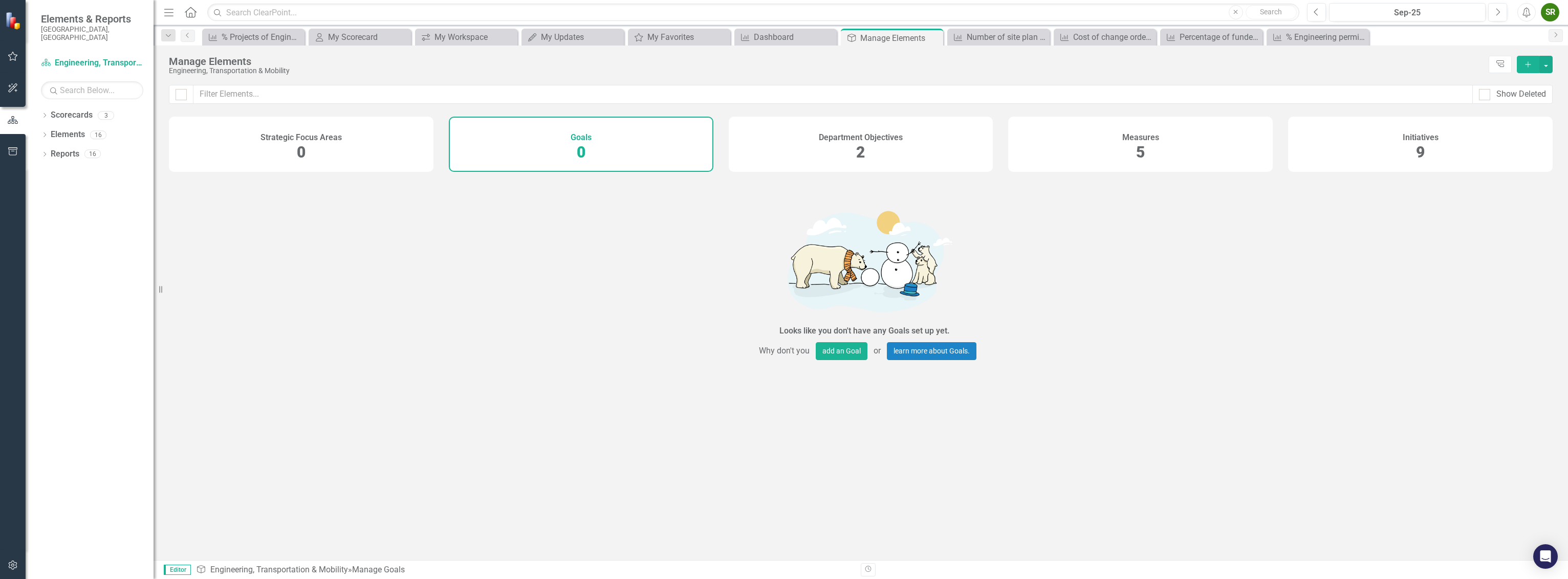
click at [395, 151] on div "Strategic Focus Areas 0" at bounding box center [301, 144] width 265 height 55
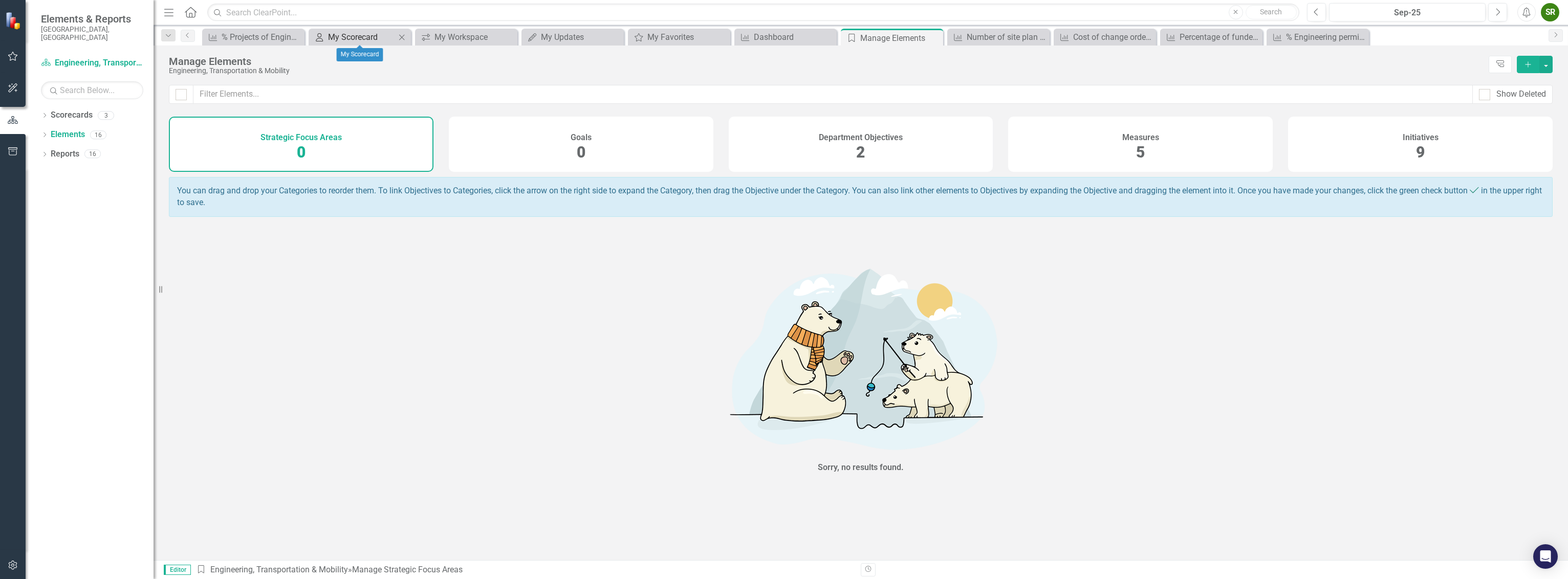
click at [368, 34] on div "My Scorecard" at bounding box center [362, 37] width 67 height 13
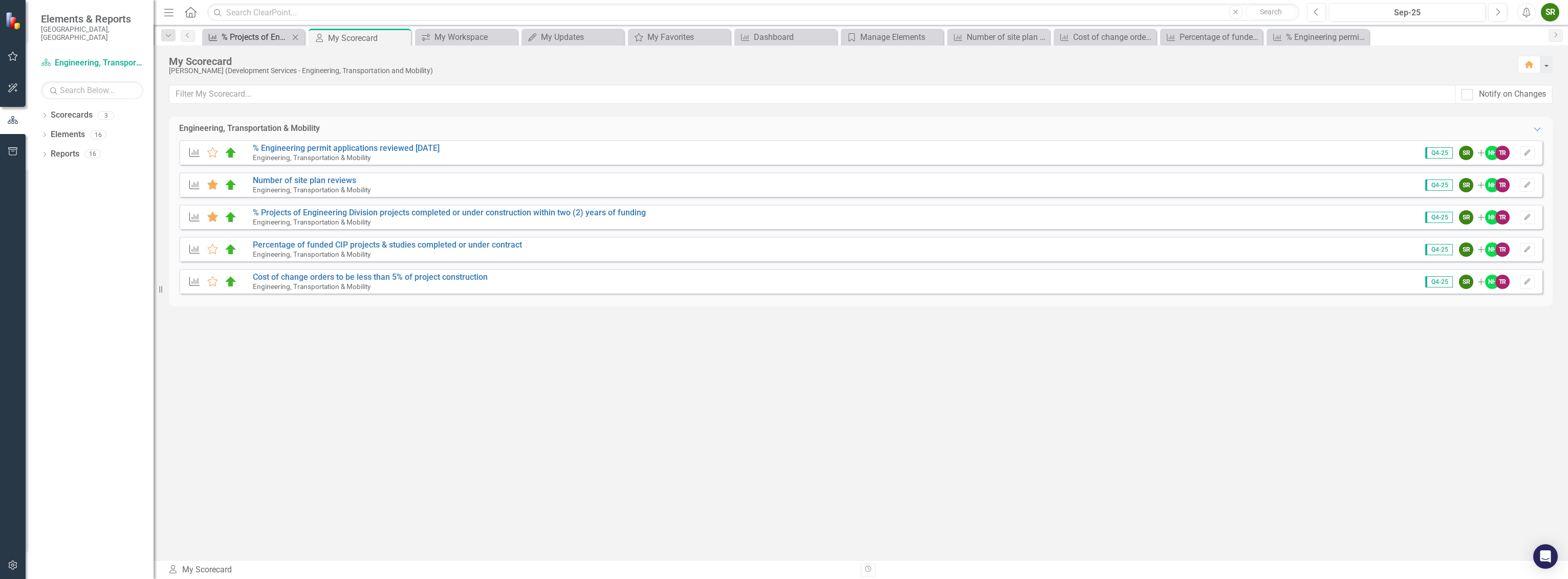
click at [264, 37] on div "% Projects of Engineering Division projects completed or under construction wit…" at bounding box center [255, 37] width 67 height 13
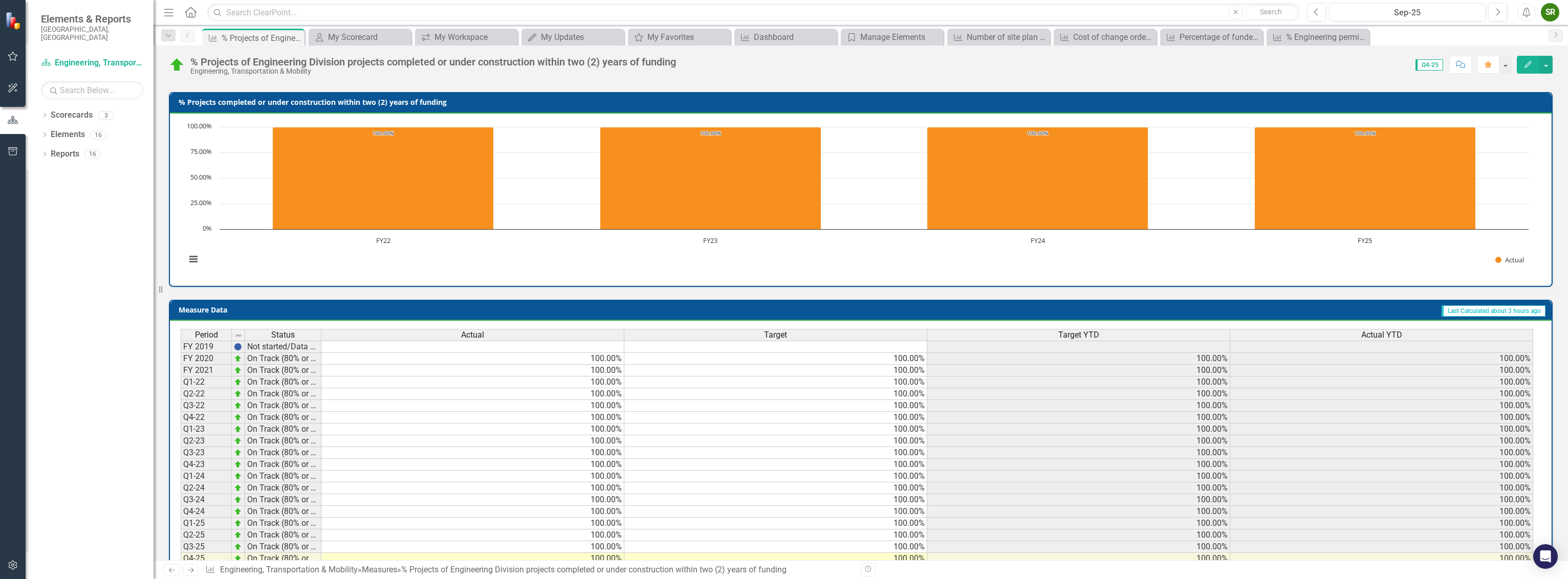
scroll to position [241, 0]
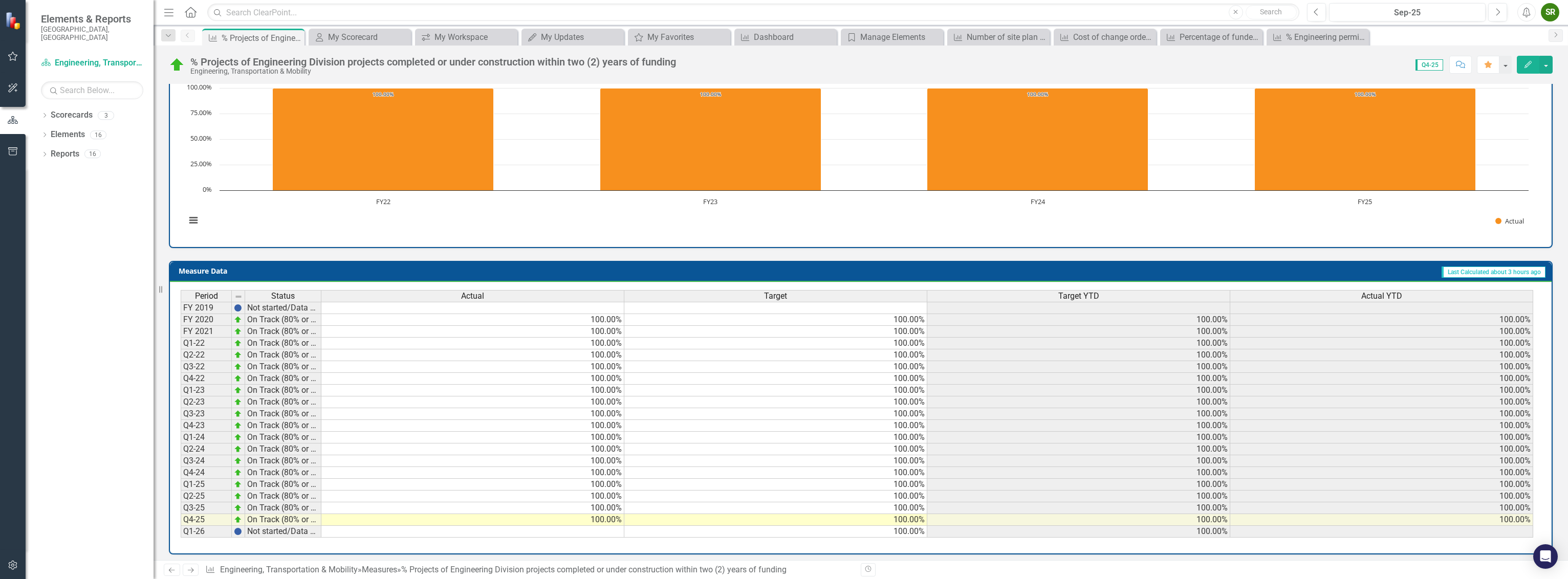
click at [741, 542] on div "Period Status Actual Target Target YTD Actual YTD FY 2019 Not started/Data not …" at bounding box center [861, 417] width 1382 height 271
click at [720, 527] on td "100.00%" at bounding box center [775, 531] width 303 height 12
click at [348, 33] on div "My Scorecard" at bounding box center [362, 37] width 67 height 13
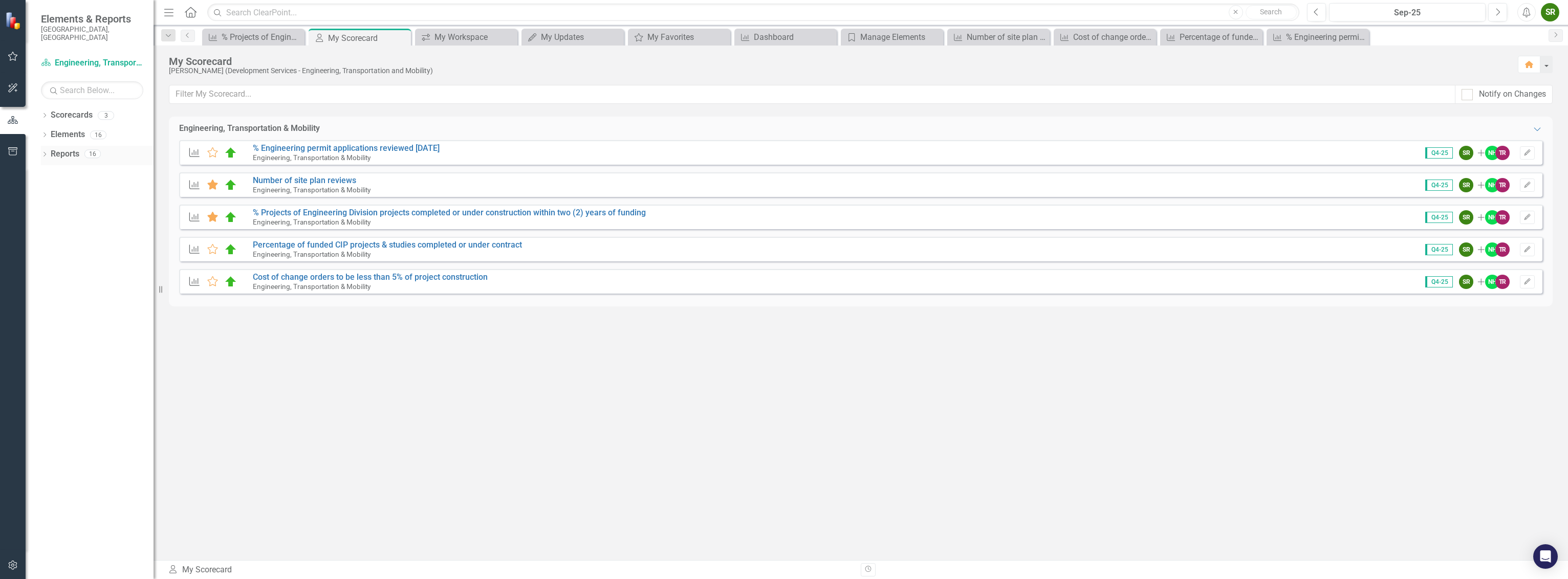
click at [58, 149] on link "Reports" at bounding box center [65, 154] width 29 height 12
click at [11, 87] on icon "button" at bounding box center [13, 88] width 11 height 8
click at [11, 54] on icon "button" at bounding box center [13, 56] width 11 height 8
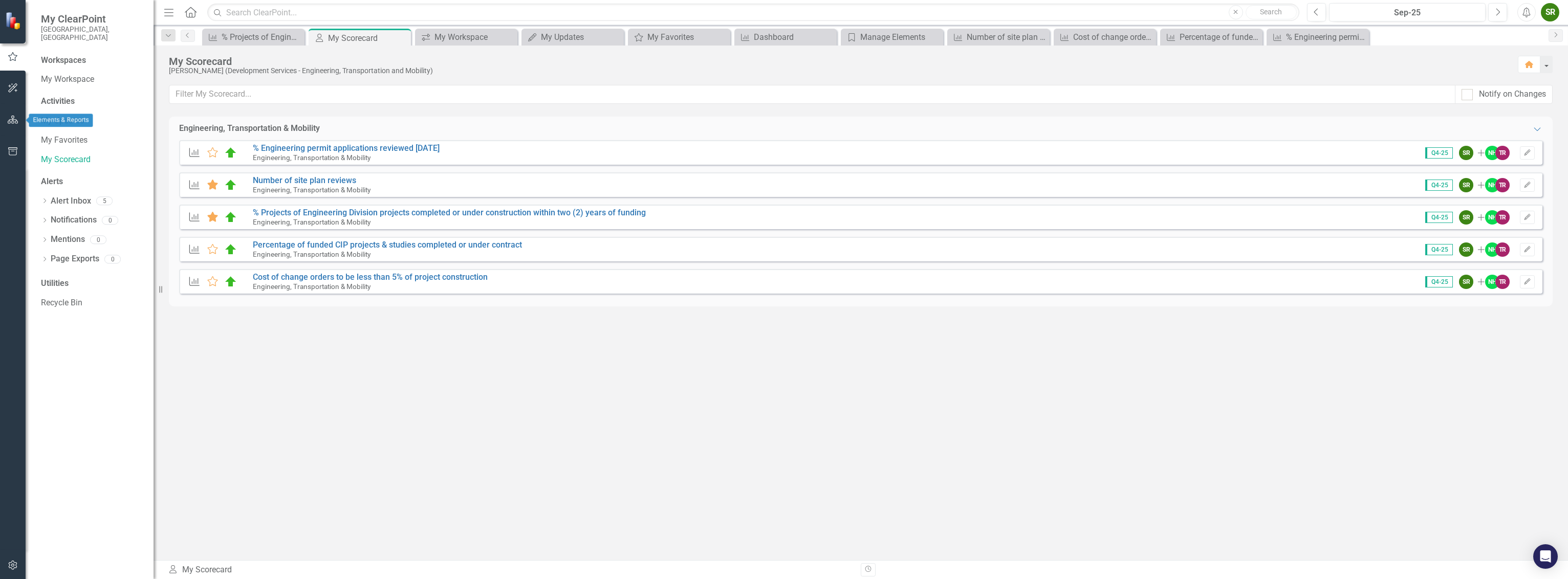
click at [14, 117] on icon "button" at bounding box center [13, 120] width 11 height 8
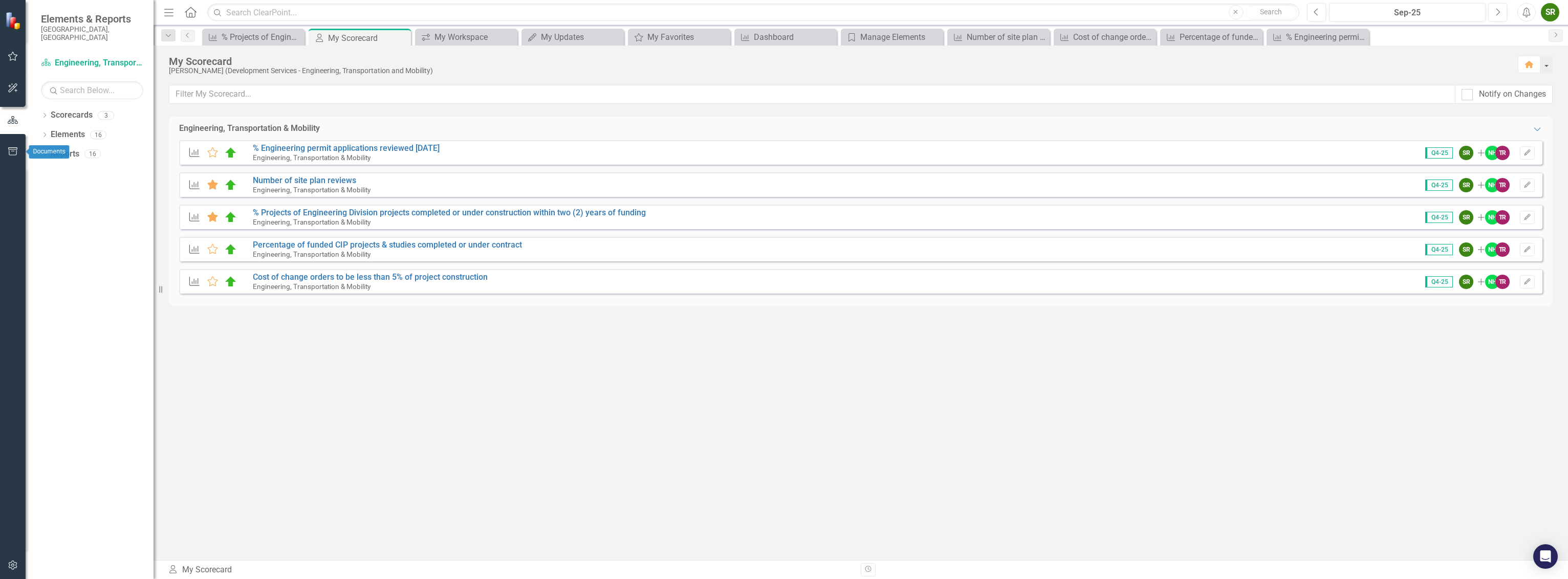
click at [8, 149] on icon "button" at bounding box center [13, 151] width 11 height 8
click at [12, 118] on icon "button" at bounding box center [13, 120] width 11 height 8
click at [15, 84] on icon "button" at bounding box center [13, 88] width 11 height 8
click at [15, 54] on icon "button" at bounding box center [13, 56] width 11 height 8
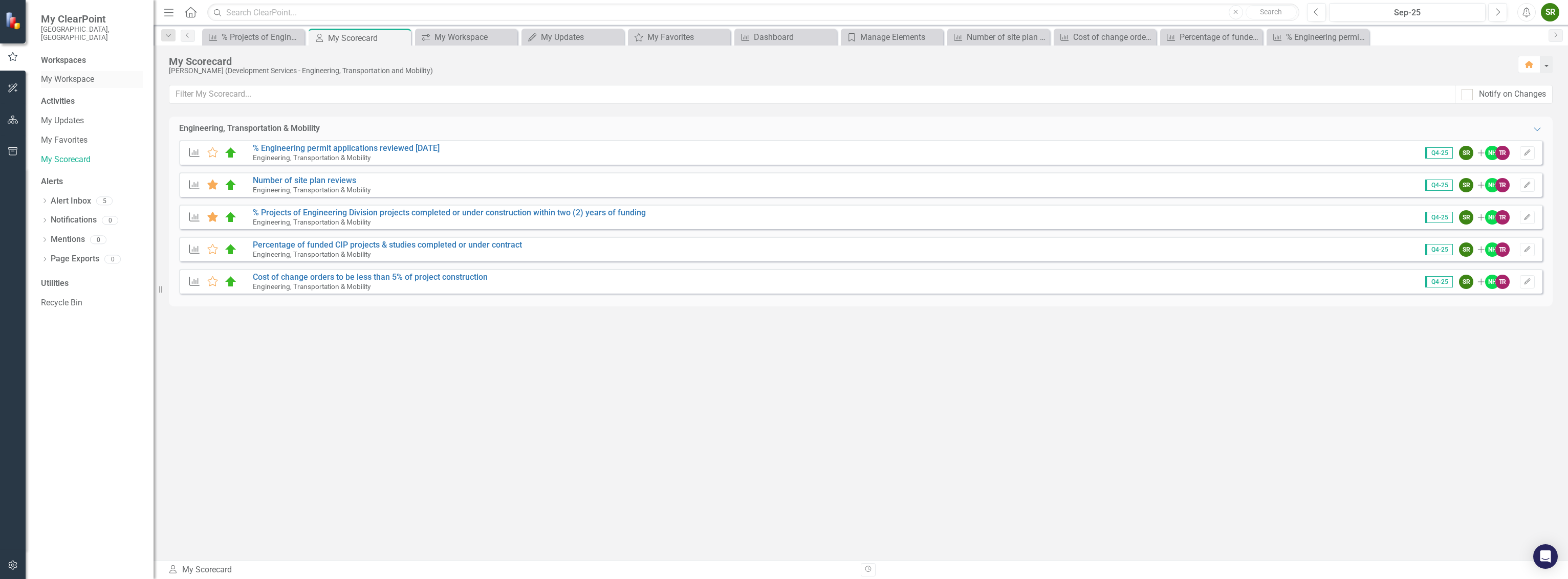
click at [59, 73] on link "My Workspace" at bounding box center [92, 79] width 102 height 12
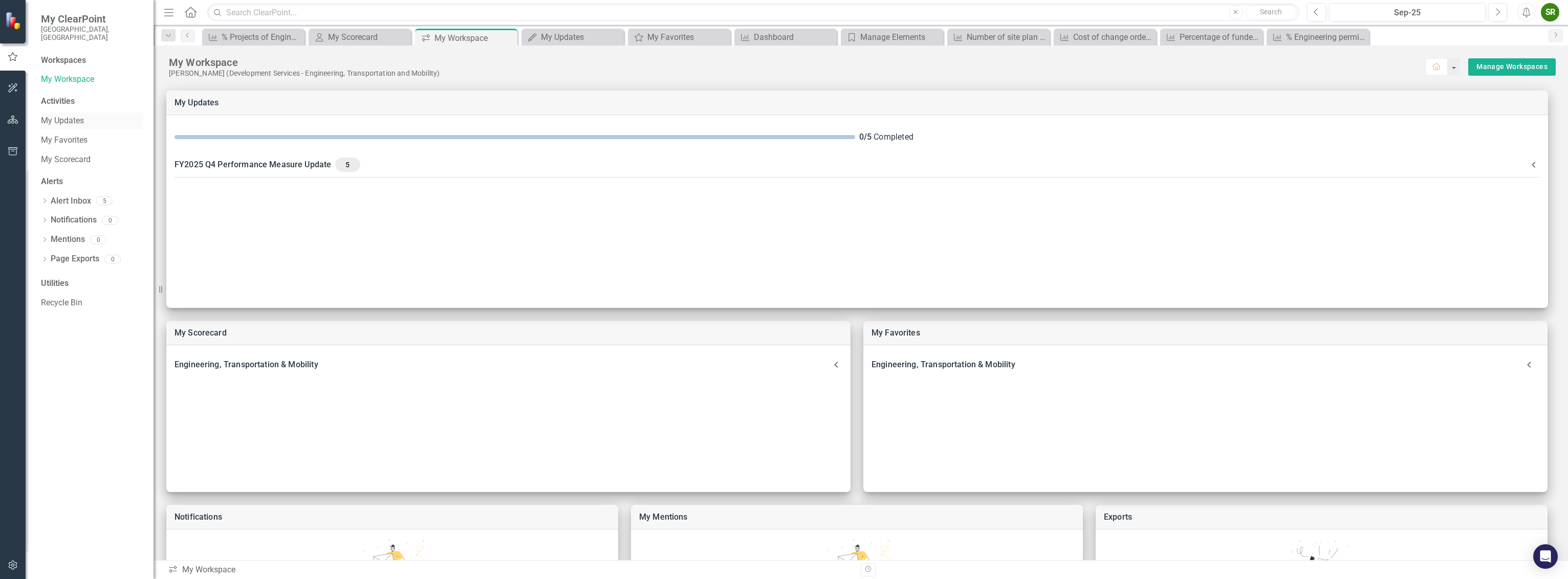
click at [63, 115] on link "My Updates" at bounding box center [92, 121] width 102 height 12
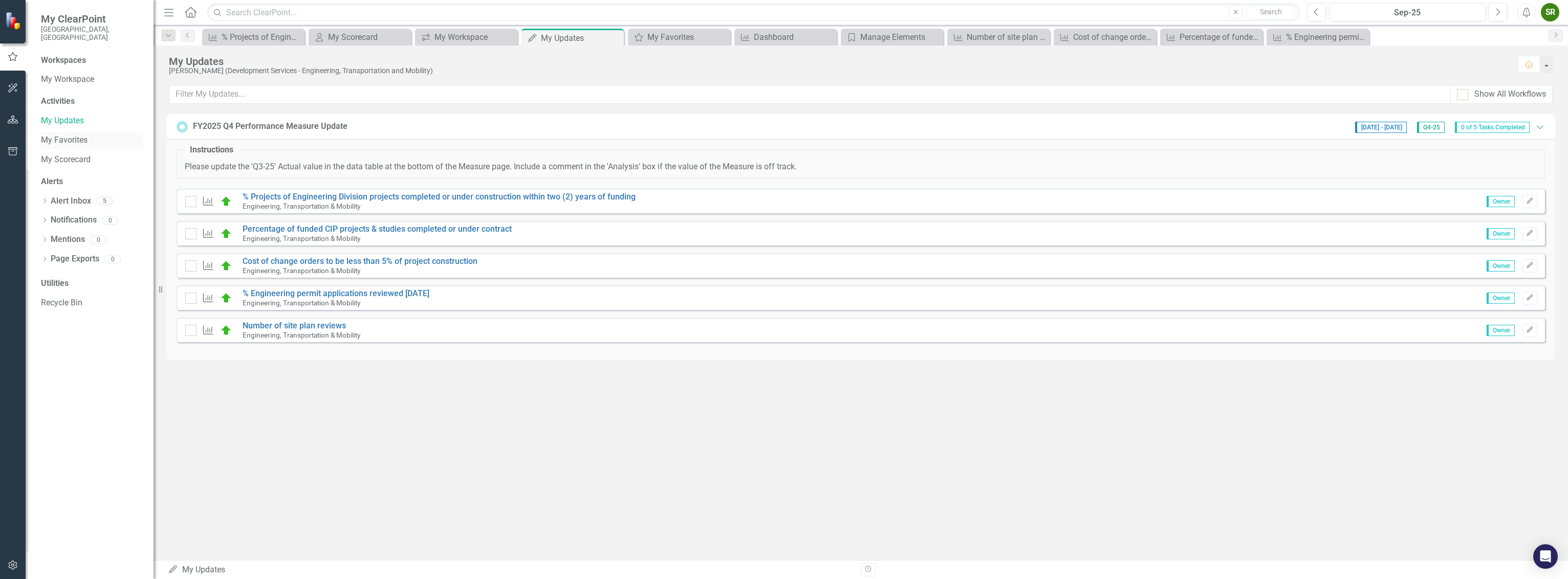
click at [65, 135] on link "My Favorites" at bounding box center [92, 140] width 102 height 12
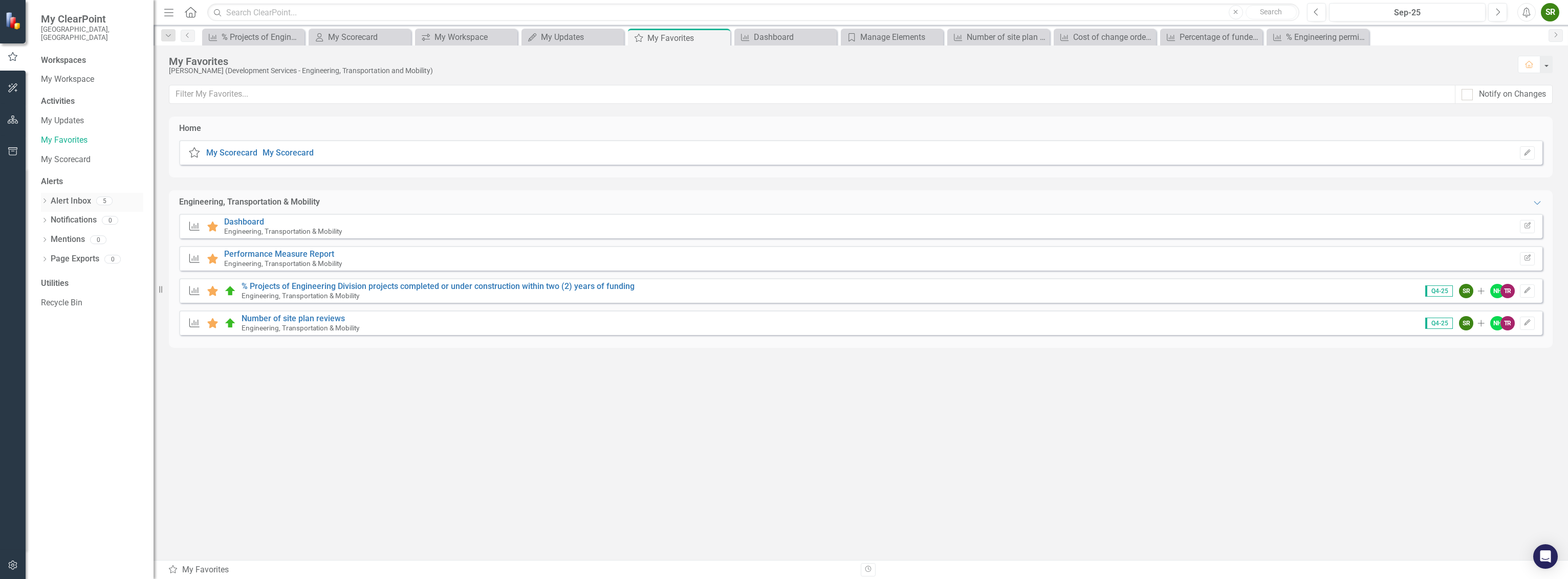
click at [59, 195] on link "Alert Inbox" at bounding box center [71, 201] width 41 height 12
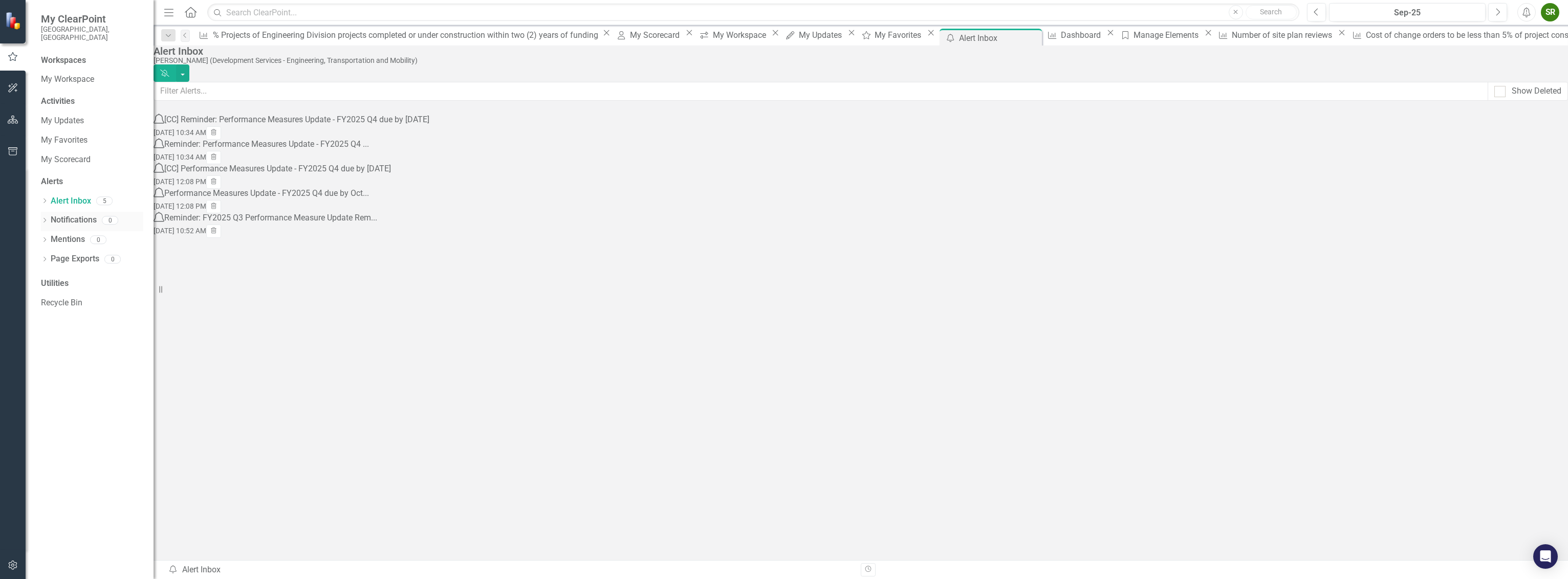
click at [68, 214] on link "Notifications" at bounding box center [74, 220] width 46 height 12
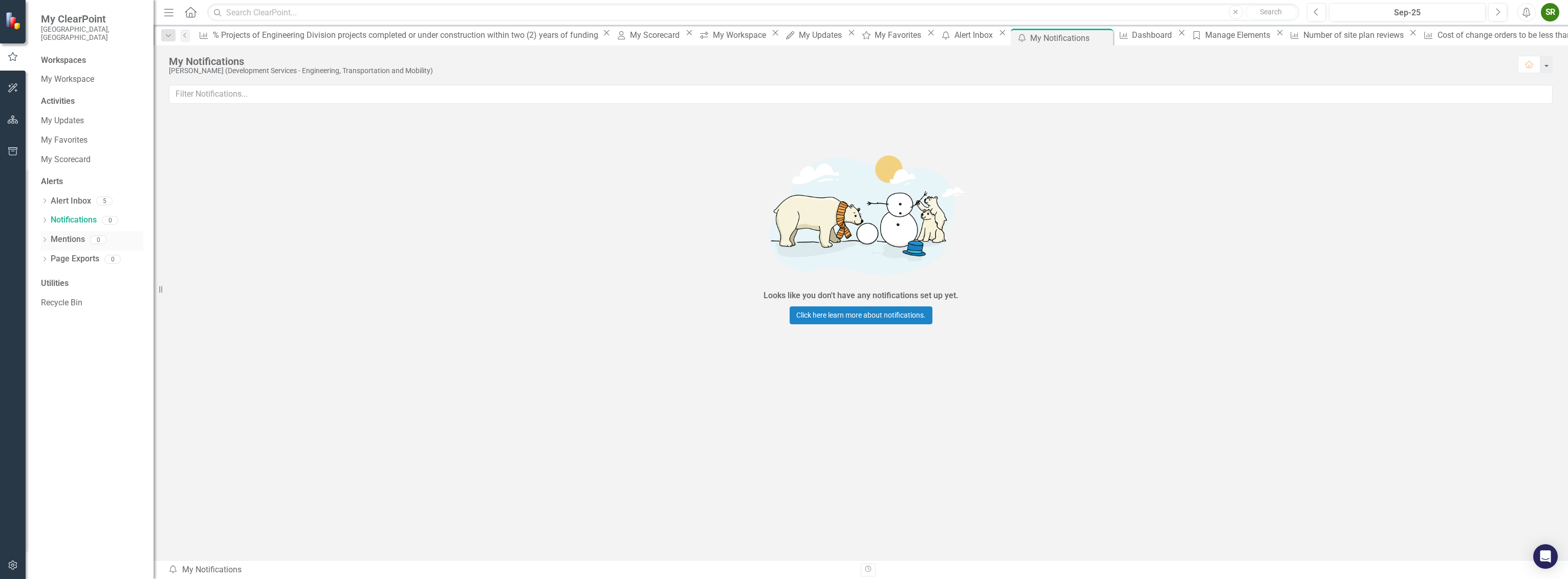
click at [69, 234] on link "Mentions" at bounding box center [68, 239] width 34 height 12
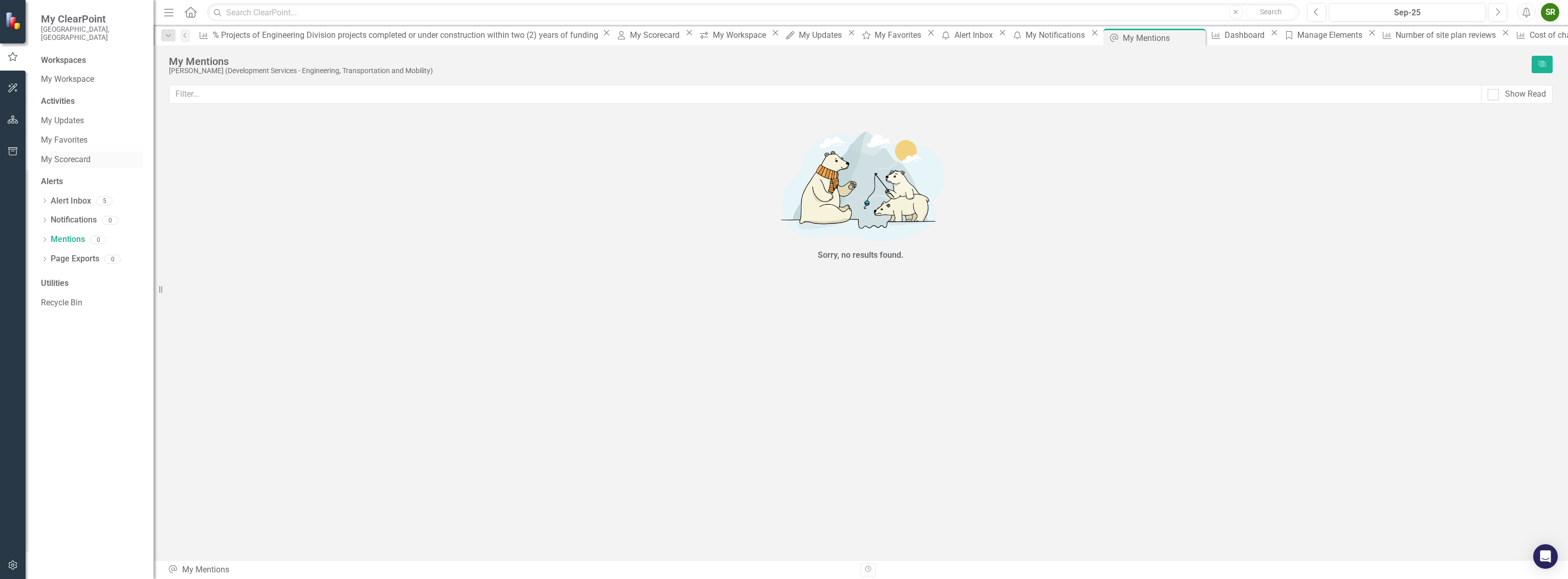
click at [54, 154] on link "My Scorecard" at bounding box center [92, 159] width 102 height 12
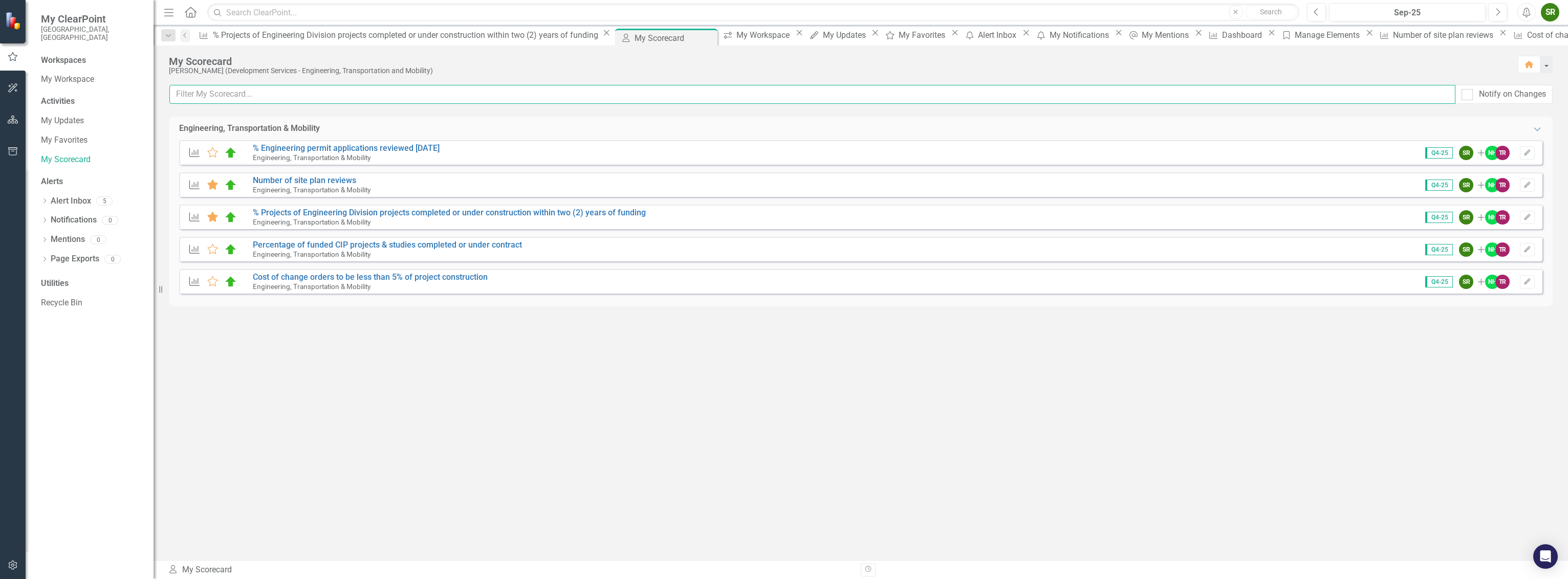
click at [178, 96] on input "text" at bounding box center [812, 95] width 1286 height 19
click at [1536, 131] on icon "Expanded" at bounding box center [1537, 129] width 10 height 8
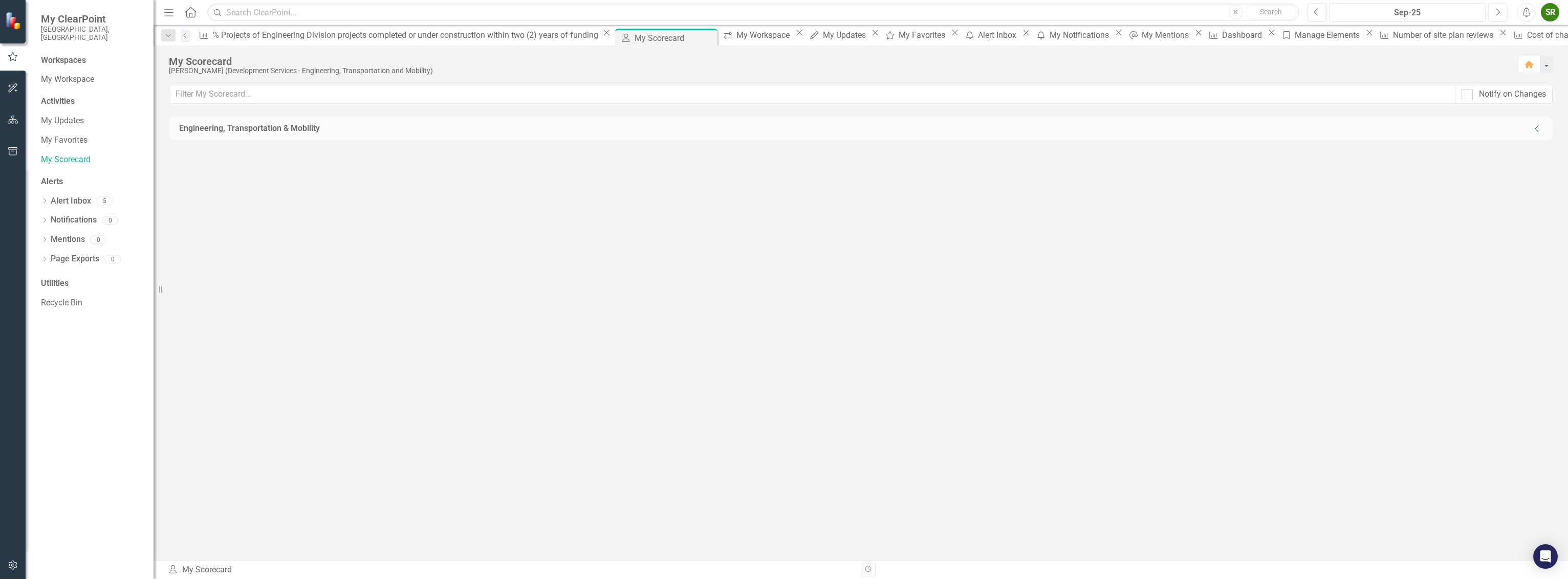
click at [1536, 131] on icon "Collapse" at bounding box center [1537, 129] width 10 height 8
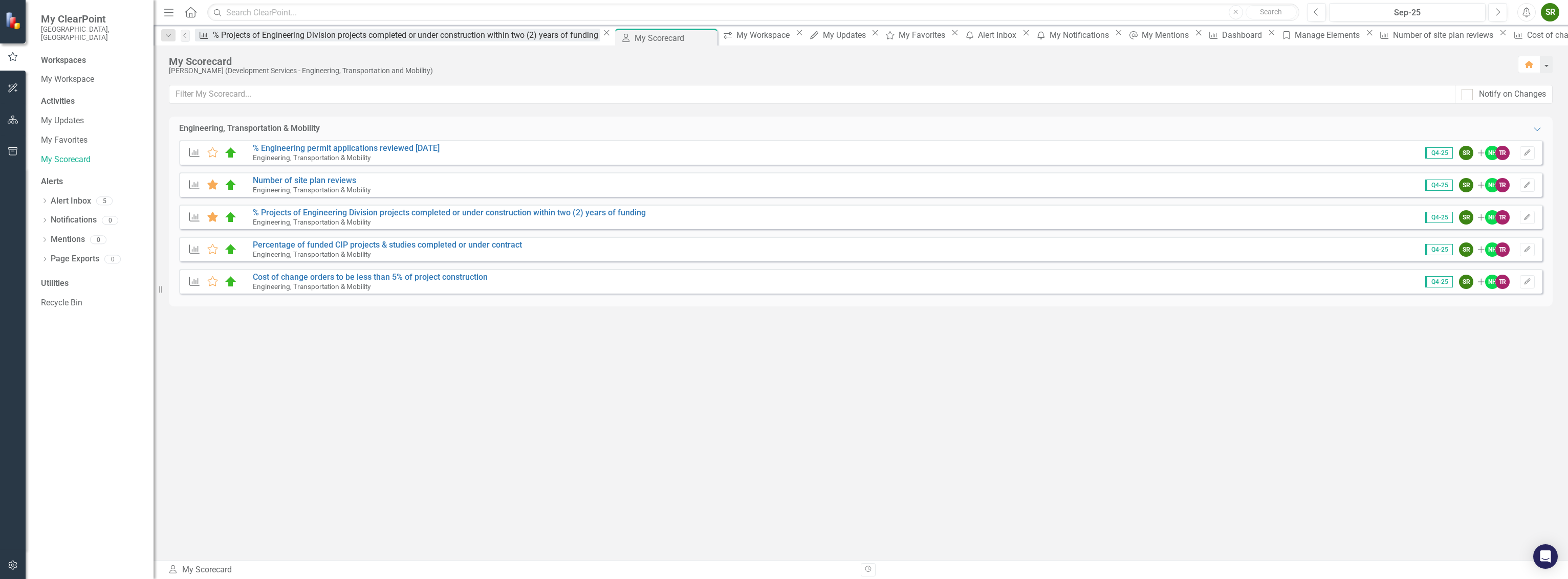
click at [239, 37] on div "% Projects of Engineering Division projects completed or under construction wit…" at bounding box center [407, 35] width 388 height 13
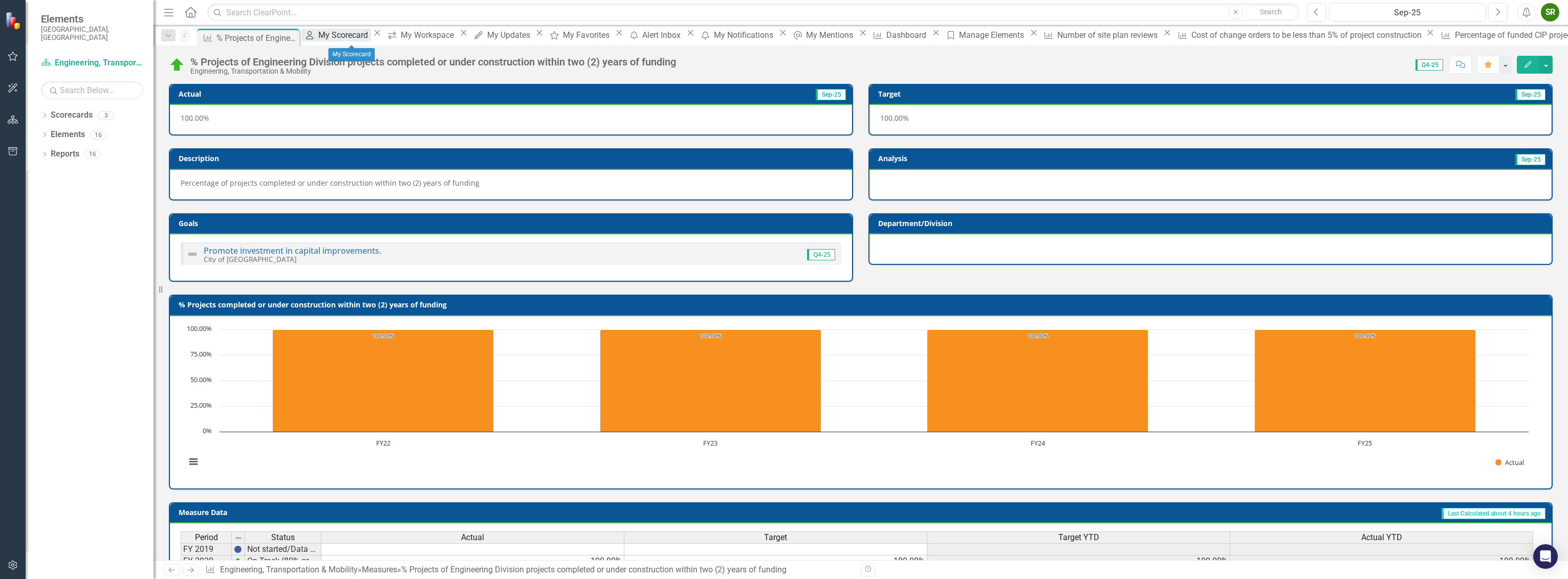
click at [371, 37] on div "My Scorecard" at bounding box center [344, 35] width 53 height 13
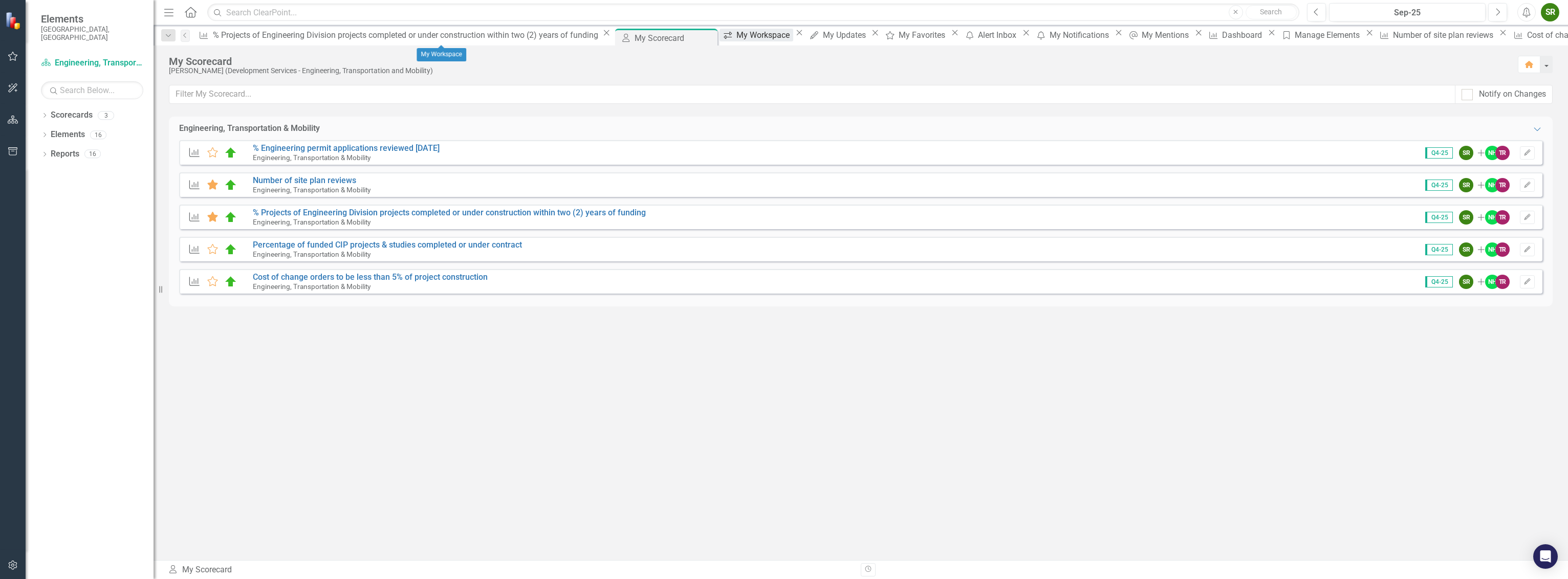
click at [736, 41] on div "My Workspace" at bounding box center [764, 35] width 56 height 13
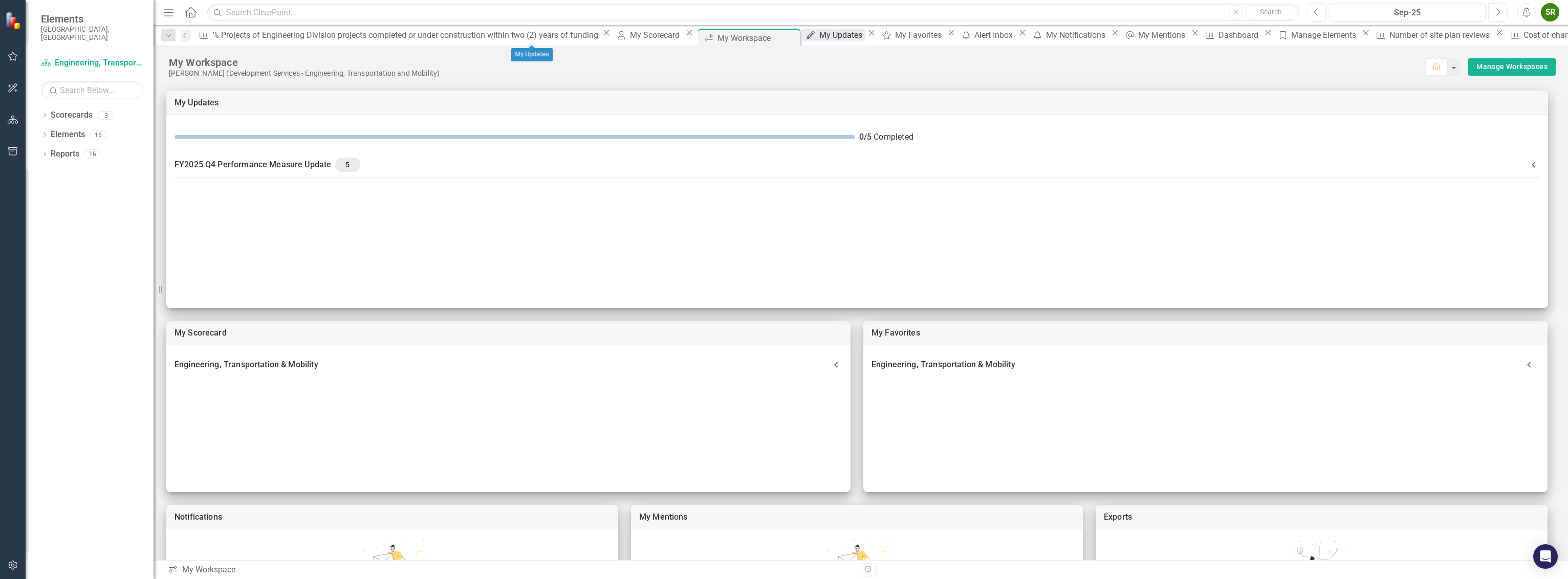
click at [819, 32] on div "My Updates" at bounding box center [842, 35] width 46 height 13
